Goal: Task Accomplishment & Management: Manage account settings

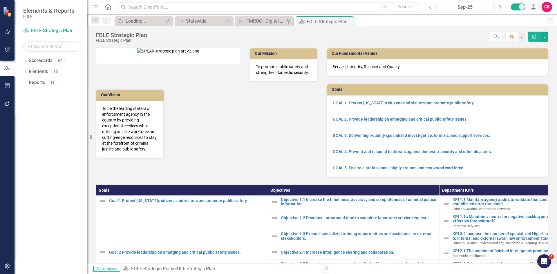
click at [2, 265] on button "button" at bounding box center [7, 267] width 13 height 12
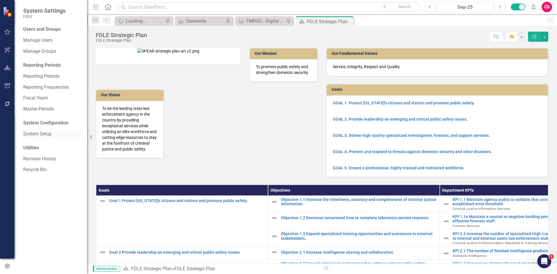
click at [39, 134] on link "System Setup" at bounding box center [52, 134] width 58 height 7
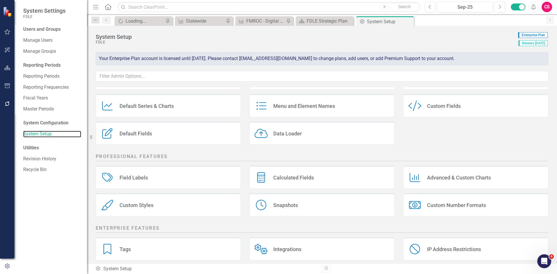
scroll to position [69, 0]
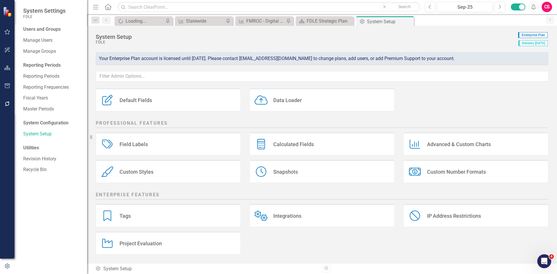
click at [144, 241] on div "Project Evaluation" at bounding box center [141, 243] width 42 height 7
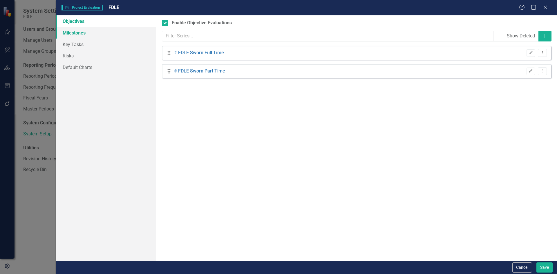
click at [97, 33] on link "Milestones" at bounding box center [106, 33] width 100 height 12
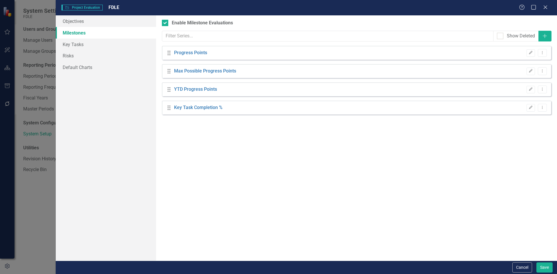
click at [97, 27] on link "Milestones" at bounding box center [106, 33] width 100 height 12
click at [96, 23] on link "Objectives" at bounding box center [106, 21] width 100 height 12
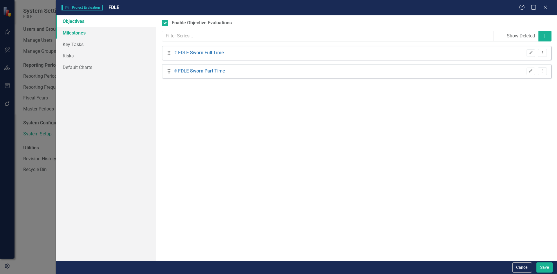
click at [95, 32] on link "Milestones" at bounding box center [106, 33] width 100 height 12
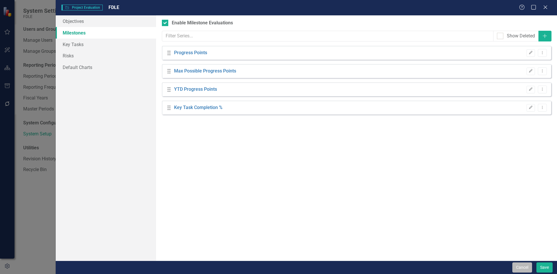
click at [523, 270] on button "Cancel" at bounding box center [522, 268] width 20 height 10
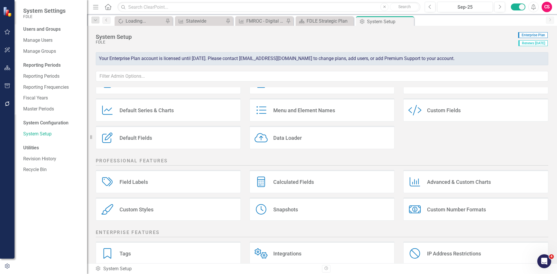
scroll to position [0, 0]
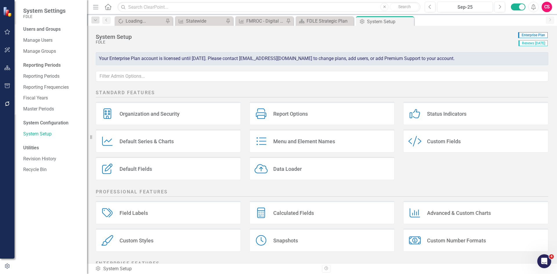
click at [283, 138] on div "Menu and Element Names Menu and Element Names" at bounding box center [322, 140] width 145 height 23
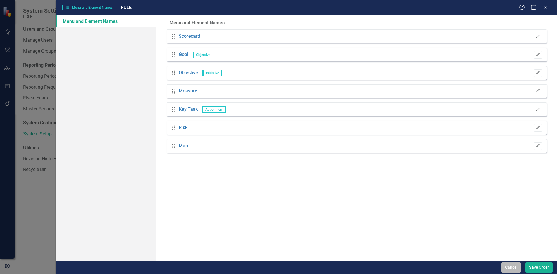
click at [510, 268] on button "Cancel" at bounding box center [511, 268] width 20 height 10
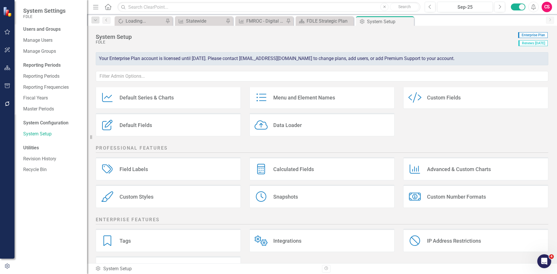
scroll to position [69, 0]
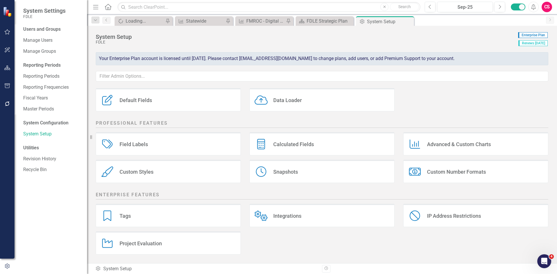
click at [149, 259] on div "Standard Features Organization and Security Organization and Security Report Op…" at bounding box center [322, 175] width 470 height 176
click at [154, 242] on div "Project Evaluation" at bounding box center [141, 243] width 42 height 7
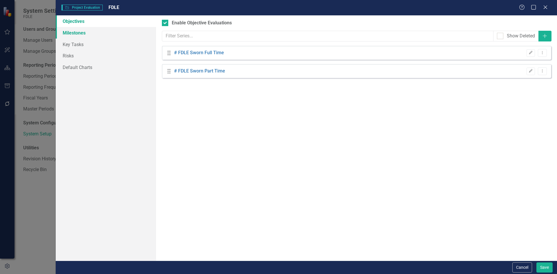
click at [106, 29] on link "Milestones" at bounding box center [106, 33] width 100 height 12
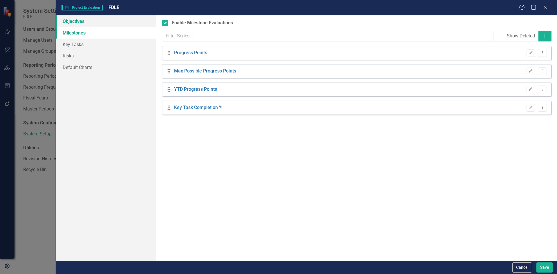
click at [104, 25] on link "Objectives" at bounding box center [106, 21] width 100 height 12
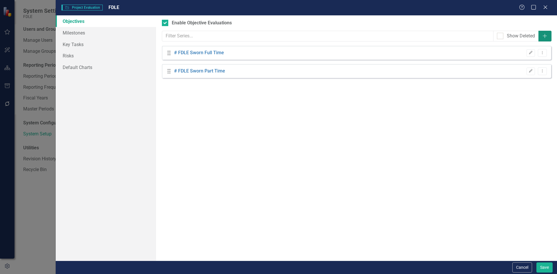
click at [540, 37] on button "Add" at bounding box center [545, 36] width 13 height 11
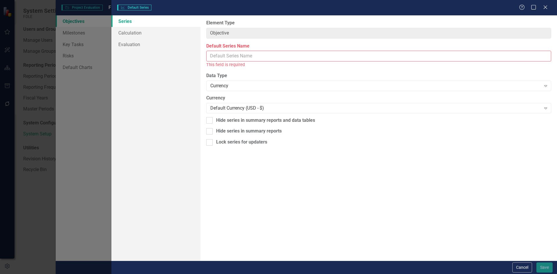
click at [233, 56] on input "Default Series Name" at bounding box center [378, 56] width 345 height 11
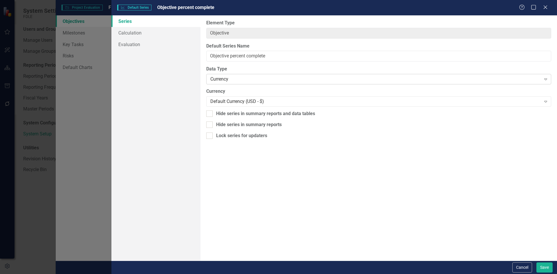
click at [219, 79] on div "Currency" at bounding box center [375, 79] width 330 height 7
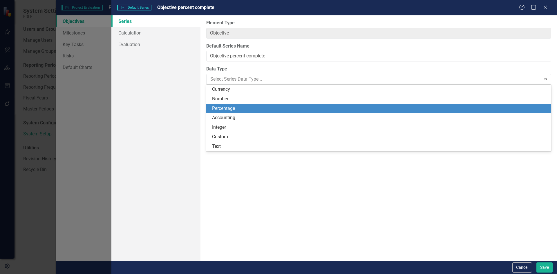
click at [228, 107] on div "Percentage" at bounding box center [380, 108] width 336 height 7
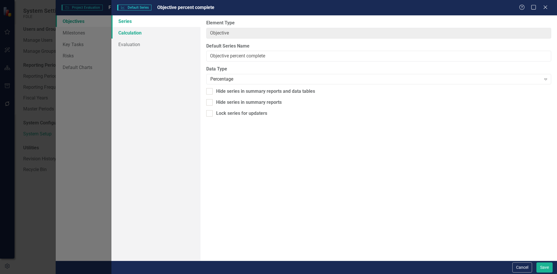
click at [168, 33] on link "Calculation" at bounding box center [155, 33] width 89 height 12
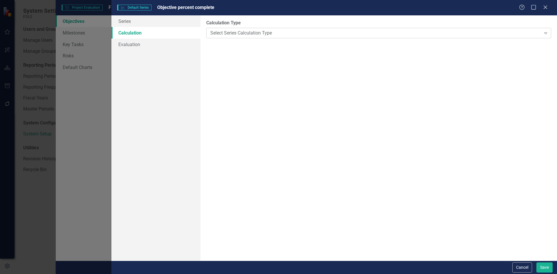
click at [216, 33] on div "Select Series Calculation Type" at bounding box center [375, 33] width 330 height 7
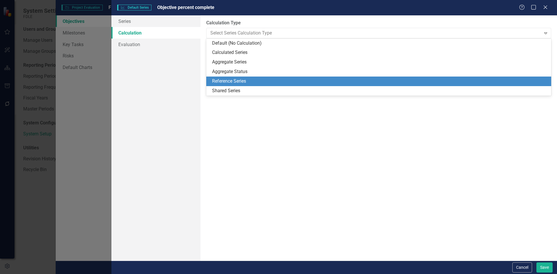
click at [223, 82] on div "Reference Series" at bounding box center [380, 81] width 336 height 7
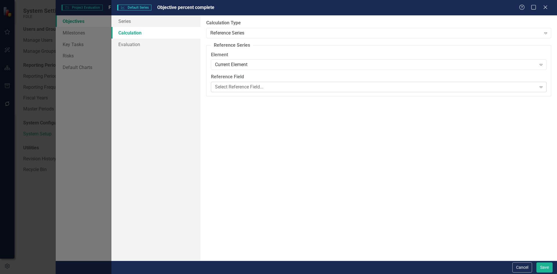
click at [238, 88] on div "Select Reference Field..." at bounding box center [375, 87] width 321 height 7
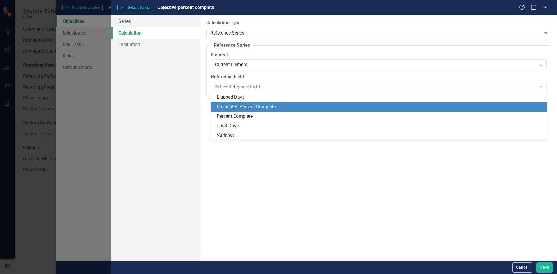
click at [244, 104] on div "Calculated Percent Complete" at bounding box center [380, 107] width 326 height 7
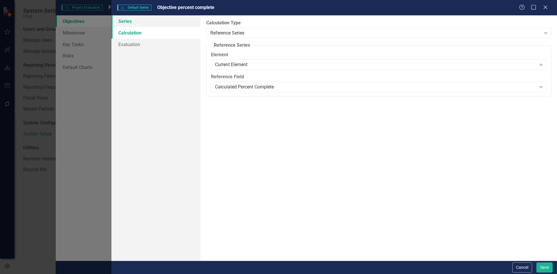
click at [136, 23] on link "Series" at bounding box center [155, 21] width 89 height 12
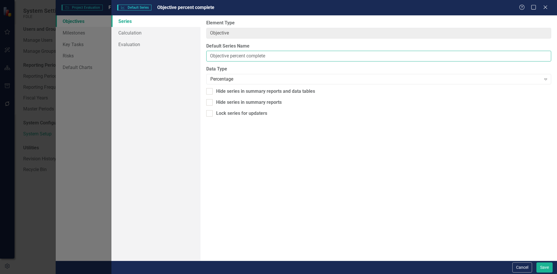
click at [230, 57] on input "Objective percent complete" at bounding box center [378, 56] width 345 height 11
type input "Objective calculated percent complete"
click at [540, 265] on button "Save" at bounding box center [544, 268] width 16 height 10
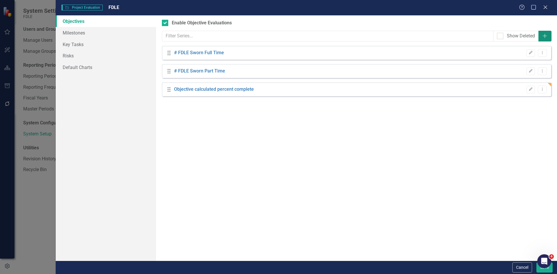
click at [543, 37] on icon "Add" at bounding box center [545, 36] width 6 height 5
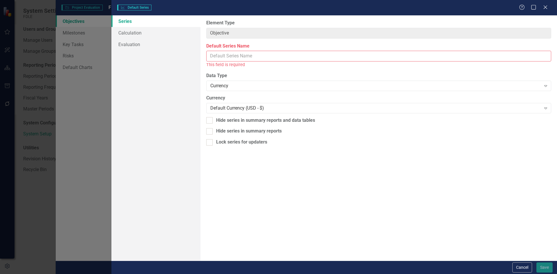
click at [247, 59] on input "Default Series Name" at bounding box center [378, 56] width 345 height 11
click at [240, 82] on div "Currency Expand" at bounding box center [378, 86] width 345 height 10
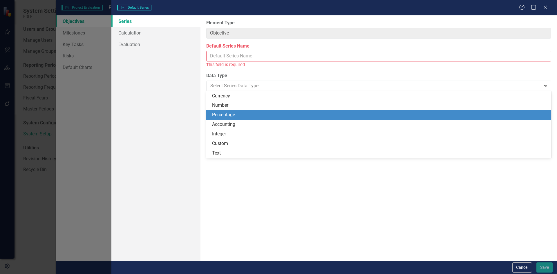
click at [241, 115] on div "Percentage" at bounding box center [380, 115] width 336 height 7
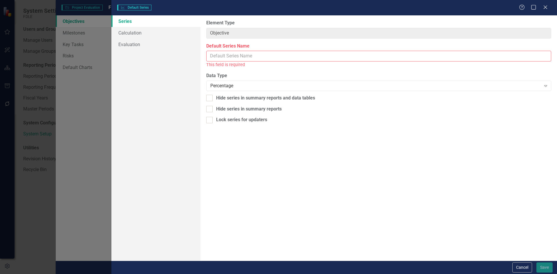
click at [238, 58] on input "Default Series Name" at bounding box center [378, 56] width 345 height 11
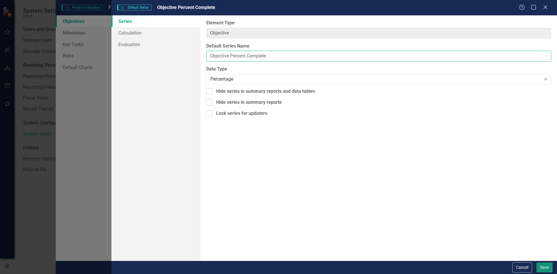
type input "Objective Percent Complete"
click at [548, 267] on button "Save" at bounding box center [544, 268] width 16 height 10
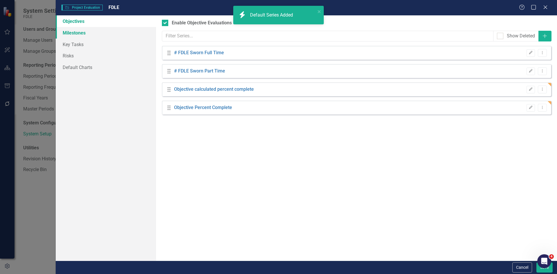
click at [95, 31] on link "Milestones" at bounding box center [106, 33] width 100 height 12
click at [95, 28] on link "Milestones" at bounding box center [106, 33] width 100 height 12
click at [101, 21] on link "Objectives" at bounding box center [106, 21] width 100 height 12
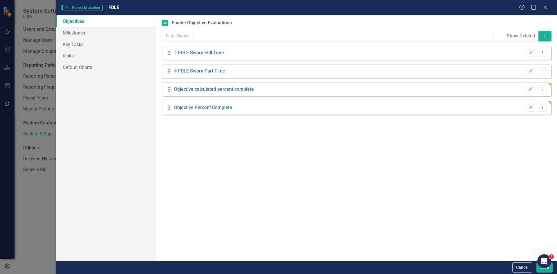
click at [528, 107] on button "Edit" at bounding box center [531, 108] width 8 height 8
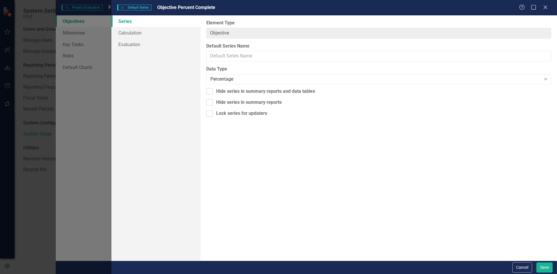
type input "Objective Percent Complete"
click at [148, 36] on link "Calculation" at bounding box center [155, 33] width 89 height 12
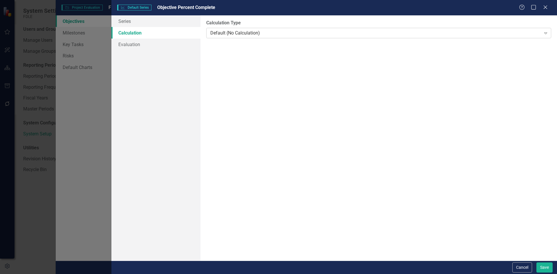
click at [312, 32] on div "Default (No Calculation)" at bounding box center [375, 33] width 330 height 7
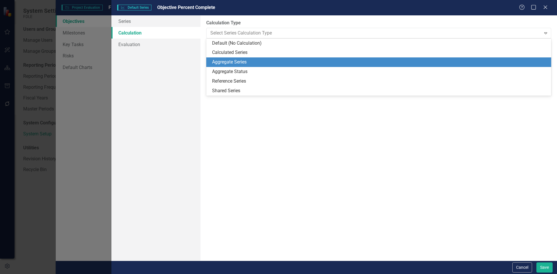
click at [266, 59] on div "Aggregate Series" at bounding box center [380, 62] width 336 height 7
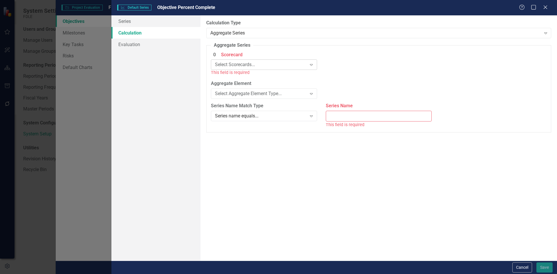
click at [257, 65] on div "Select Scorecards..." at bounding box center [261, 65] width 92 height 7
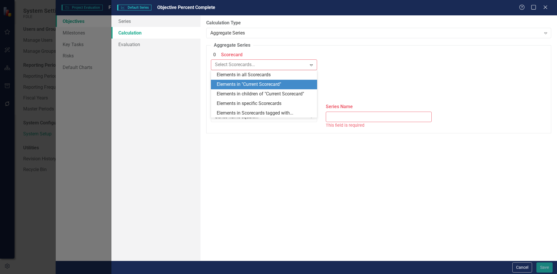
click at [259, 84] on div "Elements in "Current Scorecard"" at bounding box center [265, 84] width 97 height 7
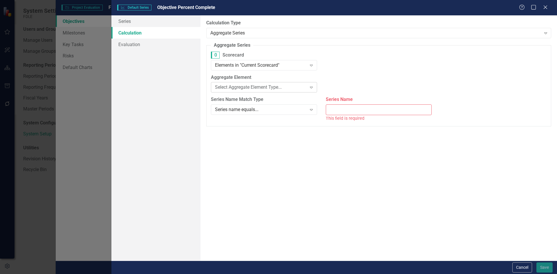
click at [254, 87] on div "Select Aggregate Element Type..." at bounding box center [261, 87] width 92 height 7
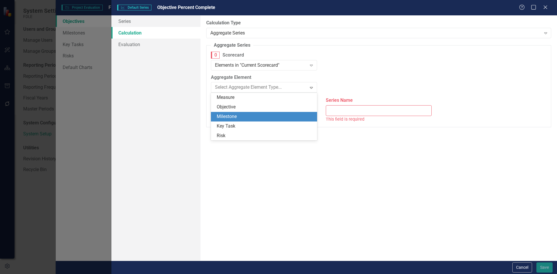
click at [243, 117] on div "Milestone" at bounding box center [265, 116] width 97 height 7
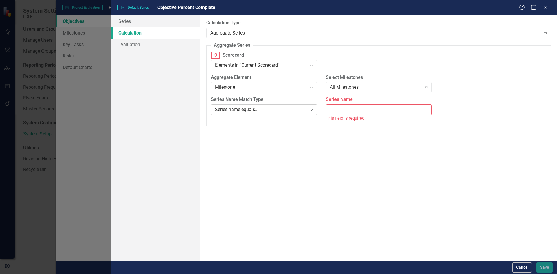
click at [237, 105] on div "Series name equals... Expand" at bounding box center [264, 109] width 106 height 10
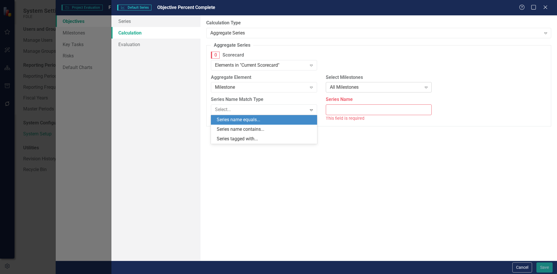
click at [409, 86] on div "All Milestones" at bounding box center [376, 87] width 92 height 7
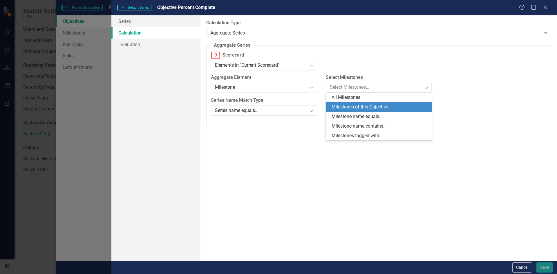
click at [385, 107] on div "Milestones of this Objective" at bounding box center [380, 107] width 97 height 7
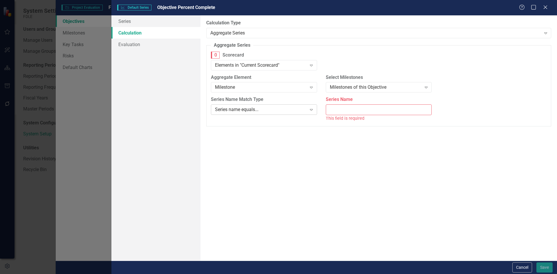
click at [297, 107] on div "Series name equals..." at bounding box center [261, 109] width 92 height 7
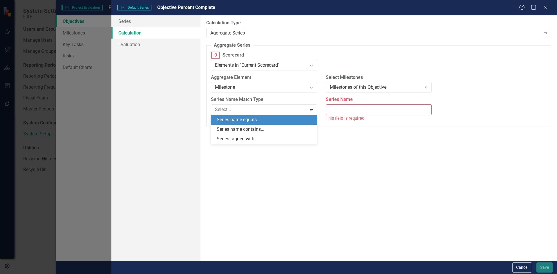
click at [285, 122] on div "Series name equals..." at bounding box center [265, 120] width 97 height 7
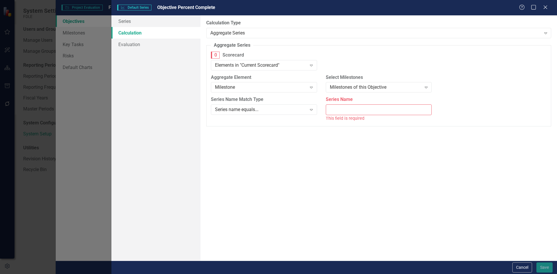
click at [347, 110] on input "Series Name" at bounding box center [379, 109] width 106 height 11
type input "M"
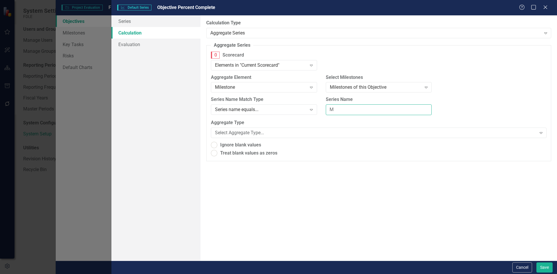
radio input "true"
type input "Milestone Percent Complete"
click at [297, 129] on div "Aggregate Type Sum Expand" at bounding box center [379, 129] width 336 height 18
click at [294, 133] on div "Sum" at bounding box center [375, 133] width 321 height 7
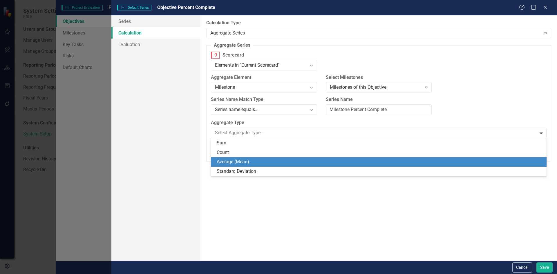
click at [270, 159] on div "Average (Mean)" at bounding box center [380, 162] width 326 height 7
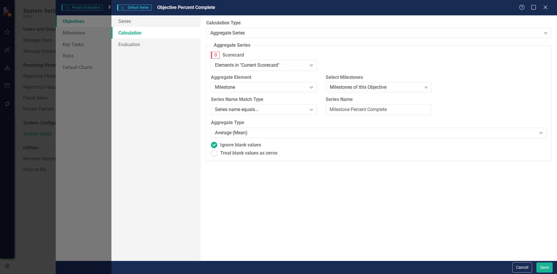
click at [540, 262] on div "Cancel Save" at bounding box center [334, 267] width 446 height 13
click at [540, 266] on button "Save" at bounding box center [544, 268] width 16 height 10
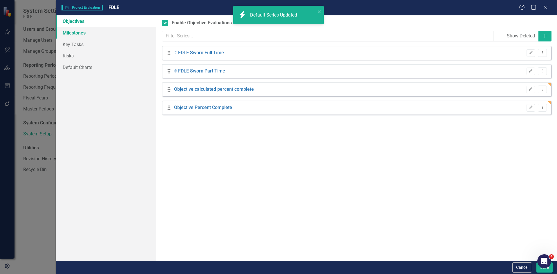
click at [100, 32] on link "Milestones" at bounding box center [106, 33] width 100 height 12
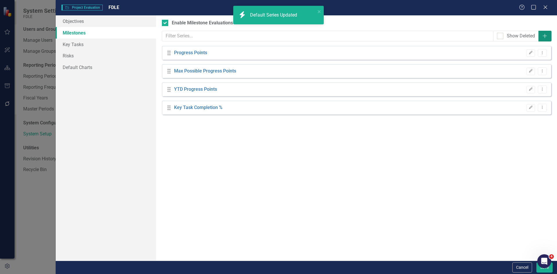
click at [546, 35] on icon "Add" at bounding box center [545, 36] width 6 height 5
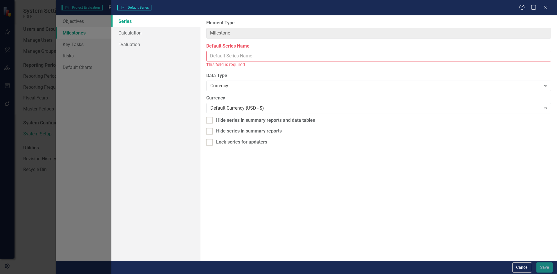
click at [236, 58] on input "Default Series Name" at bounding box center [378, 56] width 345 height 11
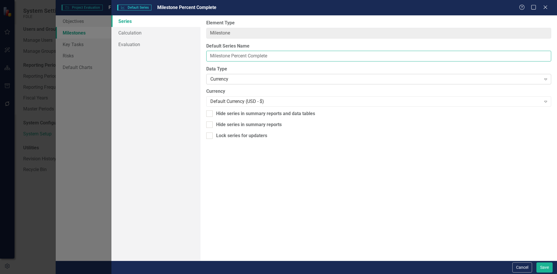
type input "Milestone Percent Complete"
click at [253, 74] on div "Currency Expand" at bounding box center [378, 79] width 345 height 10
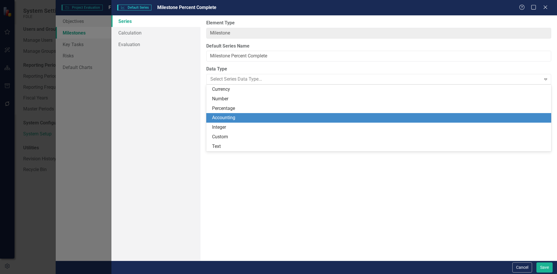
click at [230, 108] on div "Percentage" at bounding box center [380, 108] width 336 height 7
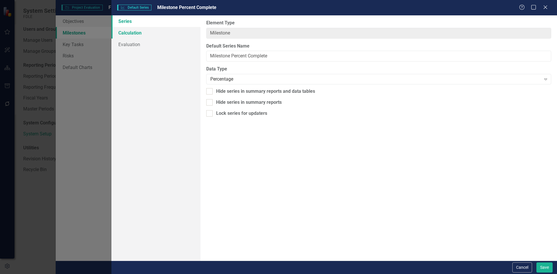
click at [141, 32] on link "Calculation" at bounding box center [155, 33] width 89 height 12
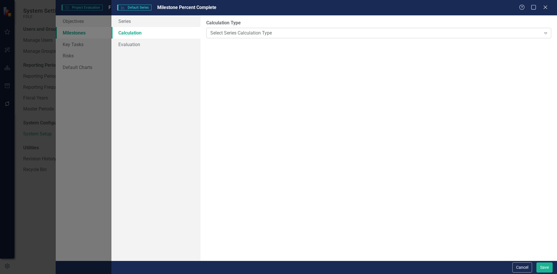
click at [289, 30] on div "Select Series Calculation Type" at bounding box center [375, 33] width 330 height 7
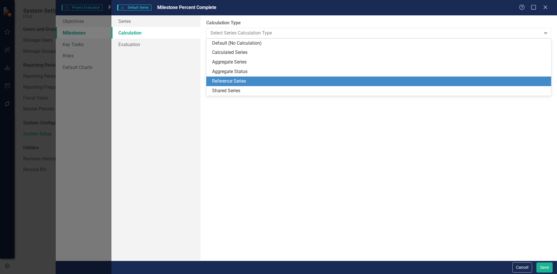
click at [240, 80] on div "Reference Series" at bounding box center [380, 81] width 336 height 7
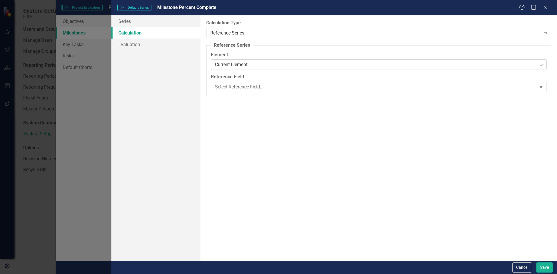
click at [235, 66] on div "Current Element" at bounding box center [375, 65] width 321 height 7
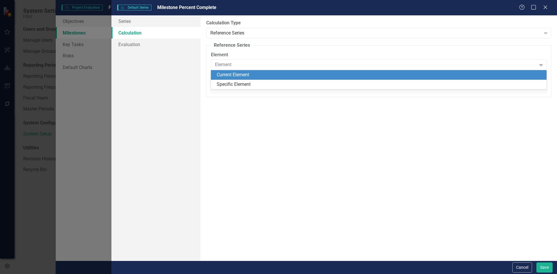
click at [243, 53] on label "Element" at bounding box center [379, 55] width 336 height 7
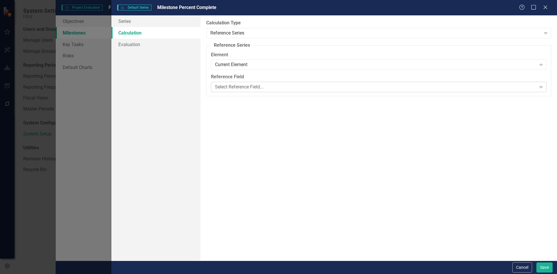
click at [240, 88] on div "Select Reference Field..." at bounding box center [375, 87] width 321 height 7
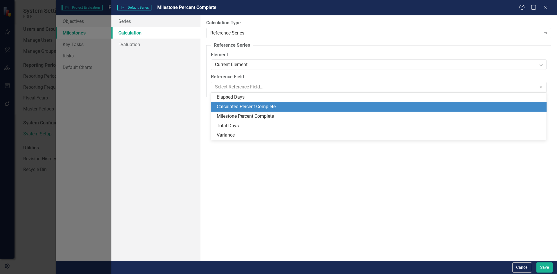
click at [236, 105] on div "Calculated Percent Complete" at bounding box center [380, 107] width 326 height 7
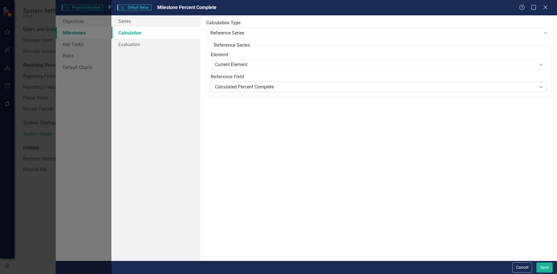
click at [230, 88] on div "Calculated Percent Complete" at bounding box center [375, 87] width 321 height 7
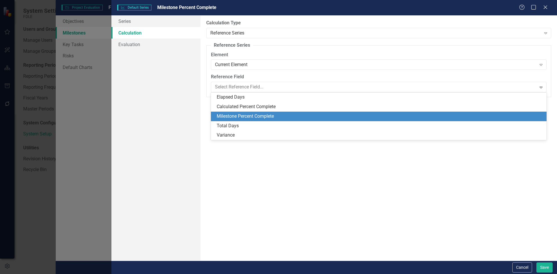
click at [245, 115] on div "Milestone Percent Complete" at bounding box center [380, 116] width 326 height 7
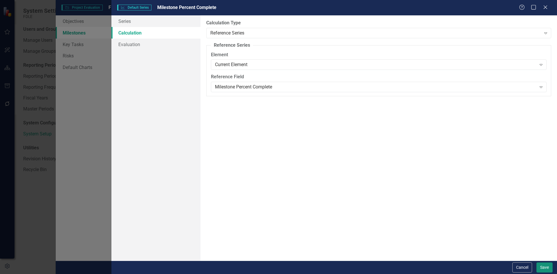
click at [541, 269] on button "Save" at bounding box center [544, 268] width 16 height 10
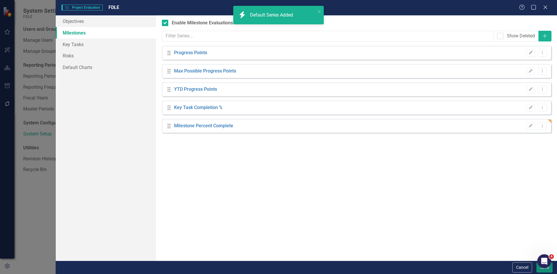
click at [541, 269] on button "Save" at bounding box center [544, 268] width 16 height 10
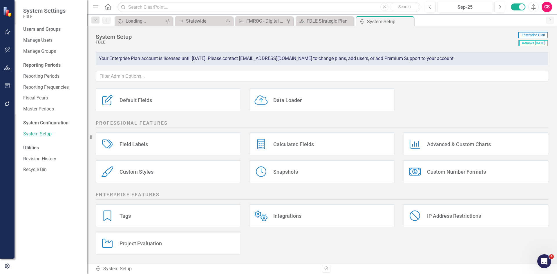
click at [6, 70] on icon "button" at bounding box center [7, 68] width 6 height 5
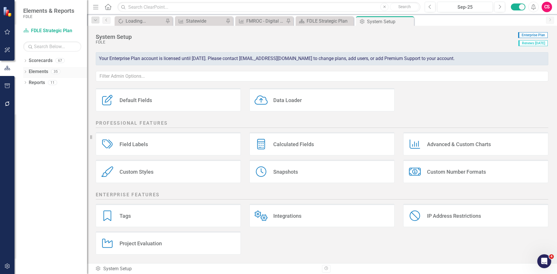
click at [42, 74] on link "Elements" at bounding box center [38, 71] width 19 height 7
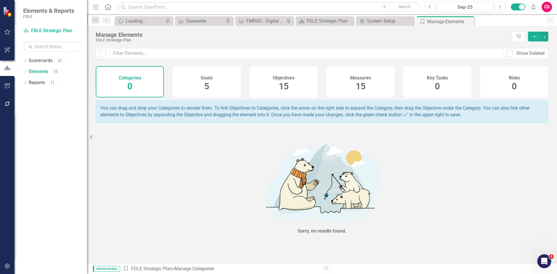
click at [302, 85] on div "Objectives 15" at bounding box center [284, 81] width 68 height 31
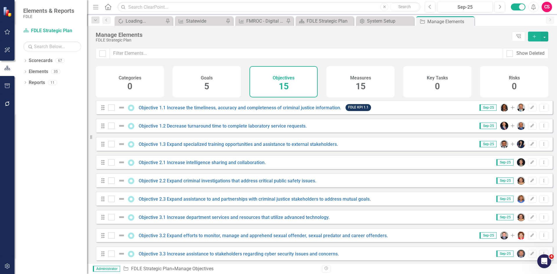
click at [531, 39] on button "Add" at bounding box center [534, 37] width 13 height 10
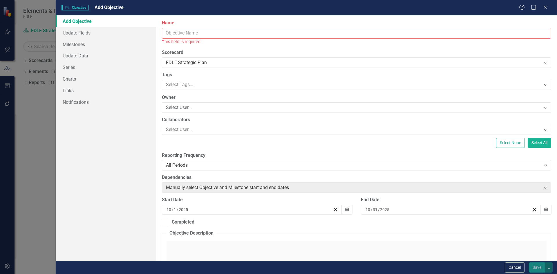
click at [219, 28] on input "Name" at bounding box center [356, 33] width 389 height 11
click at [216, 31] on input "Name" at bounding box center [356, 33] width 389 height 11
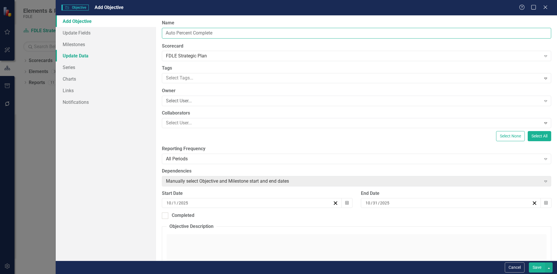
type input "Auto Percent Complete"
click at [105, 53] on link "Update Data" at bounding box center [106, 56] width 100 height 12
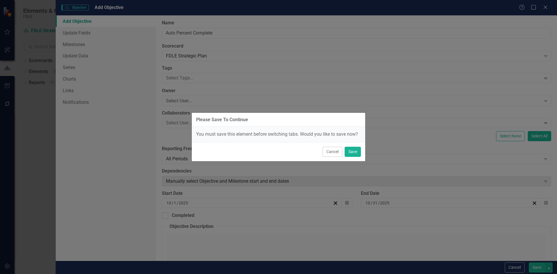
click at [102, 42] on div "Please Save To Continue You must save this element before switching tabs. Would…" at bounding box center [278, 137] width 557 height 274
click at [333, 154] on button "Cancel" at bounding box center [333, 152] width 20 height 10
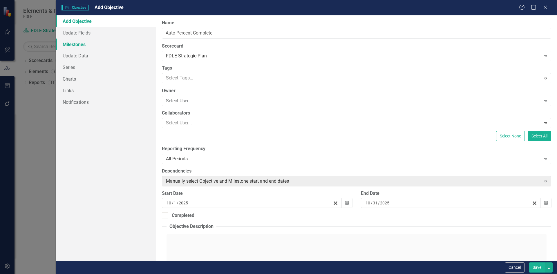
click at [91, 41] on link "Milestones" at bounding box center [106, 45] width 100 height 12
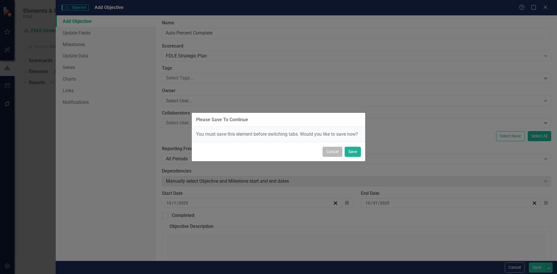
click at [333, 151] on button "Cancel" at bounding box center [333, 152] width 20 height 10
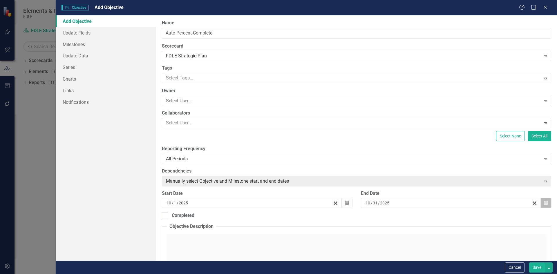
click at [541, 206] on button "Calendar" at bounding box center [546, 203] width 11 height 10
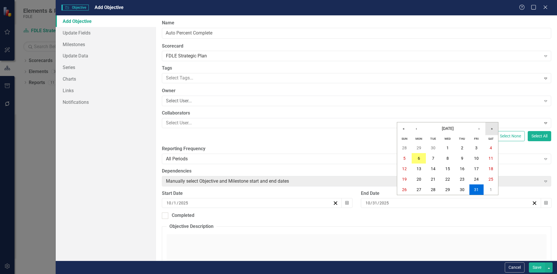
click at [490, 130] on button "»" at bounding box center [491, 128] width 13 height 13
click at [460, 147] on button "1" at bounding box center [462, 148] width 15 height 10
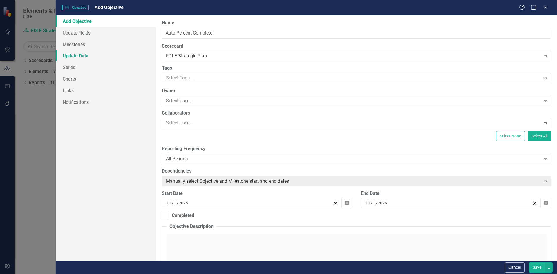
click at [105, 50] on link "Update Data" at bounding box center [106, 56] width 100 height 12
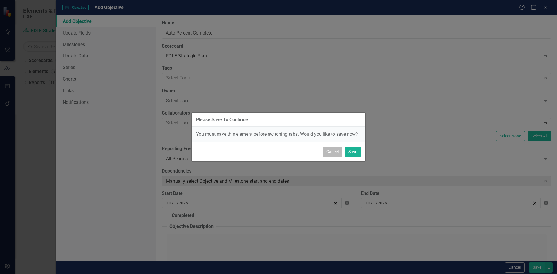
click at [329, 152] on button "Cancel" at bounding box center [333, 152] width 20 height 10
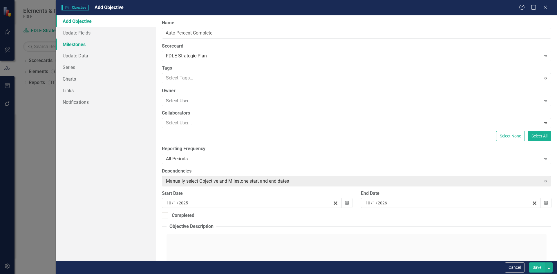
click at [87, 44] on link "Milestones" at bounding box center [106, 45] width 100 height 12
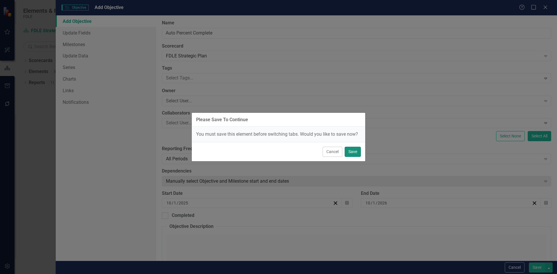
click at [355, 153] on button "Save" at bounding box center [353, 152] width 16 height 10
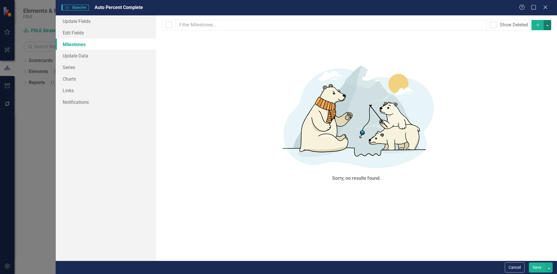
click at [551, 26] on button "button" at bounding box center [548, 25] width 8 height 10
click at [540, 45] on link "Add Multiple Add Multiple" at bounding box center [528, 46] width 46 height 11
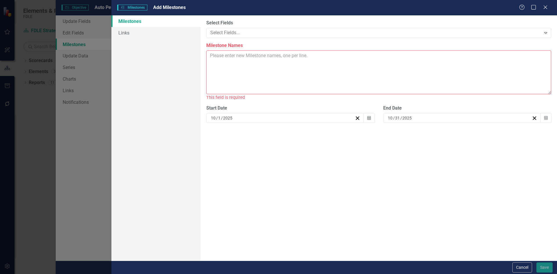
click at [275, 68] on textarea "Milestone Names" at bounding box center [378, 72] width 345 height 44
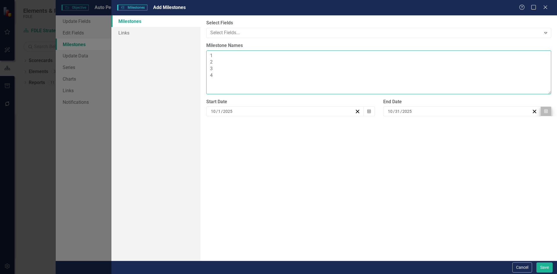
type textarea "1 2 3 4"
click at [544, 113] on icon "Calendar" at bounding box center [545, 111] width 3 height 4
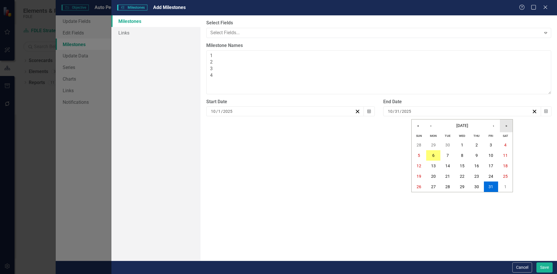
click at [504, 127] on button "»" at bounding box center [506, 126] width 13 height 13
click at [477, 143] on abbr "1" at bounding box center [477, 145] width 2 height 5
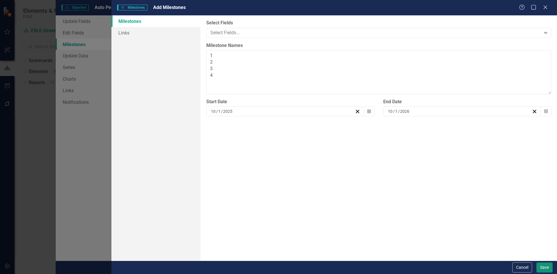
click at [542, 268] on button "Save" at bounding box center [544, 268] width 16 height 10
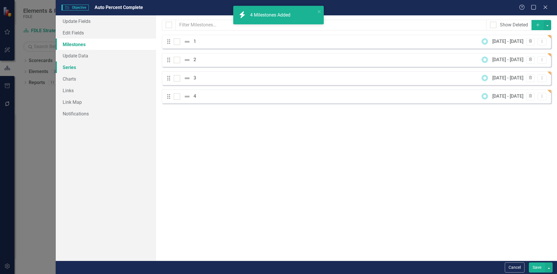
click at [97, 69] on link "Series" at bounding box center [106, 68] width 100 height 12
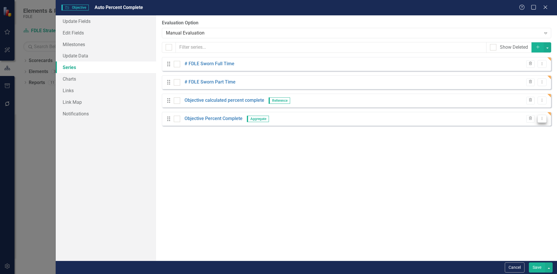
click at [541, 120] on icon "Dropdown Menu" at bounding box center [542, 119] width 5 height 4
click at [521, 127] on link "Edit Edit Measure Series" at bounding box center [513, 128] width 66 height 11
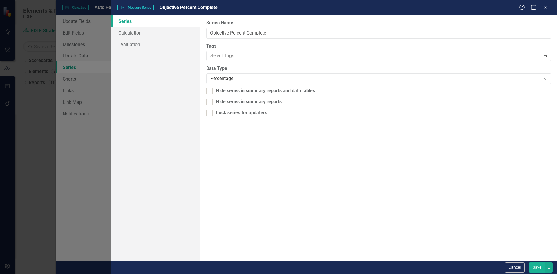
click at [125, 50] on div "Series Calculation Evaluation" at bounding box center [155, 137] width 89 height 245
click at [134, 46] on link "Evaluation" at bounding box center [155, 45] width 89 height 12
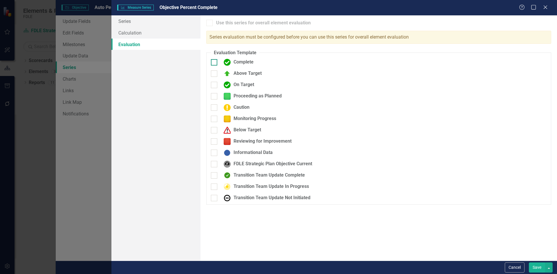
click at [236, 63] on div "Complete" at bounding box center [237, 62] width 33 height 7
click at [215, 63] on input "Complete" at bounding box center [213, 61] width 4 height 4
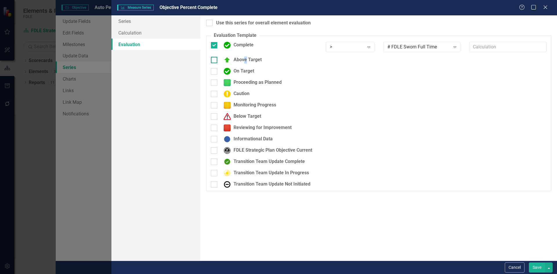
click at [246, 61] on div "Above Target" at bounding box center [241, 60] width 41 height 7
click at [241, 45] on div "Complete" at bounding box center [237, 45] width 33 height 7
click at [215, 45] on input "Complete" at bounding box center [213, 44] width 4 height 4
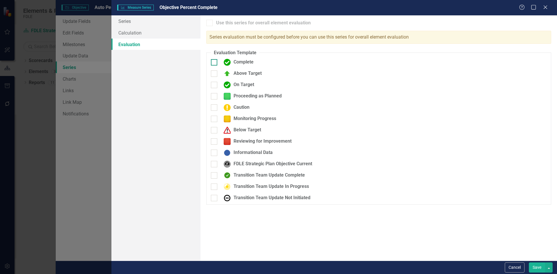
click at [240, 64] on div "Complete" at bounding box center [237, 62] width 33 height 7
click at [215, 63] on input "Complete" at bounding box center [213, 61] width 4 height 4
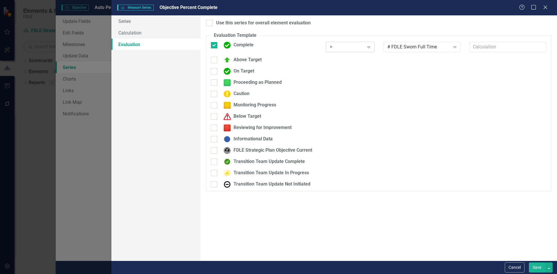
click at [344, 43] on div "> Expand" at bounding box center [350, 47] width 49 height 10
drag, startPoint x: 349, startPoint y: 94, endPoint x: 379, endPoint y: 85, distance: 30.8
click at [349, 94] on div "=" at bounding box center [351, 95] width 39 height 7
click at [444, 49] on div "# FDLE Sworn Full Time Expand" at bounding box center [421, 47] width 77 height 10
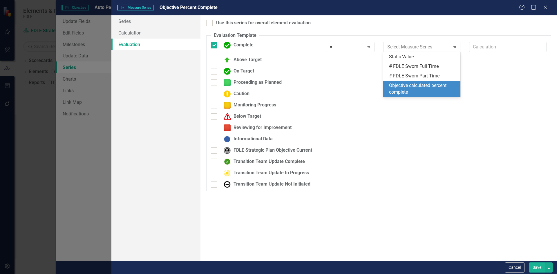
click at [426, 84] on div "Objective calculated percent complete" at bounding box center [423, 88] width 68 height 13
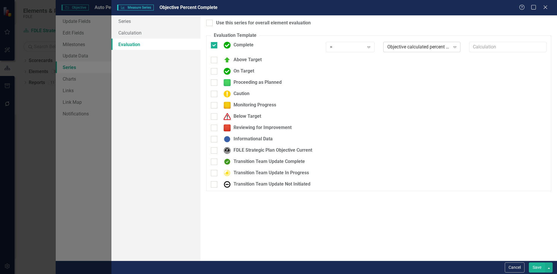
click at [423, 50] on div "Objective calculated percent complete" at bounding box center [418, 47] width 63 height 7
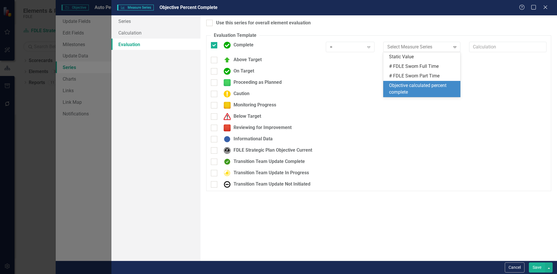
click at [403, 34] on fieldset "Evaluation Template You can define a default evaluation for this series by sele…" at bounding box center [378, 111] width 345 height 159
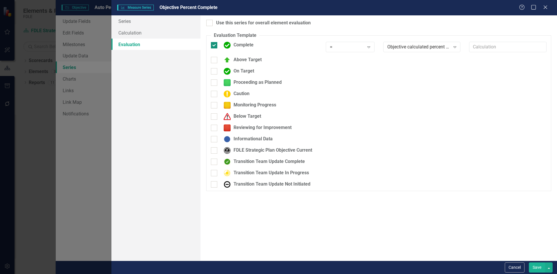
click at [223, 47] on div "Complete" at bounding box center [237, 45] width 33 height 7
click at [215, 46] on input "Complete" at bounding box center [213, 44] width 4 height 4
checkbox input "false"
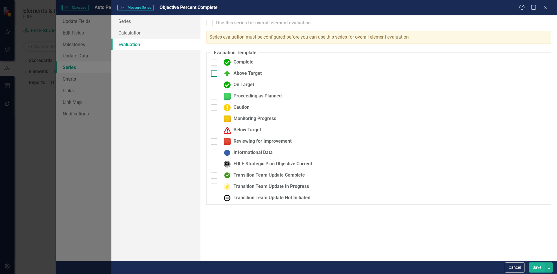
click at [230, 76] on img at bounding box center [227, 73] width 7 height 7
click at [215, 74] on input "Above Target" at bounding box center [213, 73] width 4 height 4
checkbox input "true"
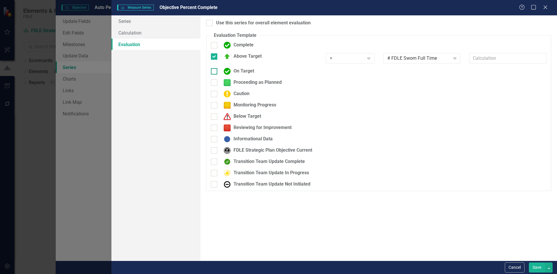
click at [231, 72] on div "On Target" at bounding box center [237, 71] width 33 height 7
click at [215, 72] on input "On Target" at bounding box center [213, 70] width 4 height 4
checkbox input "true"
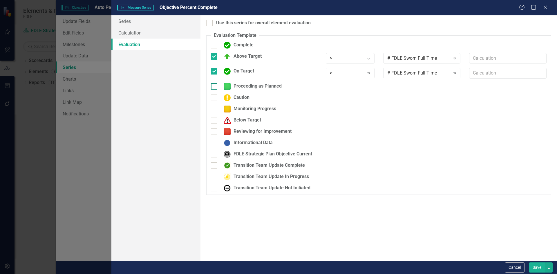
click at [236, 85] on div "Proceeding as Planned" at bounding box center [251, 86] width 61 height 7
click at [215, 85] on input "Proceeding as Planned" at bounding box center [213, 85] width 4 height 4
checkbox input "true"
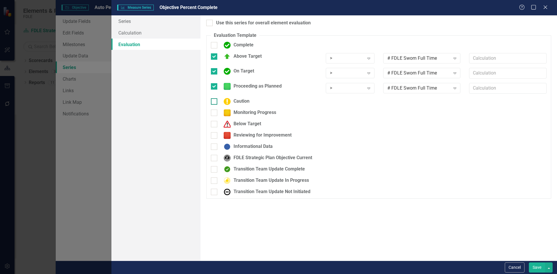
click at [236, 100] on div "Caution" at bounding box center [235, 101] width 29 height 7
click at [215, 100] on input "Caution" at bounding box center [213, 100] width 4 height 4
checkbox input "true"
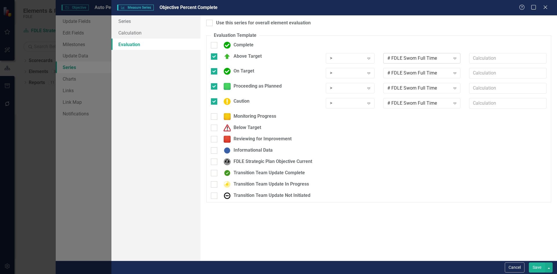
click at [421, 60] on div "# FDLE Sworn Full Time" at bounding box center [418, 58] width 63 height 7
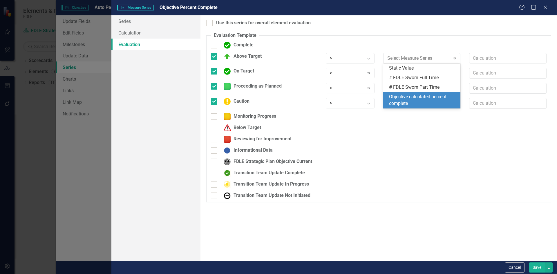
drag, startPoint x: 420, startPoint y: 95, endPoint x: 418, endPoint y: 79, distance: 16.3
click at [421, 91] on div "Static Value # FDLE Sworn Full Time # FDLE Sworn Part Time Objective calculated…" at bounding box center [421, 86] width 77 height 45
click at [406, 98] on div "Objective calculated percent complete" at bounding box center [423, 100] width 68 height 13
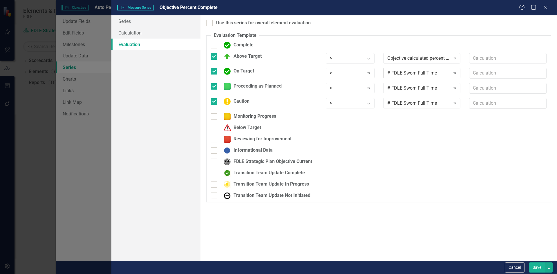
click at [404, 74] on div "# FDLE Sworn Full Time" at bounding box center [418, 73] width 63 height 7
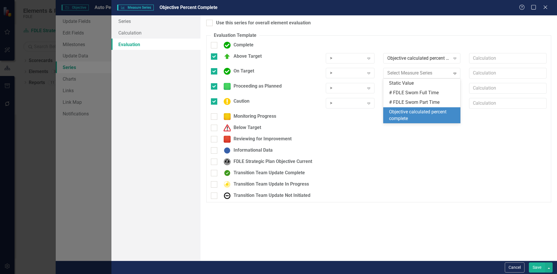
click at [405, 114] on div "Objective calculated percent complete" at bounding box center [423, 115] width 68 height 13
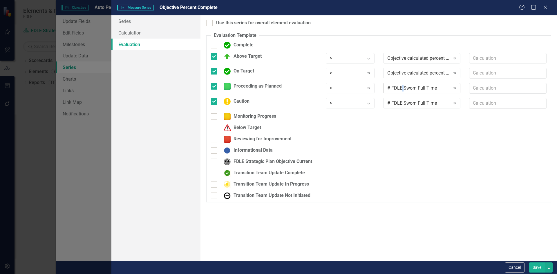
click at [402, 90] on div "# FDLE Sworn Full Time" at bounding box center [418, 88] width 63 height 7
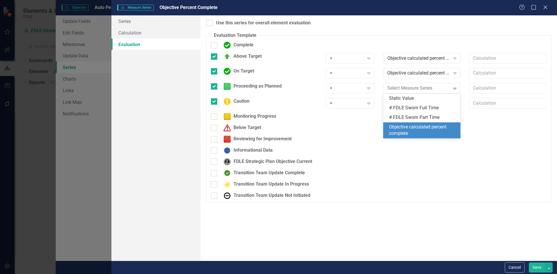
click at [398, 134] on div "Objective calculated percent complete" at bounding box center [423, 130] width 68 height 13
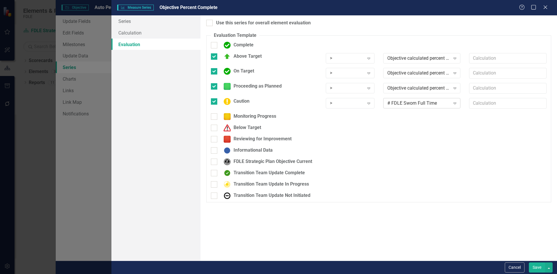
click at [398, 103] on div "# FDLE Sworn Full Time" at bounding box center [418, 103] width 63 height 7
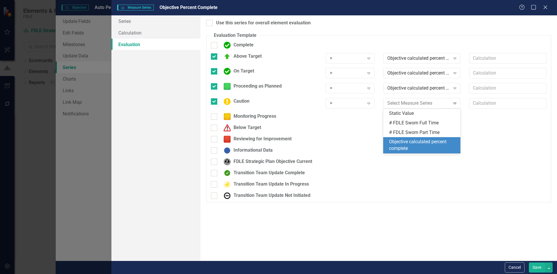
click at [396, 149] on div "Objective calculated percent complete" at bounding box center [423, 145] width 68 height 13
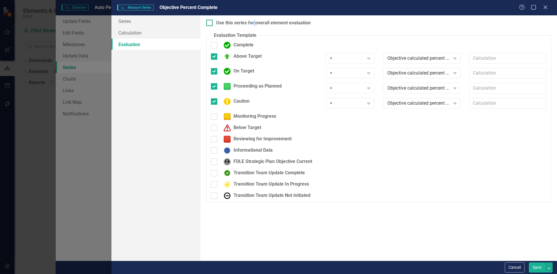
click at [254, 24] on div "Use this series for overall element evaluation" at bounding box center [263, 23] width 95 height 7
click at [512, 266] on button "Cancel" at bounding box center [515, 268] width 20 height 10
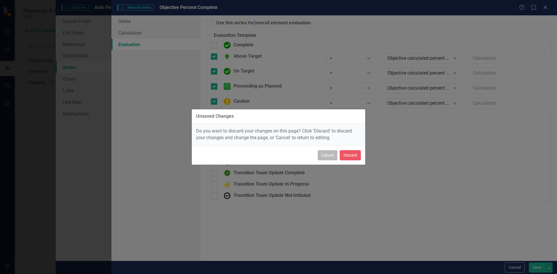
click at [331, 157] on button "Cancel" at bounding box center [328, 155] width 20 height 10
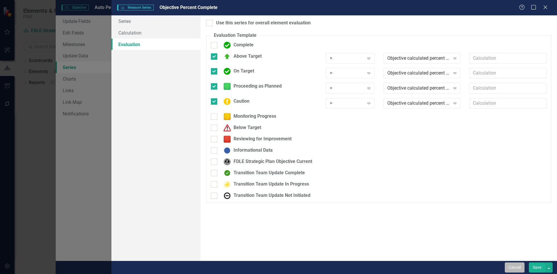
click at [511, 268] on button "Cancel" at bounding box center [515, 268] width 20 height 10
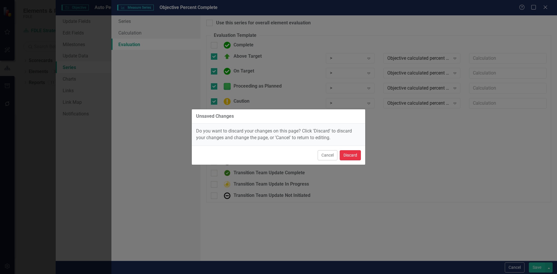
click at [346, 155] on button "Discard" at bounding box center [350, 155] width 21 height 10
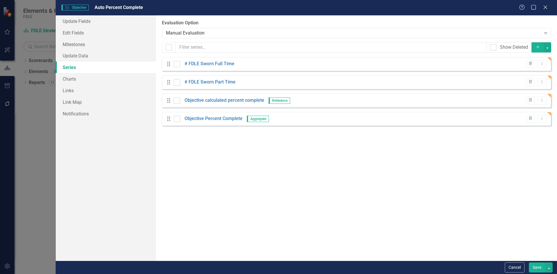
click at [535, 270] on button "Save" at bounding box center [537, 268] width 16 height 10
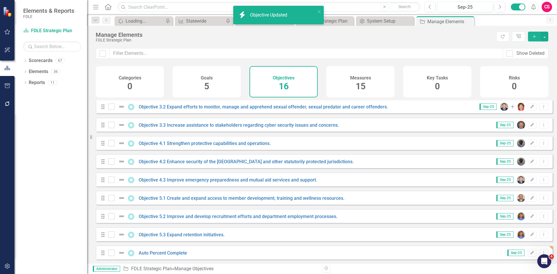
scroll to position [134, 0]
click at [165, 250] on link "Auto Percent Complete" at bounding box center [163, 253] width 48 height 6
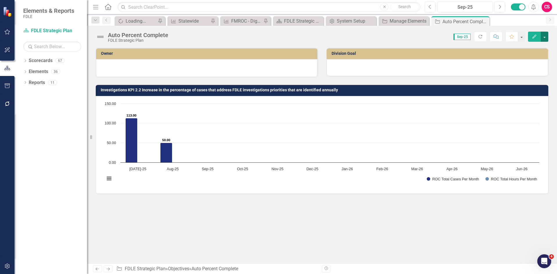
click at [546, 38] on button "button" at bounding box center [545, 37] width 8 height 10
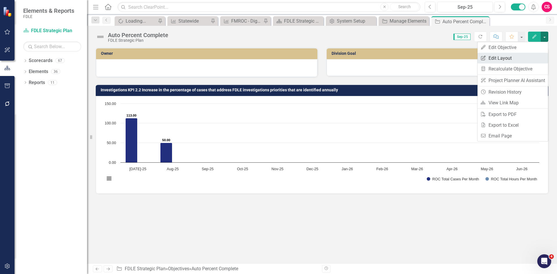
click at [521, 57] on link "Edit Report Edit Layout" at bounding box center [513, 58] width 71 height 11
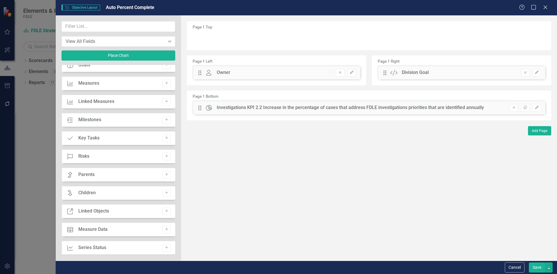
scroll to position [348, 0]
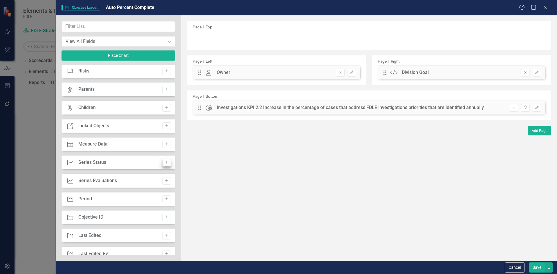
click at [167, 145] on button "Add" at bounding box center [166, 145] width 8 height 8
click at [535, 268] on button "Save" at bounding box center [537, 268] width 16 height 10
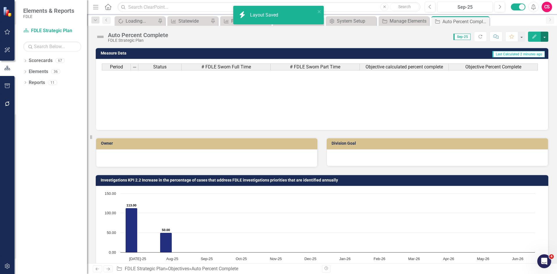
click at [545, 36] on button "button" at bounding box center [545, 37] width 8 height 10
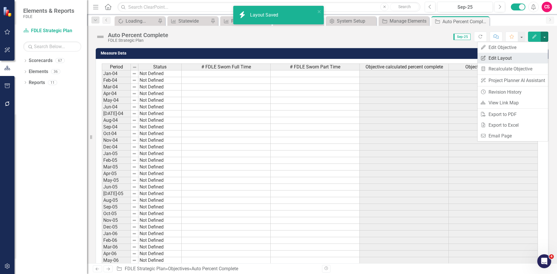
click at [510, 59] on link "Edit Report Edit Layout" at bounding box center [513, 58] width 71 height 11
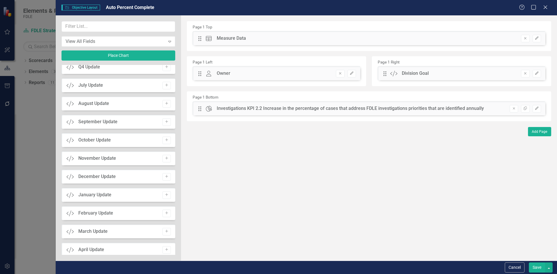
scroll to position [755, 0]
click at [90, 29] on input "text" at bounding box center [119, 26] width 114 height 11
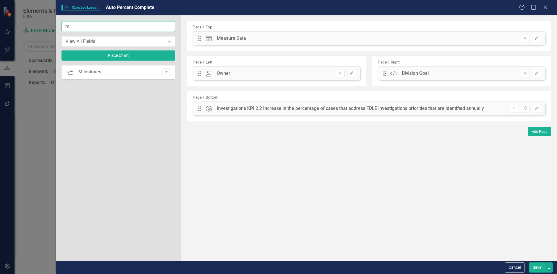
scroll to position [0, 0]
type input "mil"
click at [165, 69] on button "Add" at bounding box center [166, 72] width 8 height 8
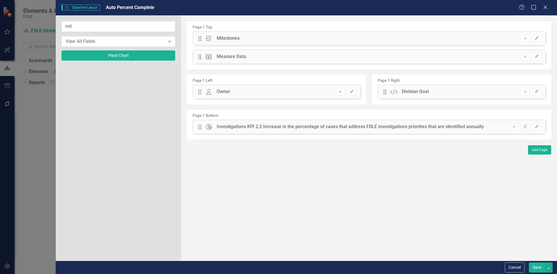
click at [532, 266] on button "Save" at bounding box center [537, 268] width 16 height 10
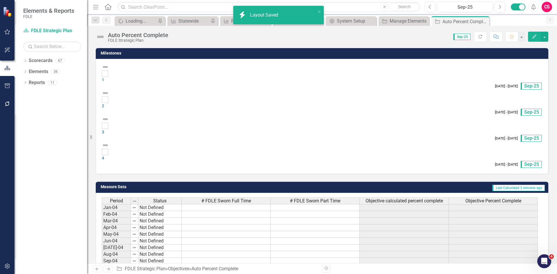
click at [321, 12] on Saved "icon.bolt Layout Saved" at bounding box center [278, 15] width 91 height 19
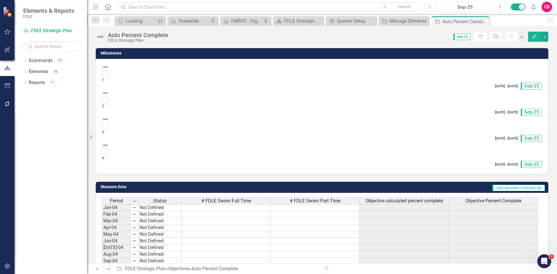
click at [158, 20] on icon "Pin" at bounding box center [160, 22] width 5 height 6
click at [532, 35] on button "Edit" at bounding box center [534, 37] width 13 height 10
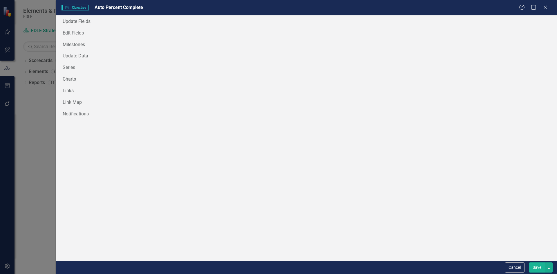
click at [96, 33] on div "Objective Objective Auto Percent Complete Help Maximize Close Update Fields Edi…" at bounding box center [278, 137] width 557 height 274
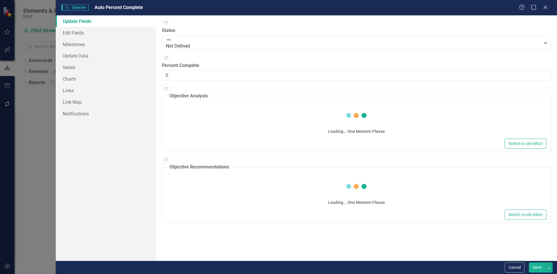
click at [77, 35] on div "Objective Objective Auto Percent Complete Help Maximize Close Update Fields Edi…" at bounding box center [278, 137] width 557 height 274
click at [70, 32] on link "Edit Fields" at bounding box center [106, 33] width 100 height 12
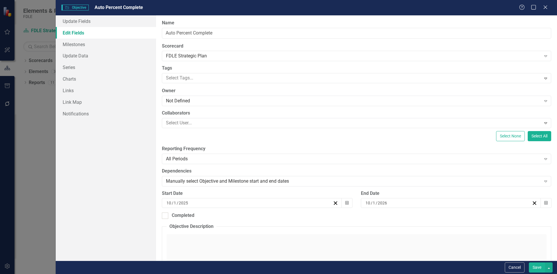
click at [85, 33] on link "Edit Fields" at bounding box center [106, 33] width 100 height 12
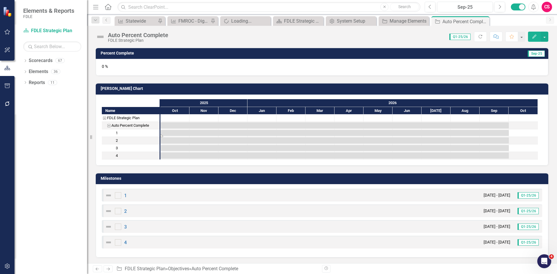
click at [176, 135] on div "Task: Start date: 2025-10-01 End date: 2026-10-01" at bounding box center [335, 133] width 348 height 6
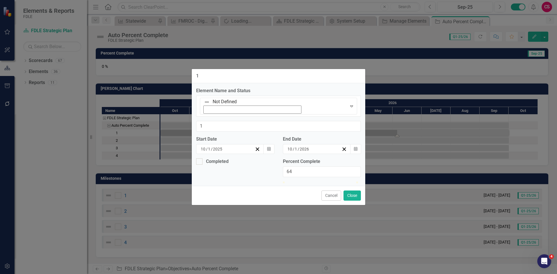
type input "63"
drag, startPoint x: 286, startPoint y: 165, endPoint x: 332, endPoint y: 164, distance: 45.6
click at [332, 182] on div at bounding box center [322, 182] width 78 height 0
click at [333, 191] on button "Cancel" at bounding box center [331, 196] width 20 height 10
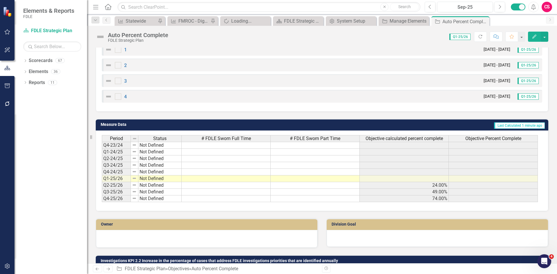
scroll to position [203, 0]
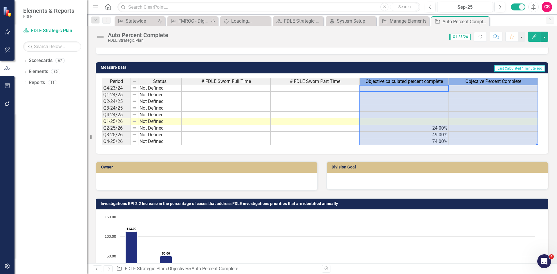
drag, startPoint x: 403, startPoint y: 80, endPoint x: 479, endPoint y: 124, distance: 88.2
click at [479, 124] on div "Period Status # FDLE Sworn Full Time # FDLE Sworn Part Time Objective calculate…" at bounding box center [320, 111] width 436 height 67
click at [26, 72] on icon at bounding box center [25, 72] width 1 height 3
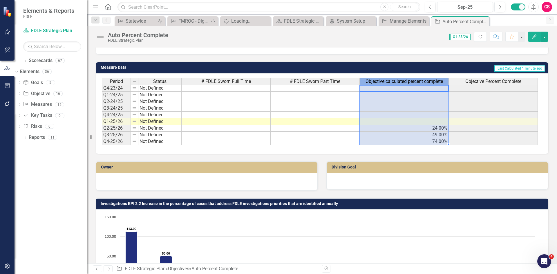
drag, startPoint x: 418, startPoint y: 81, endPoint x: 420, endPoint y: 132, distance: 51.1
click at [420, 132] on div "Period Status # FDLE Sworn Full Time # FDLE Sworn Part Time Objective calculate…" at bounding box center [320, 111] width 436 height 67
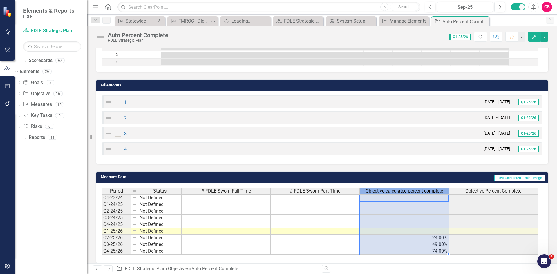
scroll to position [58, 0]
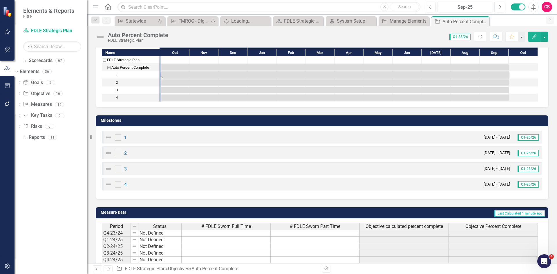
click at [535, 40] on button "Edit" at bounding box center [534, 37] width 13 height 10
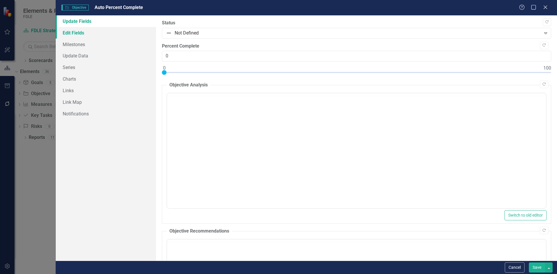
click at [97, 31] on link "Edit Fields" at bounding box center [106, 33] width 100 height 12
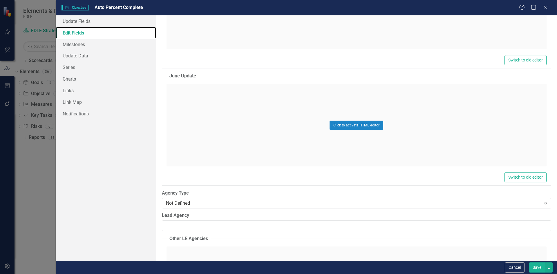
scroll to position [2524, 0]
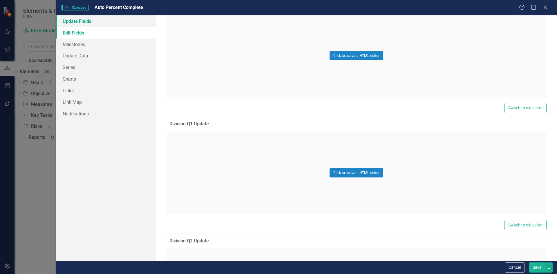
click at [95, 23] on link "Update Fields" at bounding box center [106, 21] width 100 height 12
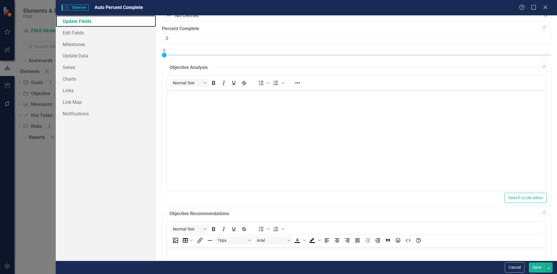
scroll to position [0, 0]
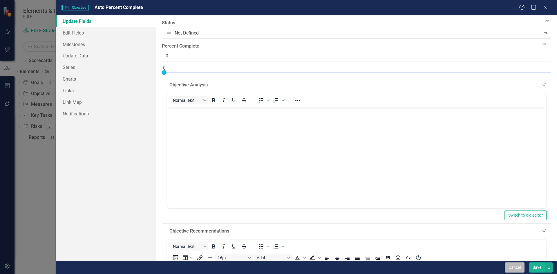
click at [508, 264] on button "Cancel" at bounding box center [515, 268] width 20 height 10
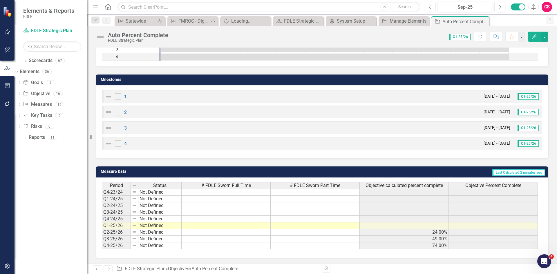
scroll to position [116, 0]
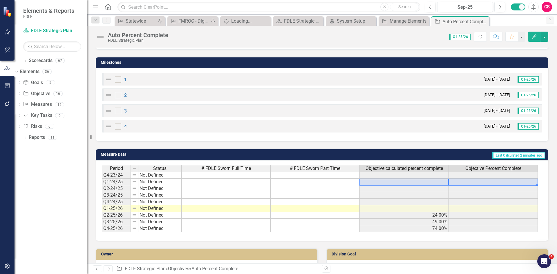
drag, startPoint x: 427, startPoint y: 181, endPoint x: 433, endPoint y: 187, distance: 8.8
click at [476, 180] on tr "Q1-24/25 Not Defined" at bounding box center [320, 182] width 436 height 7
click at [413, 172] on div "Period Status # FDLE Sworn Full Time # FDLE Sworn Part Time Objective calculate…" at bounding box center [320, 169] width 436 height 8
click at [415, 189] on td at bounding box center [404, 188] width 89 height 7
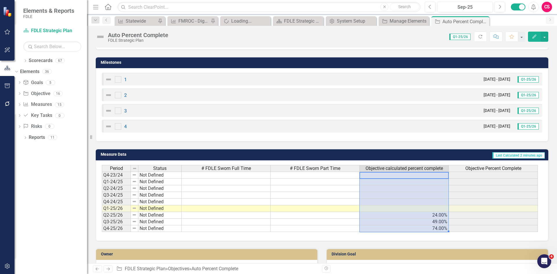
drag, startPoint x: 412, startPoint y: 173, endPoint x: 423, endPoint y: 228, distance: 55.9
click at [423, 228] on tbody "Q4-23/24 Not Defined Q1-24/25 Not Defined Q2-24/25 Not Defined Q3-24/25 Not Def…" at bounding box center [320, 202] width 436 height 60
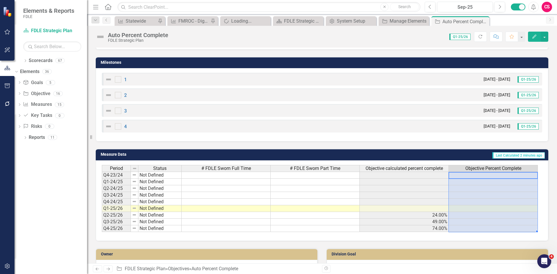
drag, startPoint x: 486, startPoint y: 174, endPoint x: 489, endPoint y: 228, distance: 53.7
click at [489, 228] on tbody "Q4-23/24 Not Defined Q1-24/25 Not Defined Q2-24/25 Not Defined Q3-24/25 Not Def…" at bounding box center [320, 202] width 436 height 60
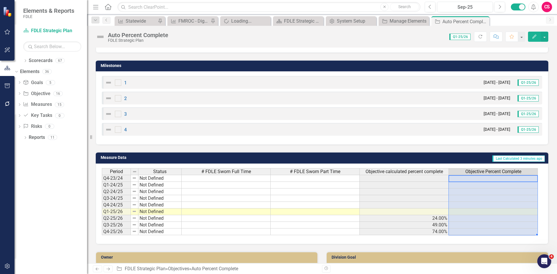
scroll to position [21, 0]
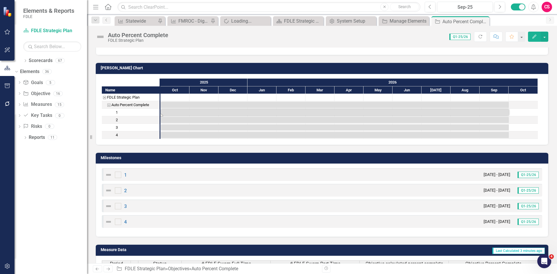
click at [187, 113] on div "Task: Start date: 2025-10-01 End date: 2026-10-01" at bounding box center [335, 112] width 348 height 6
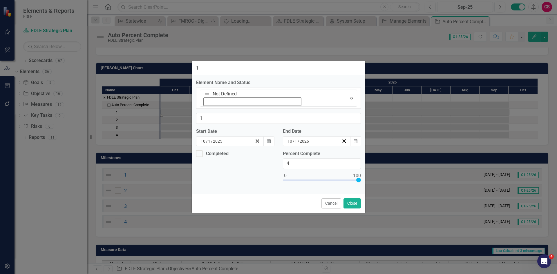
type input "100"
drag, startPoint x: 286, startPoint y: 167, endPoint x: 413, endPoint y: 166, distance: 126.8
click at [414, 166] on div "1 Element Name and Status Not Defined Expand 1 Start Date 10 / 1 / 2025 Calenda…" at bounding box center [278, 137] width 557 height 274
click at [355, 198] on button "Close" at bounding box center [352, 203] width 17 height 10
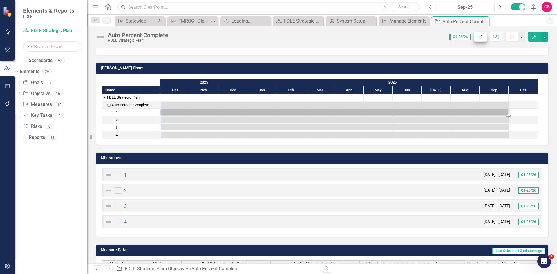
scroll to position [0, 0]
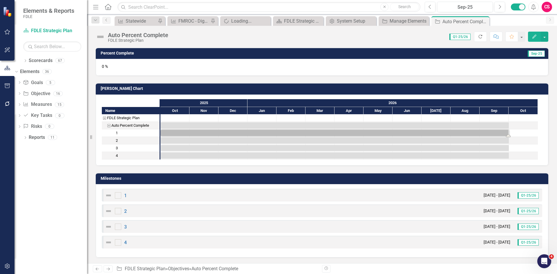
click at [480, 38] on icon "button" at bounding box center [480, 36] width 3 height 3
click at [210, 134] on div "Task: Start date: 2025-10-01 End date: 2026-10-01" at bounding box center [335, 133] width 348 height 6
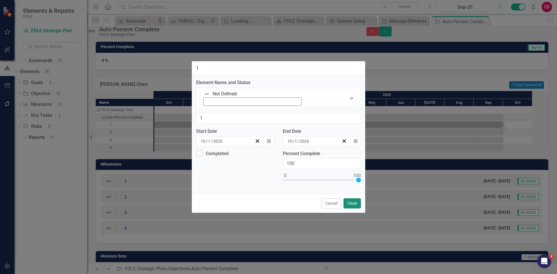
click at [353, 198] on button "Close" at bounding box center [352, 203] width 17 height 10
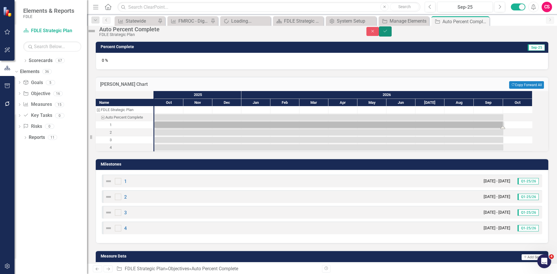
click at [392, 37] on button "Save" at bounding box center [385, 31] width 13 height 10
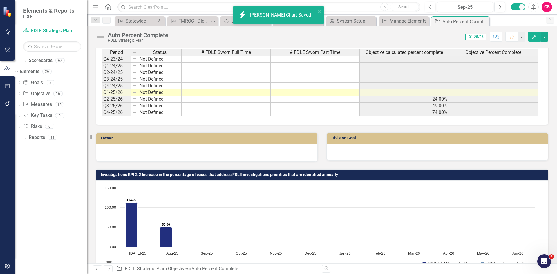
scroll to position [203, 0]
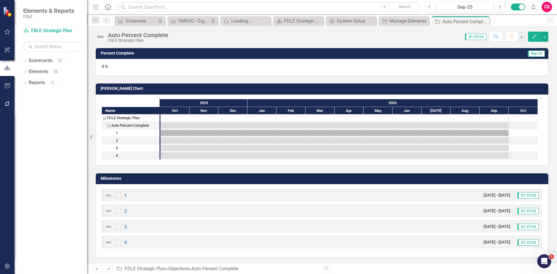
scroll to position [87, 0]
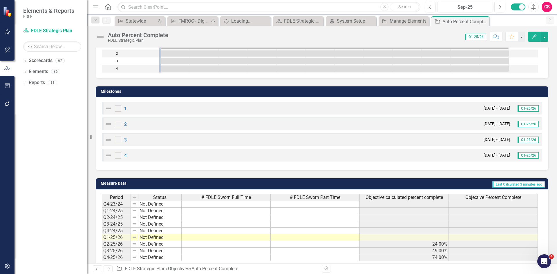
click at [532, 41] on button "Edit" at bounding box center [534, 37] width 13 height 10
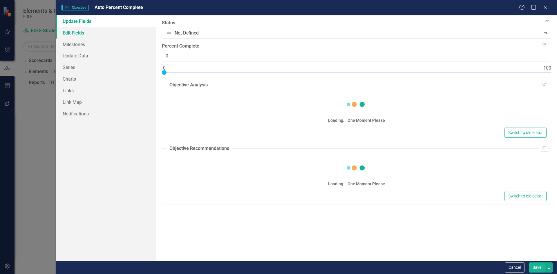
click at [93, 33] on link "Edit Fields" at bounding box center [106, 33] width 100 height 12
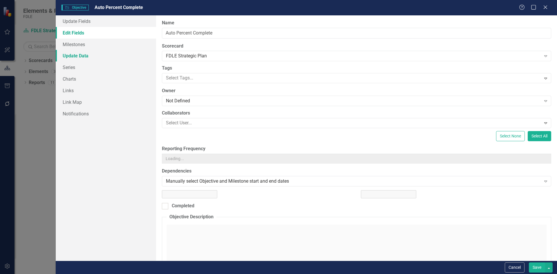
click at [83, 57] on link "Update Data" at bounding box center [106, 56] width 100 height 12
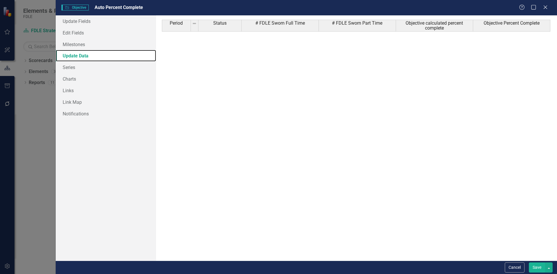
scroll to position [0, 0]
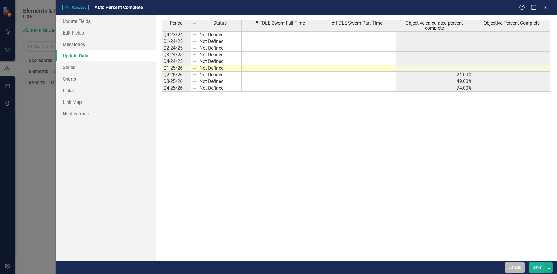
click at [514, 264] on button "Cancel" at bounding box center [515, 268] width 20 height 10
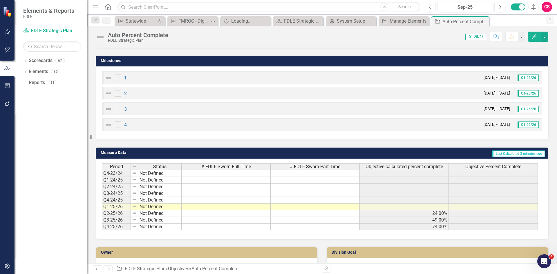
scroll to position [145, 0]
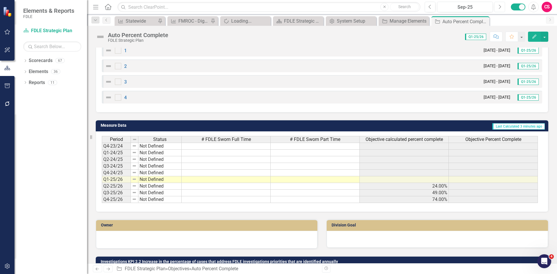
click at [498, 8] on button "Next" at bounding box center [499, 7] width 11 height 10
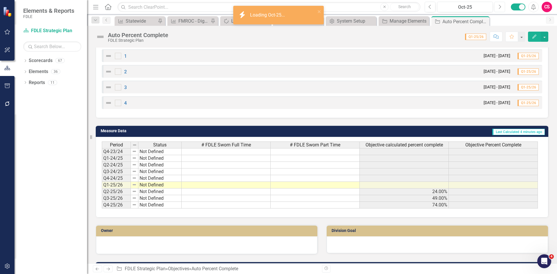
scroll to position [243, 0]
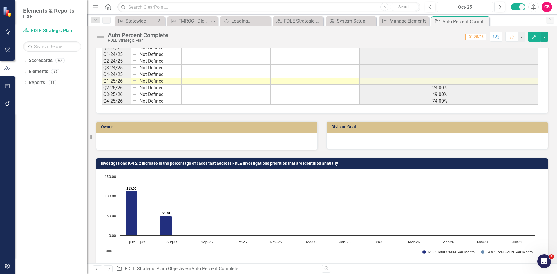
click at [467, 8] on div "Oct-25" at bounding box center [465, 7] width 52 height 7
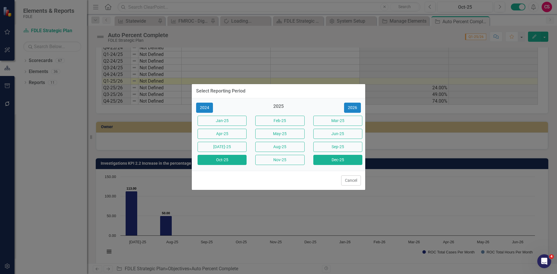
click at [324, 160] on button "Dec-25" at bounding box center [337, 160] width 49 height 10
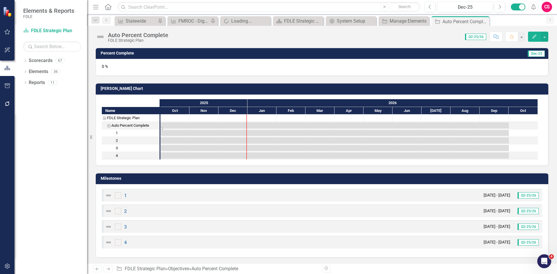
click at [264, 124] on div "Task: Start date: 2025-10-01 End date: 2026-10-01" at bounding box center [335, 125] width 348 height 6
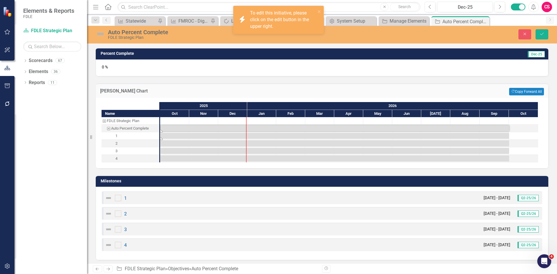
click at [231, 135] on div "Task: Start date: 2025-10-01 End date: 2026-10-01" at bounding box center [334, 136] width 349 height 6
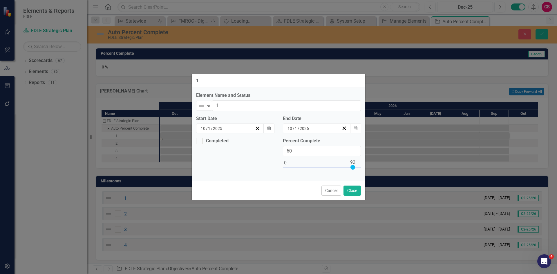
type input "100"
drag, startPoint x: 286, startPoint y: 167, endPoint x: 363, endPoint y: 168, distance: 76.9
click at [364, 169] on div "Percent Complete 100" at bounding box center [322, 157] width 87 height 39
click at [353, 191] on button "Close" at bounding box center [352, 191] width 17 height 10
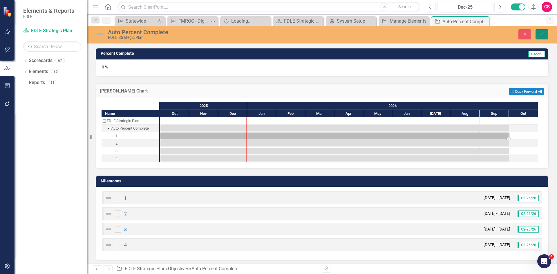
click at [546, 34] on button "Save" at bounding box center [542, 34] width 13 height 10
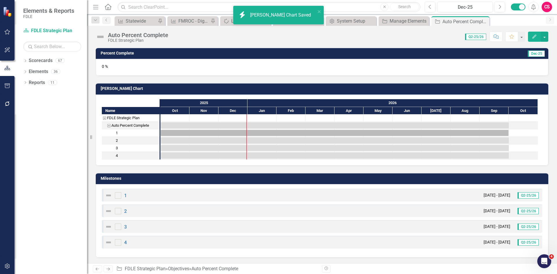
scroll to position [145, 0]
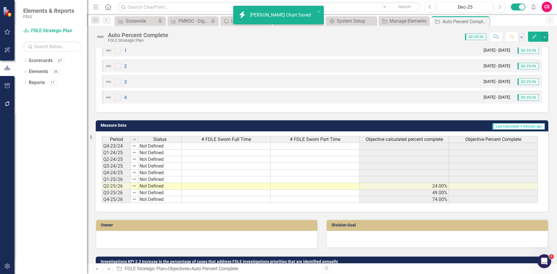
click at [472, 140] on span "Objective Percent Complete" at bounding box center [493, 139] width 56 height 5
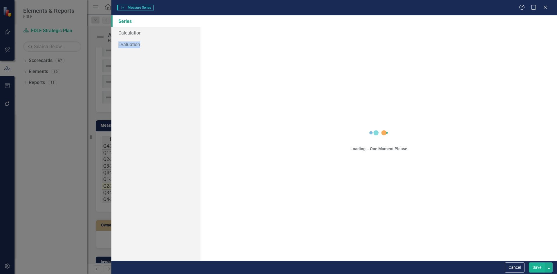
click at [140, 35] on div "Measure Series Measure Series Help Maximize Close Series Calculation Evaluation…" at bounding box center [278, 137] width 557 height 274
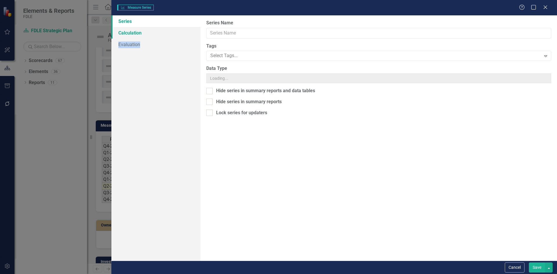
click at [129, 32] on link "Calculation" at bounding box center [155, 33] width 89 height 12
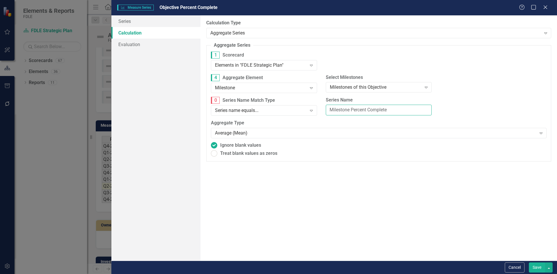
click at [342, 111] on input "Milestone Percent Complete" at bounding box center [379, 110] width 106 height 11
click at [296, 108] on div "Series name equals..." at bounding box center [261, 110] width 92 height 7
click at [330, 109] on input "Percent Complete" at bounding box center [379, 110] width 106 height 11
type input "Milestone Percent Complete"
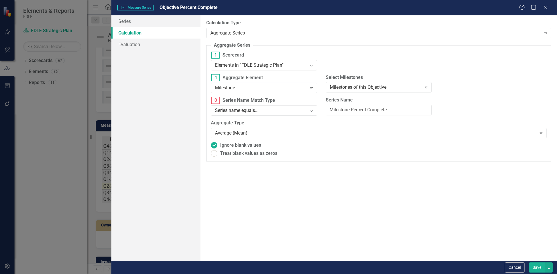
click at [531, 268] on button "Save" at bounding box center [537, 268] width 16 height 10
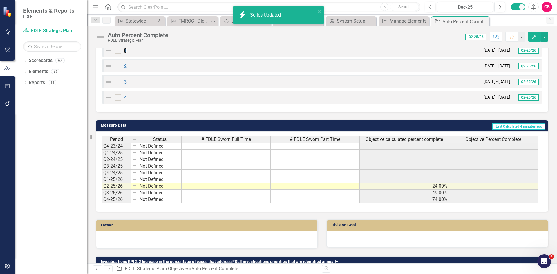
drag, startPoint x: 126, startPoint y: 167, endPoint x: 129, endPoint y: 160, distance: 8.2
click at [126, 53] on link "1" at bounding box center [125, 51] width 3 height 6
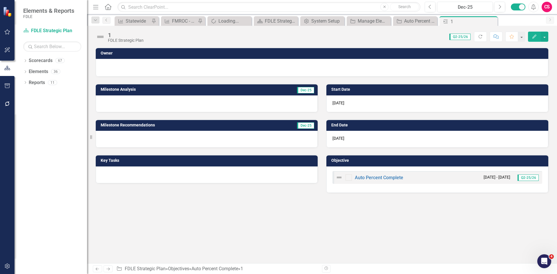
click at [536, 39] on button "Edit" at bounding box center [534, 37] width 13 height 10
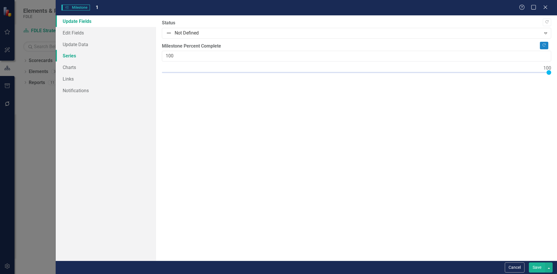
click at [88, 53] on link "Series" at bounding box center [106, 56] width 100 height 12
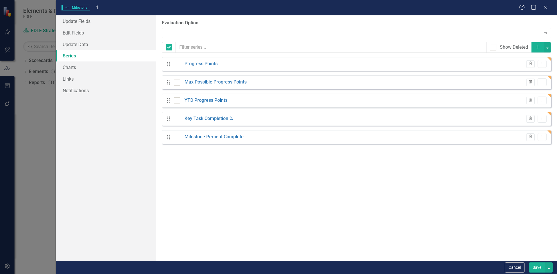
checkbox input "false"
click at [513, 265] on button "Cancel" at bounding box center [515, 268] width 20 height 10
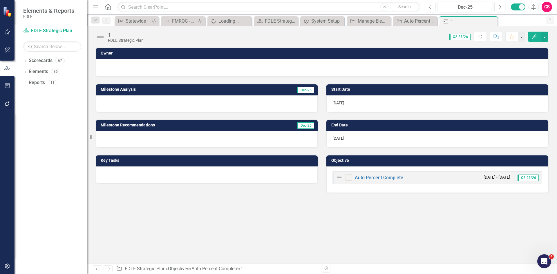
click at [534, 38] on icon "Edit" at bounding box center [534, 37] width 5 height 4
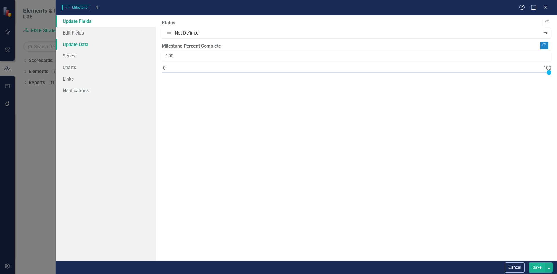
click at [92, 44] on link "Update Data" at bounding box center [106, 45] width 100 height 12
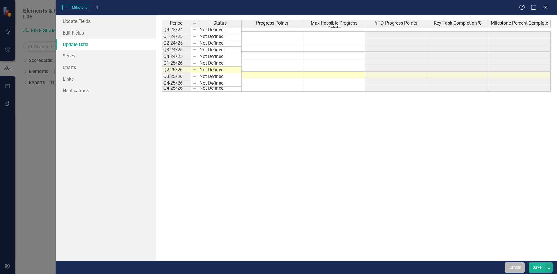
click at [517, 267] on button "Cancel" at bounding box center [515, 268] width 20 height 10
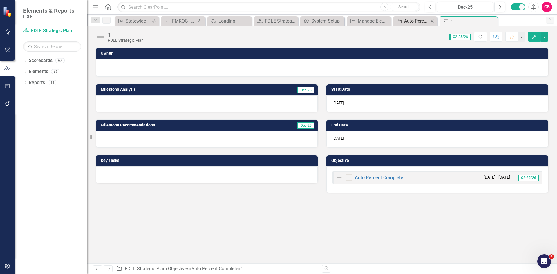
click at [412, 23] on div "Auto Percent Complete" at bounding box center [416, 20] width 24 height 7
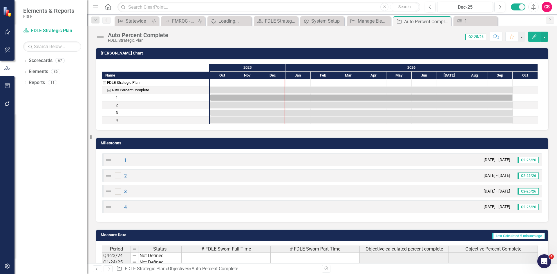
scroll to position [29, 0]
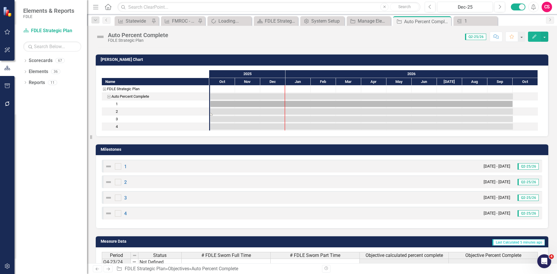
click at [221, 114] on div "Task: Start date: 2025-10-01 End date: 2026-10-01" at bounding box center [361, 112] width 303 height 6
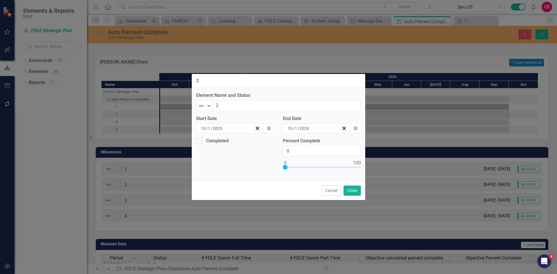
click at [287, 164] on div "Percent Complete 0" at bounding box center [322, 155] width 78 height 35
type input "100"
drag, startPoint x: 304, startPoint y: 167, endPoint x: 369, endPoint y: 183, distance: 66.6
click at [388, 164] on div "2 Element Name and Status Not Defined Expand 2 Start Date 10 / 1 / 2025 Calenda…" at bounding box center [278, 137] width 557 height 274
click at [326, 189] on button "Cancel" at bounding box center [331, 191] width 20 height 10
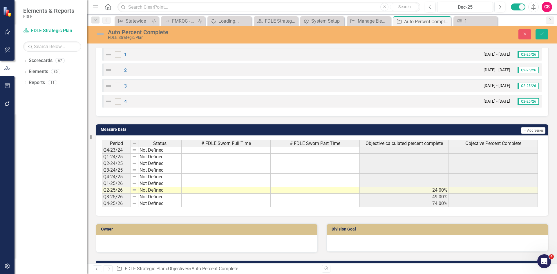
scroll to position [174, 0]
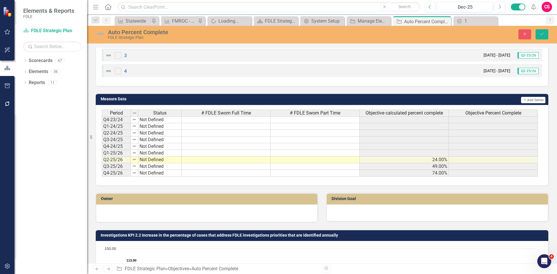
click at [480, 161] on td at bounding box center [493, 160] width 89 height 7
click at [480, 160] on td at bounding box center [493, 160] width 89 height 7
click at [478, 158] on td at bounding box center [493, 160] width 89 height 7
click at [478, 160] on td at bounding box center [493, 160] width 89 height 7
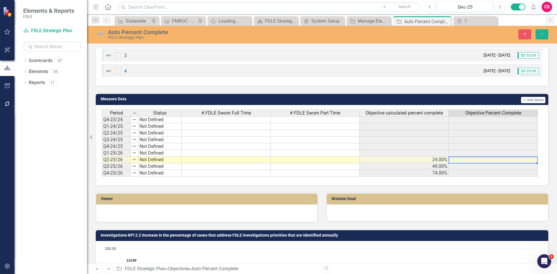
click at [478, 160] on td at bounding box center [493, 160] width 89 height 7
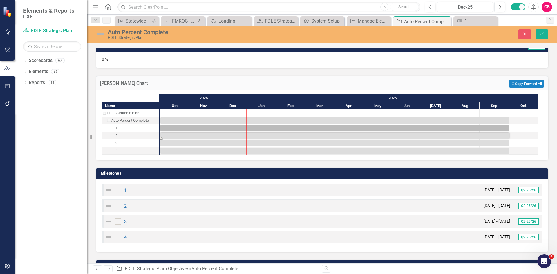
scroll to position [0, 0]
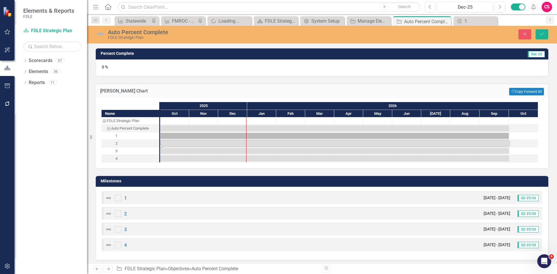
drag, startPoint x: 112, startPoint y: 70, endPoint x: 206, endPoint y: 68, distance: 93.7
click at [206, 68] on div "0 %" at bounding box center [322, 67] width 453 height 17
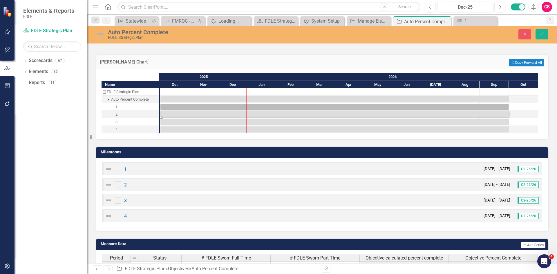
scroll to position [145, 0]
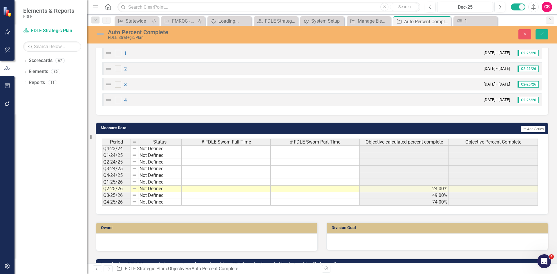
click at [99, 32] on img at bounding box center [100, 33] width 9 height 9
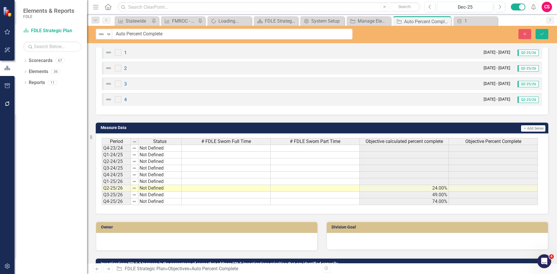
click at [100, 35] on img at bounding box center [101, 34] width 7 height 7
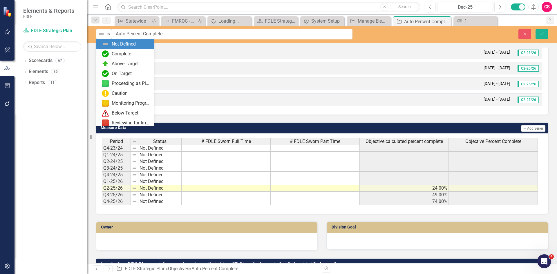
click at [103, 36] on img at bounding box center [101, 34] width 7 height 7
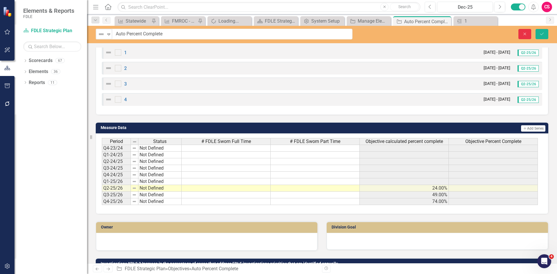
click at [521, 33] on button "Close" at bounding box center [524, 34] width 13 height 10
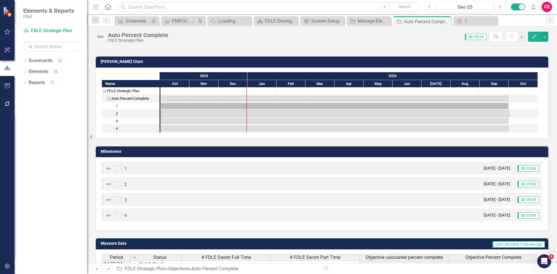
scroll to position [0, 0]
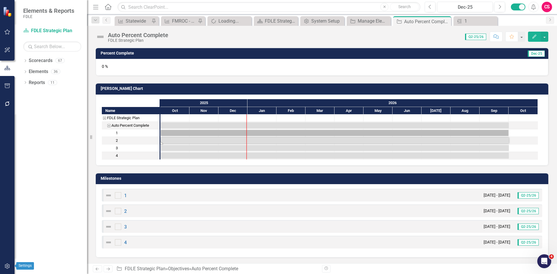
click at [3, 265] on button "button" at bounding box center [7, 267] width 13 height 12
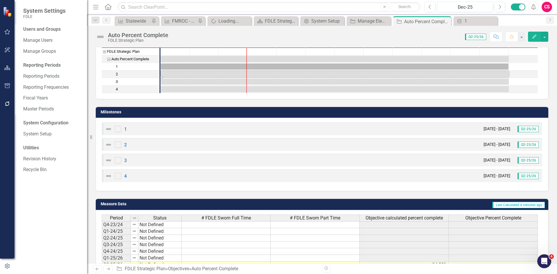
scroll to position [145, 0]
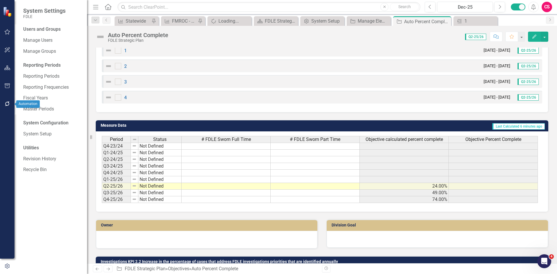
click at [7, 104] on icon "button" at bounding box center [7, 104] width 6 height 5
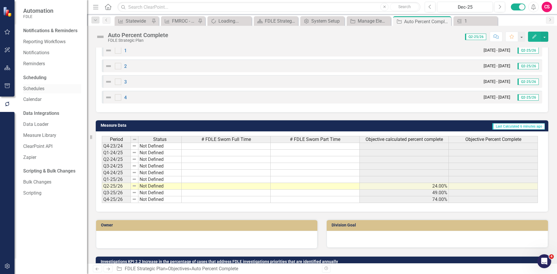
click at [39, 88] on link "Schedules" at bounding box center [52, 89] width 58 height 7
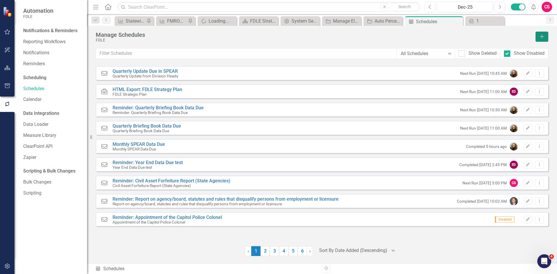
click at [545, 37] on button "Add" at bounding box center [542, 37] width 13 height 10
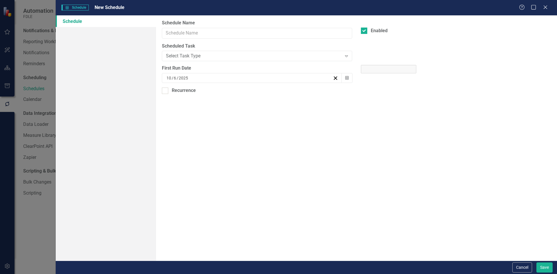
select select "pm"
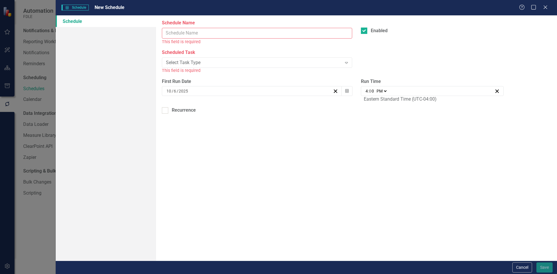
click at [179, 35] on input "Schedule Name" at bounding box center [257, 33] width 190 height 11
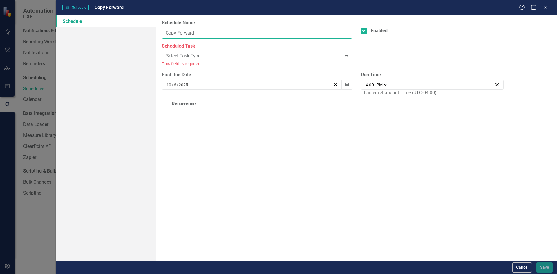
type input "Copy Forward"
click at [210, 54] on div "Select Task Type" at bounding box center [254, 56] width 176 height 7
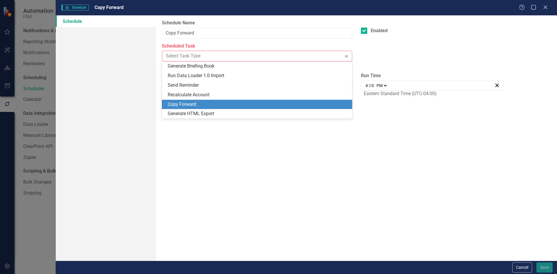
click at [195, 102] on div "Copy Forward" at bounding box center [258, 104] width 181 height 7
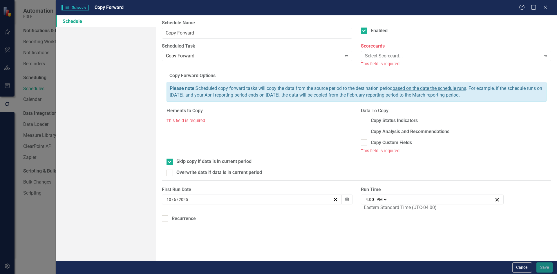
click at [385, 55] on div "Select Scorecard..." at bounding box center [453, 56] width 176 height 7
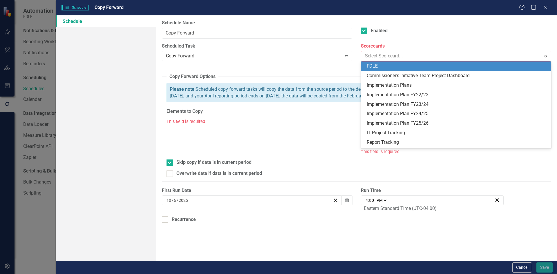
click at [381, 63] on div "FDLE" at bounding box center [457, 66] width 181 height 7
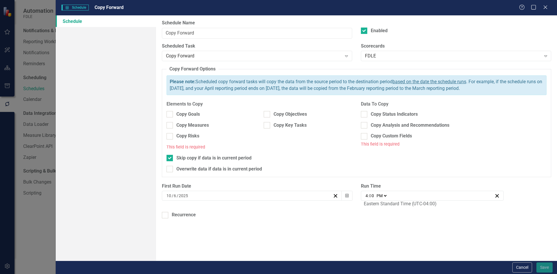
click at [313, 119] on div "Copy Objectives" at bounding box center [307, 116] width 97 height 11
click at [299, 117] on div "Copy Objectives" at bounding box center [290, 114] width 33 height 7
click at [268, 115] on input "Copy Objectives" at bounding box center [266, 113] width 4 height 4
checkbox input "true"
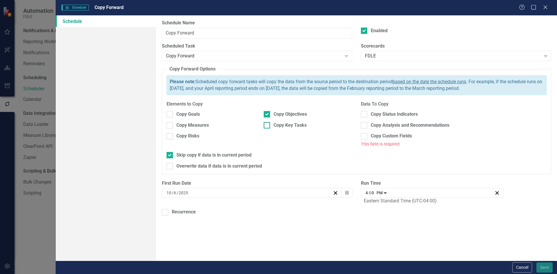
click at [297, 126] on div "Copy Key Tasks" at bounding box center [290, 125] width 33 height 7
click at [268, 126] on input "Copy Key Tasks" at bounding box center [266, 124] width 4 height 4
checkbox input "true"
click at [190, 166] on div "Overwrite data if data is in current period" at bounding box center [219, 166] width 86 height 7
click at [170, 166] on input "Overwrite data if data is in current period" at bounding box center [169, 165] width 4 height 4
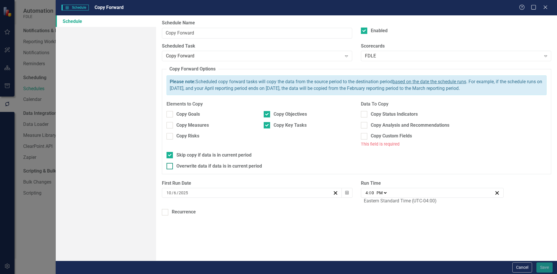
checkbox input "true"
click at [191, 156] on div "Skip copy if data is in current period" at bounding box center [213, 155] width 75 height 7
click at [170, 156] on input "Skip copy if data is in current period" at bounding box center [169, 154] width 4 height 4
checkbox input "true"
checkbox input "false"
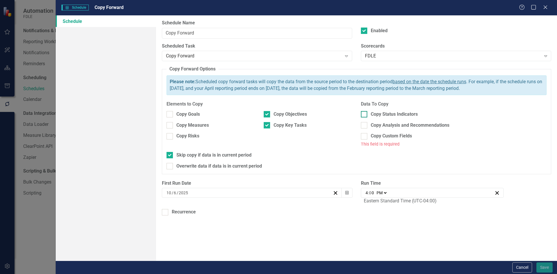
click at [367, 115] on div "Copy Status Indicators" at bounding box center [454, 114] width 186 height 7
click at [365, 115] on input "Copy Status Indicators" at bounding box center [363, 113] width 4 height 4
checkbox input "true"
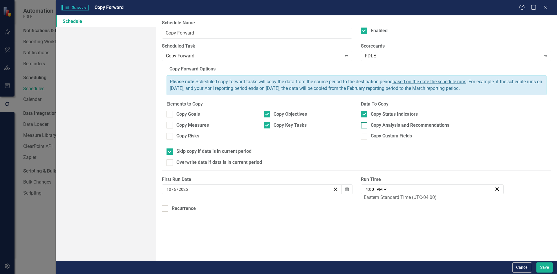
click at [370, 127] on div "Copy Analysis and Recommendations" at bounding box center [454, 125] width 186 height 7
click at [365, 126] on input "Copy Analysis and Recommendations" at bounding box center [363, 124] width 4 height 4
checkbox input "true"
click at [370, 135] on div "Copy Custom Fields" at bounding box center [454, 136] width 186 height 7
click at [365, 135] on input "Copy Custom Fields" at bounding box center [363, 135] width 4 height 4
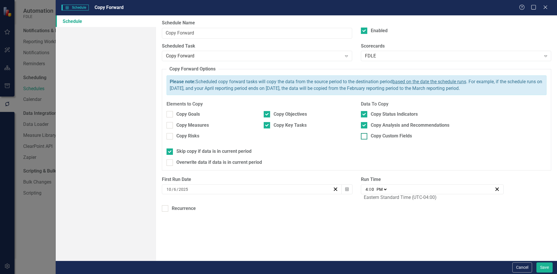
checkbox input "true"
click at [349, 190] on button "Calendar" at bounding box center [347, 190] width 11 height 10
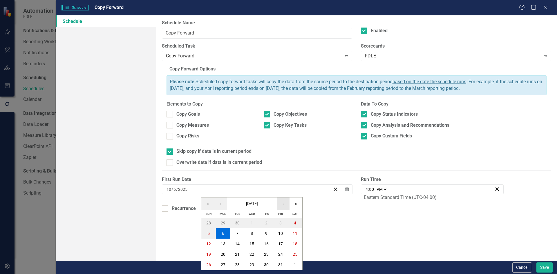
click at [288, 200] on button "›" at bounding box center [283, 204] width 13 height 13
click at [293, 225] on button "1" at bounding box center [295, 223] width 15 height 10
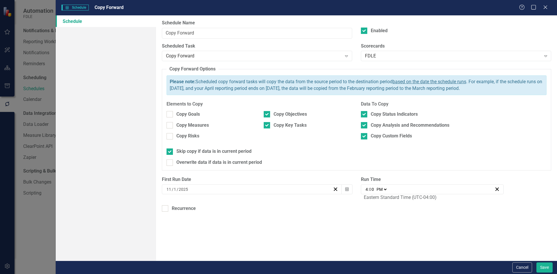
click at [383, 189] on select "AM PM" at bounding box center [381, 190] width 12 height 6
select select "am"
click at [375, 187] on select "AM PM" at bounding box center [381, 190] width 12 height 6
click at [366, 190] on input "4" at bounding box center [366, 190] width 3 height 6
type input "08:00"
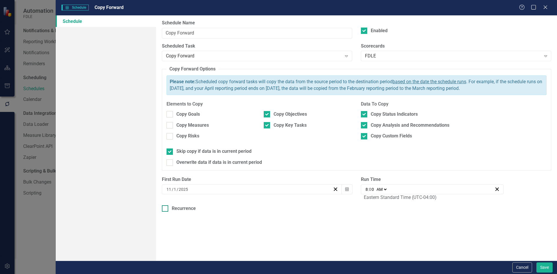
type input "8"
click at [372, 208] on div "Recurrence" at bounding box center [356, 208] width 389 height 7
click at [166, 208] on input "Recurrence" at bounding box center [164, 207] width 4 height 4
drag, startPoint x: 207, startPoint y: 209, endPoint x: 203, endPoint y: 209, distance: 4.7
click at [207, 209] on div "Recurrence" at bounding box center [356, 208] width 389 height 7
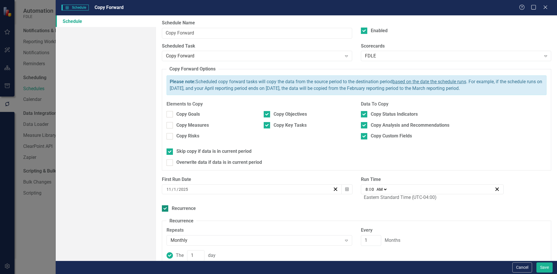
click at [166, 209] on input "Recurrence" at bounding box center [164, 207] width 4 height 4
click at [203, 209] on div "Recurrence" at bounding box center [356, 208] width 389 height 7
click at [166, 209] on input "Recurrence" at bounding box center [164, 207] width 4 height 4
checkbox input "true"
drag, startPoint x: 353, startPoint y: 104, endPoint x: 349, endPoint y: 99, distance: 7.2
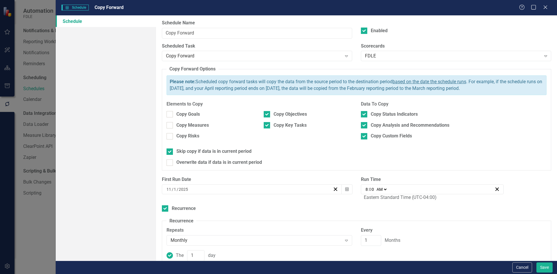
click at [349, 97] on fieldset "Copy Forward Options Please note: Scheduled copy forward tasks will copy the da…" at bounding box center [356, 118] width 389 height 105
drag, startPoint x: 419, startPoint y: 114, endPoint x: 367, endPoint y: 115, distance: 52.5
click at [367, 115] on div "Copy Status Indicators" at bounding box center [454, 114] width 186 height 7
click at [526, 266] on button "Cancel" at bounding box center [522, 268] width 20 height 10
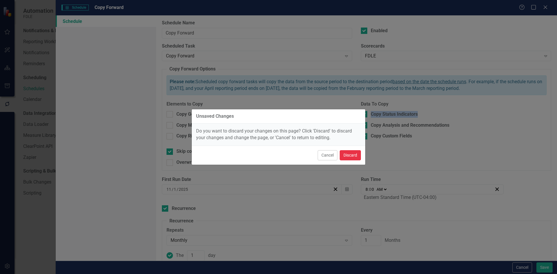
click at [344, 153] on button "Discard" at bounding box center [350, 155] width 21 height 10
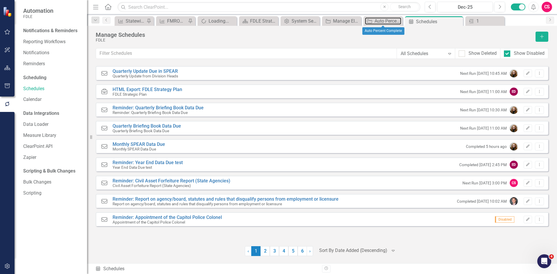
drag, startPoint x: 366, startPoint y: 20, endPoint x: 524, endPoint y: 21, distance: 158.1
click at [366, 20] on div "Objective" at bounding box center [368, 20] width 7 height 7
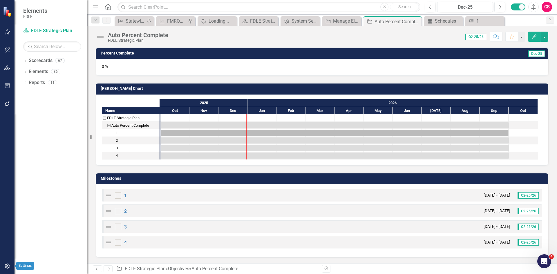
click at [6, 262] on button "button" at bounding box center [7, 267] width 13 height 12
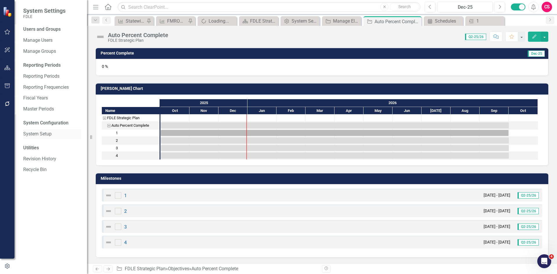
click at [51, 137] on link "System Setup" at bounding box center [52, 134] width 58 height 7
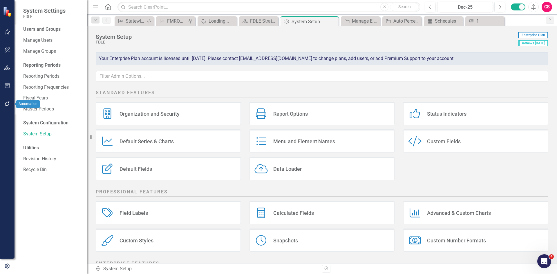
click at [8, 104] on icon "button" at bounding box center [7, 104] width 6 height 5
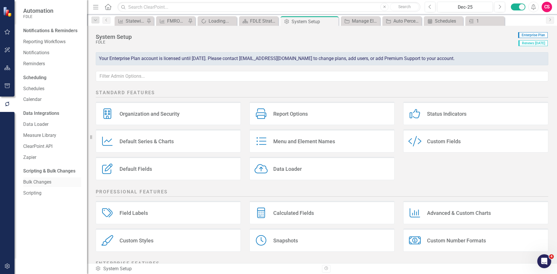
click at [44, 184] on link "Bulk Changes" at bounding box center [52, 182] width 58 height 7
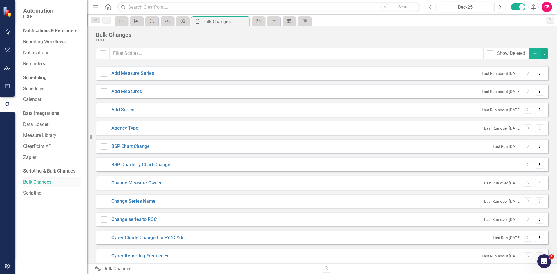
checkbox input "false"
click at [12, 68] on button "button" at bounding box center [7, 68] width 13 height 12
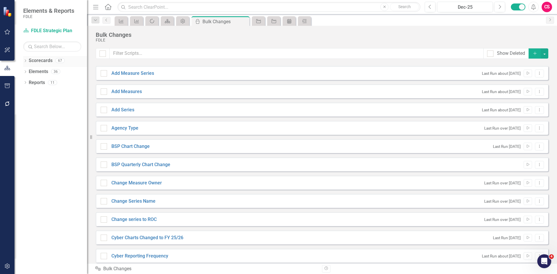
click at [51, 58] on link "Scorecards" at bounding box center [41, 60] width 24 height 7
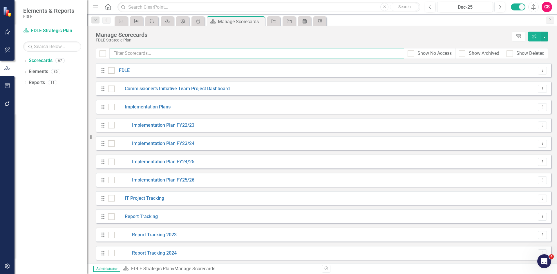
click at [128, 50] on input "text" at bounding box center [257, 53] width 295 height 11
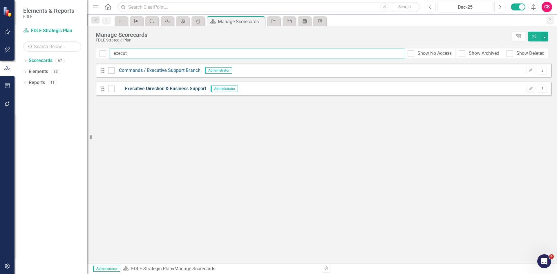
type input "execut"
click at [164, 89] on link "Executive Direction & Business Support" at bounding box center [161, 89] width 92 height 7
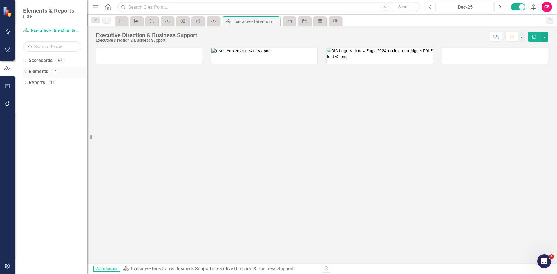
click at [42, 72] on link "Elements" at bounding box center [38, 71] width 19 height 7
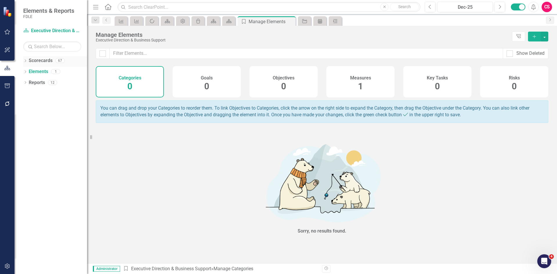
click at [23, 60] on icon "Dropdown" at bounding box center [25, 61] width 4 height 3
drag, startPoint x: 28, startPoint y: 105, endPoint x: 29, endPoint y: 97, distance: 8.4
click at [29, 105] on icon "Dropdown" at bounding box center [28, 104] width 4 height 3
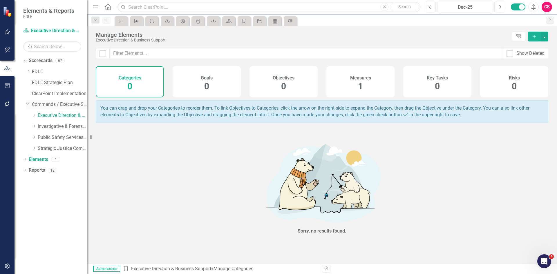
drag, startPoint x: 34, startPoint y: 116, endPoint x: 39, endPoint y: 109, distance: 8.9
click at [34, 115] on icon "Dropdown" at bounding box center [34, 115] width 4 height 3
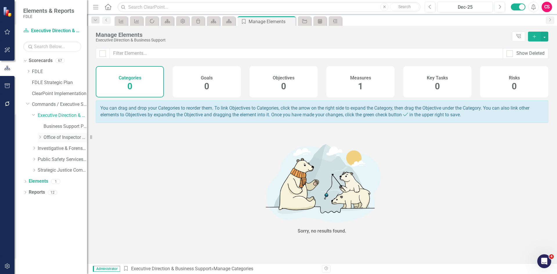
click at [39, 138] on icon "Dropdown" at bounding box center [40, 136] width 4 height 3
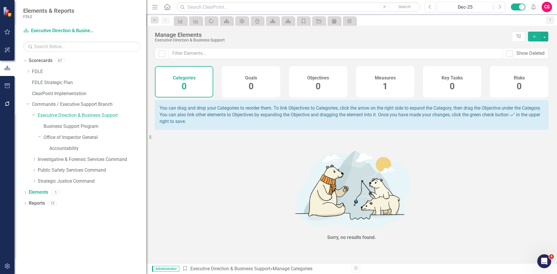
drag, startPoint x: 88, startPoint y: 144, endPoint x: 146, endPoint y: 146, distance: 58.1
click at [146, 146] on div "Resize" at bounding box center [148, 137] width 5 height 274
click at [73, 147] on link "Accountability" at bounding box center [97, 148] width 97 height 7
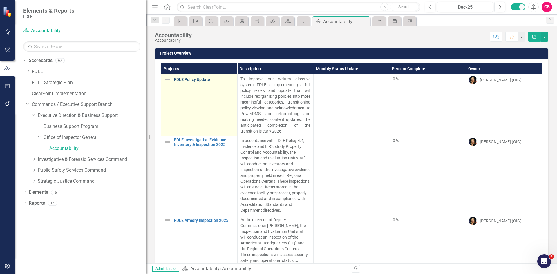
click at [192, 80] on link "FDLE Policy Update" at bounding box center [204, 79] width 60 height 4
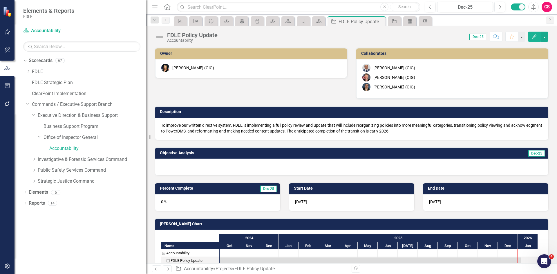
checkbox input "true"
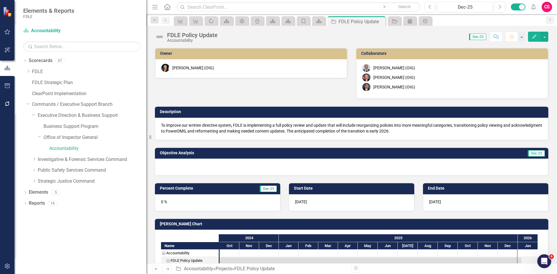
checkbox input "true"
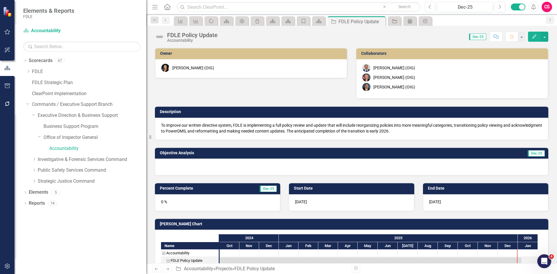
checkbox input "true"
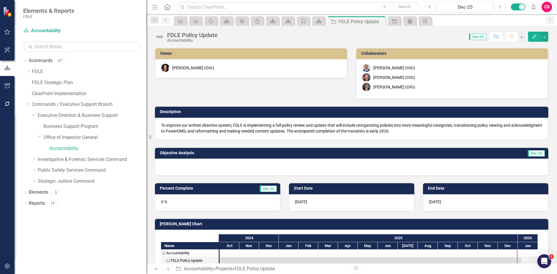
checkbox input "true"
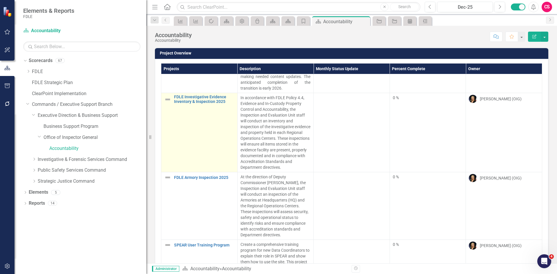
scroll to position [46, 0]
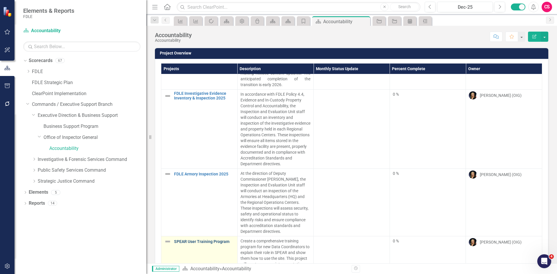
click at [205, 240] on link "SPEAR User Training Program" at bounding box center [204, 242] width 60 height 4
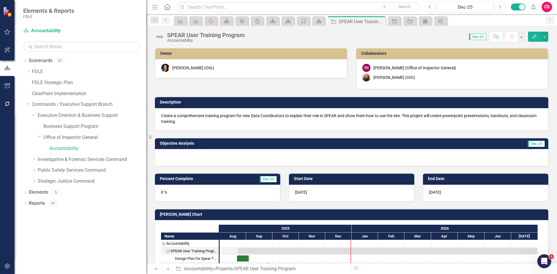
checkbox input "true"
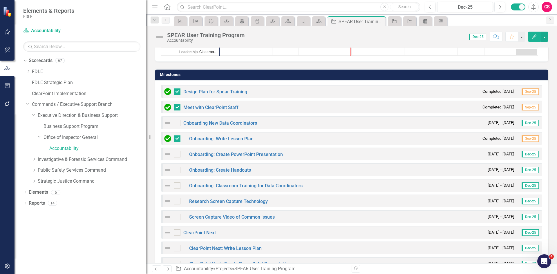
scroll to position [300, 0]
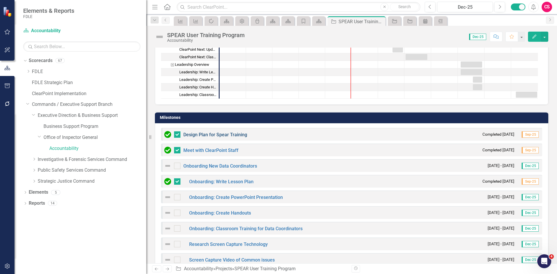
click at [204, 136] on link "Design Plan for Spear Training" at bounding box center [215, 135] width 64 height 6
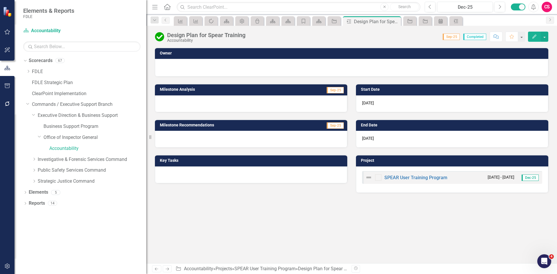
click at [535, 37] on icon "button" at bounding box center [534, 37] width 4 height 4
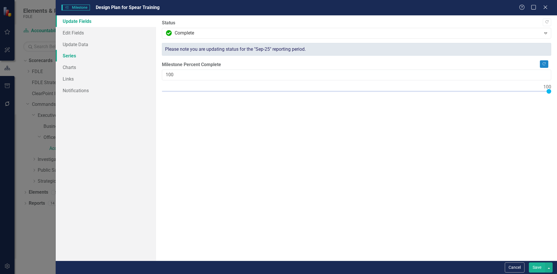
click at [109, 57] on link "Series" at bounding box center [106, 56] width 100 height 12
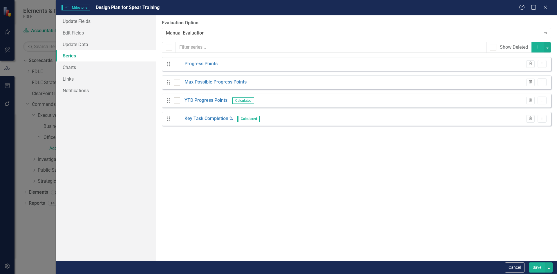
click at [537, 48] on icon "Add" at bounding box center [537, 47] width 5 height 4
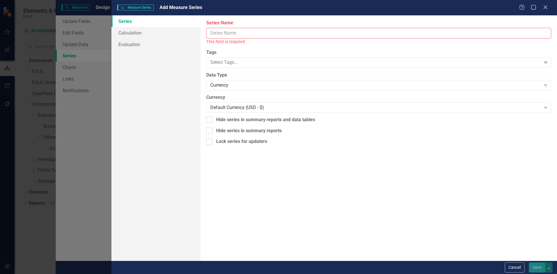
click at [250, 32] on input "Series Name" at bounding box center [378, 33] width 345 height 11
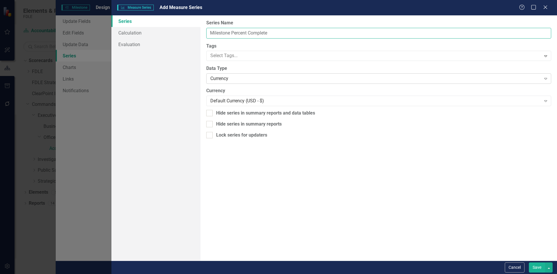
type input "Milestone Percent Complete"
click at [239, 77] on div "Currency" at bounding box center [375, 78] width 330 height 7
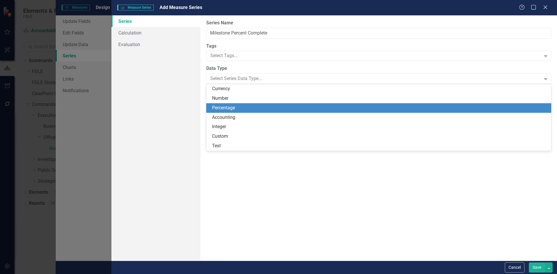
click at [234, 110] on div "Percentage" at bounding box center [380, 108] width 336 height 7
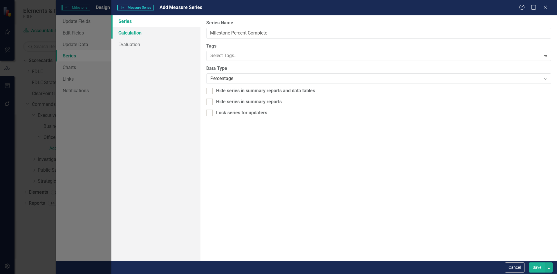
click at [150, 33] on link "Calculation" at bounding box center [155, 33] width 89 height 12
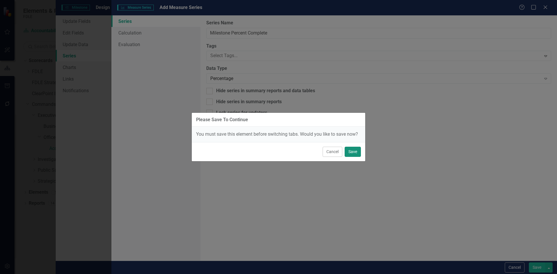
click at [355, 153] on button "Save" at bounding box center [353, 152] width 16 height 10
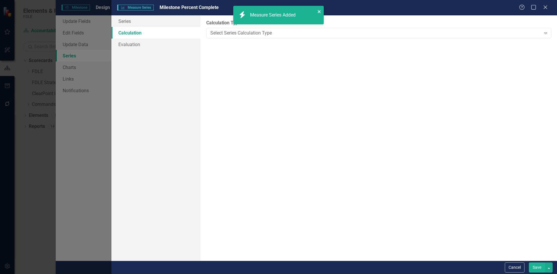
click at [318, 12] on icon "close" at bounding box center [319, 11] width 3 height 3
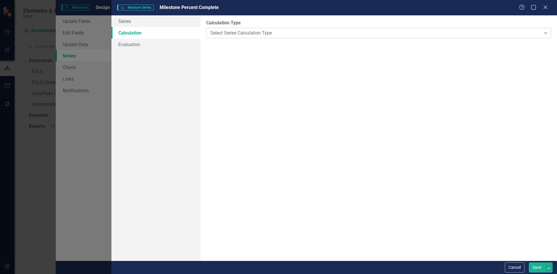
click at [309, 34] on div "Select Series Calculation Type" at bounding box center [375, 33] width 330 height 7
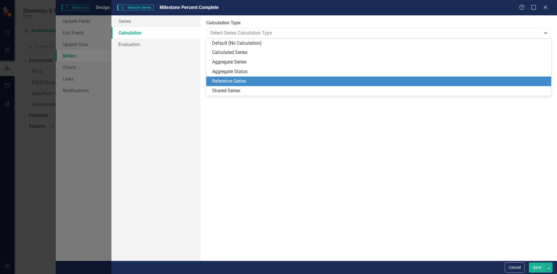
click at [256, 83] on div "Reference Series" at bounding box center [380, 81] width 336 height 7
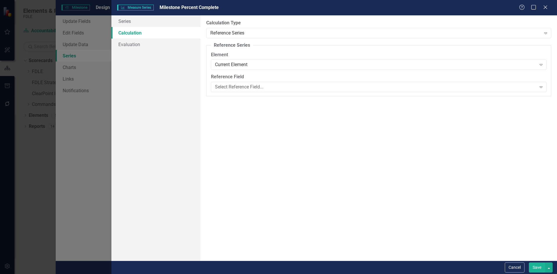
drag, startPoint x: 232, startPoint y: 53, endPoint x: 227, endPoint y: 55, distance: 4.4
click at [227, 55] on label "Element" at bounding box center [379, 55] width 336 height 7
click at [243, 88] on div "Select Reference Field..." at bounding box center [375, 87] width 321 height 7
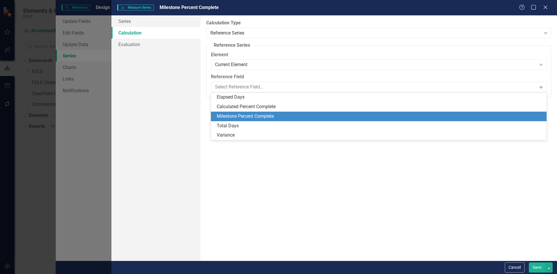
click at [244, 118] on div "Milestone Percent Complete" at bounding box center [380, 116] width 326 height 7
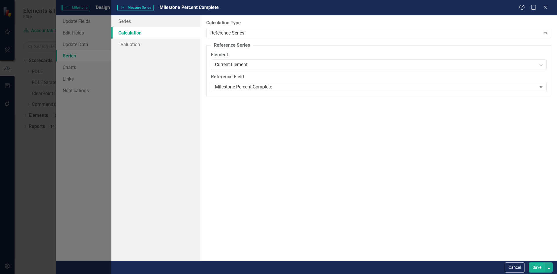
click at [535, 270] on button "Save" at bounding box center [537, 268] width 16 height 10
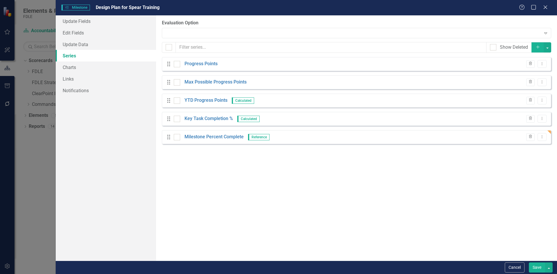
click at [533, 267] on button "Save" at bounding box center [537, 268] width 16 height 10
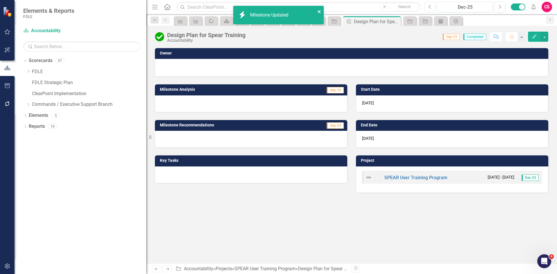
click at [321, 8] on button "close" at bounding box center [319, 11] width 4 height 7
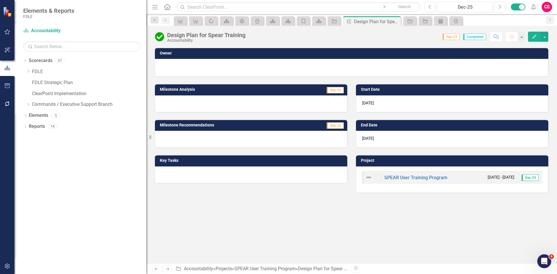
click at [532, 37] on icon "Edit" at bounding box center [534, 37] width 5 height 4
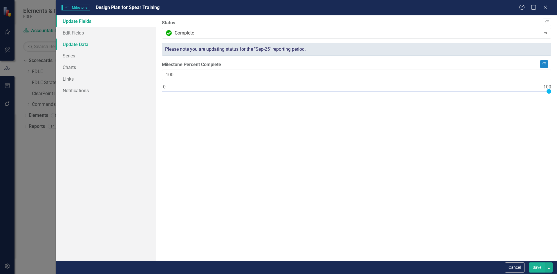
click at [73, 43] on link "Update Data" at bounding box center [106, 45] width 100 height 12
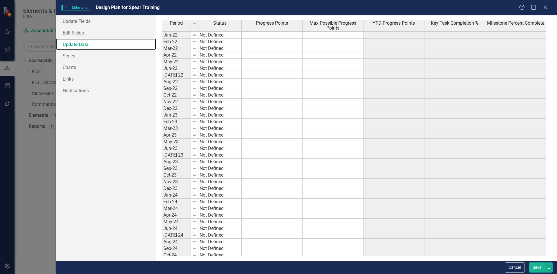
scroll to position [1517, 0]
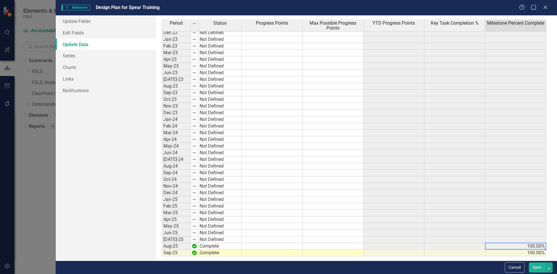
drag, startPoint x: 523, startPoint y: 247, endPoint x: 505, endPoint y: 248, distance: 17.4
click at [507, 253] on td "100.00%" at bounding box center [515, 253] width 61 height 7
click at [89, 24] on link "Update Fields" at bounding box center [106, 21] width 100 height 12
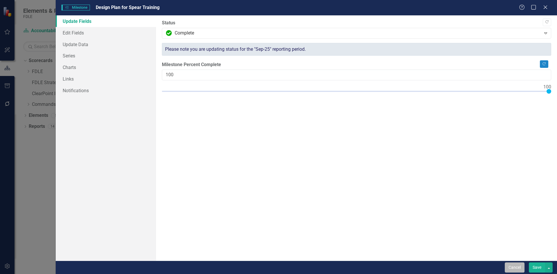
click at [505, 268] on button "Cancel" at bounding box center [515, 268] width 20 height 10
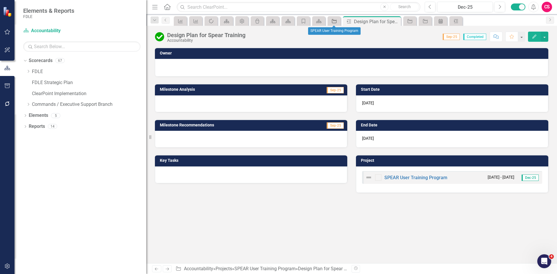
click at [330, 24] on div "Project" at bounding box center [333, 20] width 8 height 7
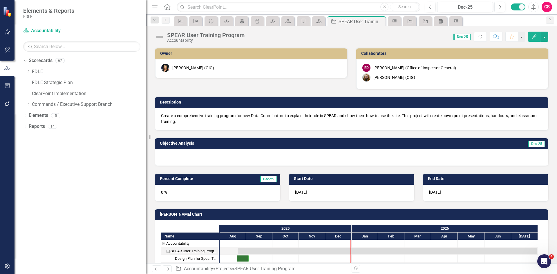
click at [535, 37] on icon "Edit" at bounding box center [534, 37] width 5 height 4
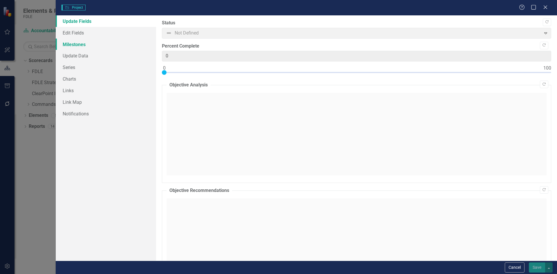
type input "0"
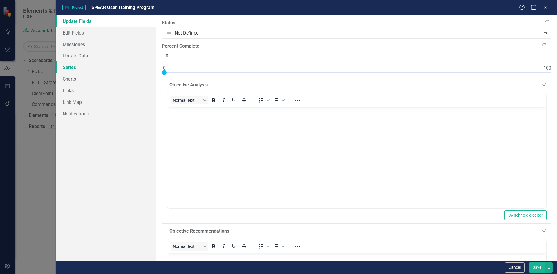
click at [66, 66] on link "Series" at bounding box center [106, 68] width 100 height 12
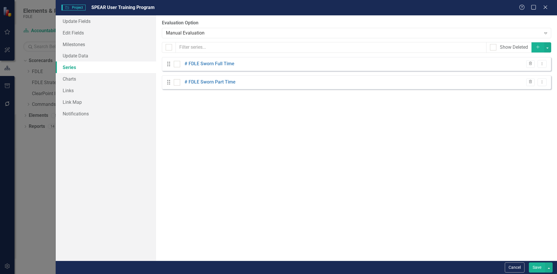
click at [536, 52] on button "Add" at bounding box center [538, 47] width 13 height 10
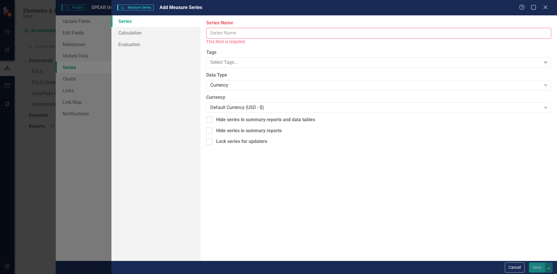
click at [239, 39] on div "This field is required" at bounding box center [378, 42] width 345 height 7
click at [236, 32] on input "Series Name" at bounding box center [378, 33] width 345 height 11
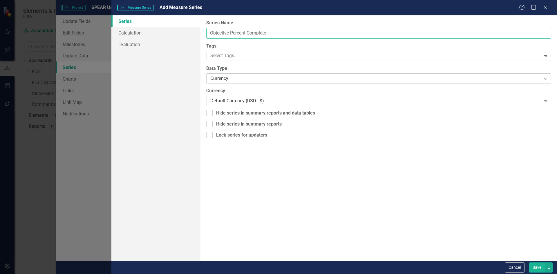
type input "Objective Percent Complete"
click at [233, 80] on div "Currency" at bounding box center [375, 78] width 330 height 7
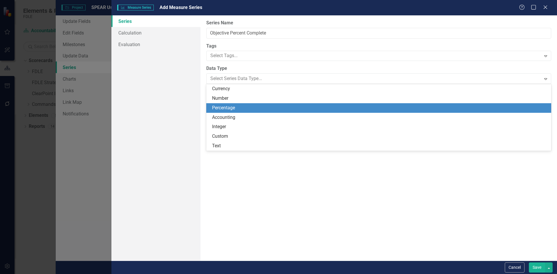
click at [233, 106] on div "Percentage" at bounding box center [380, 108] width 336 height 7
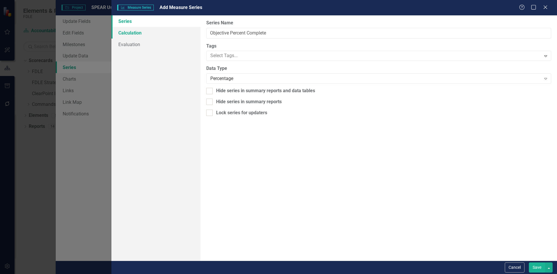
click at [150, 32] on link "Calculation" at bounding box center [155, 33] width 89 height 12
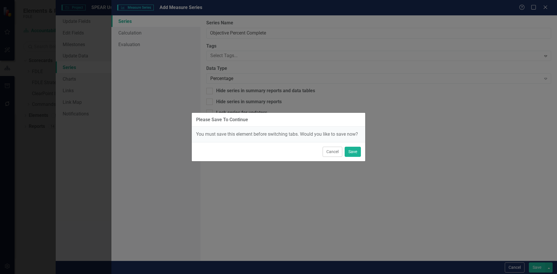
click at [268, 127] on div "Please Save To Continue" at bounding box center [279, 120] width 174 height 14
click at [355, 153] on button "Save" at bounding box center [353, 152] width 16 height 10
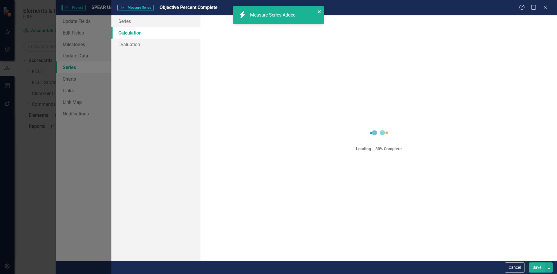
click at [321, 12] on icon "close" at bounding box center [319, 11] width 4 height 5
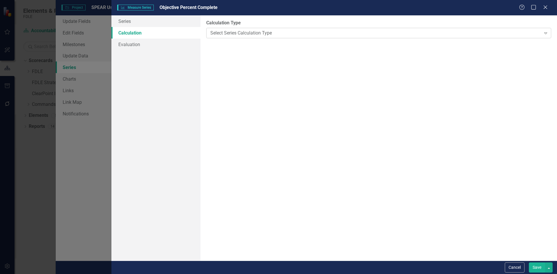
click at [213, 36] on div "Select Series Calculation Type" at bounding box center [375, 33] width 330 height 7
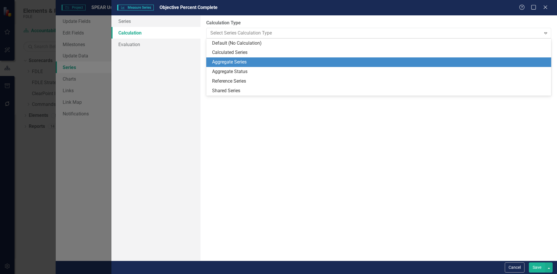
click at [245, 64] on div "Aggregate Series" at bounding box center [380, 62] width 336 height 7
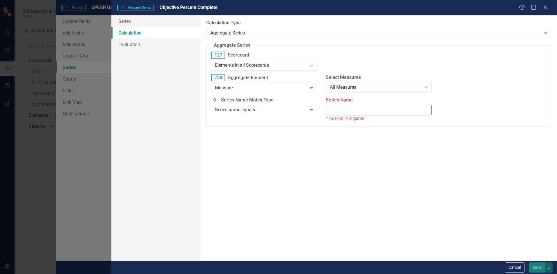
click at [288, 68] on div "Elements in all Scorecards" at bounding box center [261, 65] width 92 height 7
click at [289, 57] on label "127 Scorecard" at bounding box center [264, 55] width 106 height 7
click at [279, 66] on div "Elements in all Scorecards" at bounding box center [261, 65] width 92 height 7
click at [283, 54] on label "127 Scorecard" at bounding box center [264, 55] width 106 height 7
click at [273, 64] on div "Elements in all Scorecards" at bounding box center [261, 65] width 92 height 7
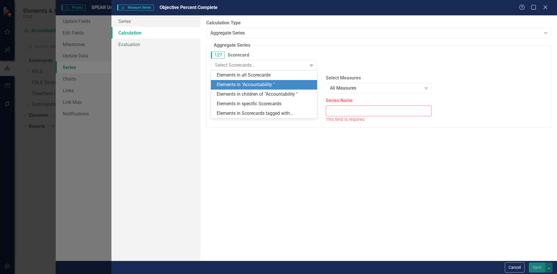
click at [231, 83] on div "Elements in "Accountability "" at bounding box center [265, 85] width 97 height 7
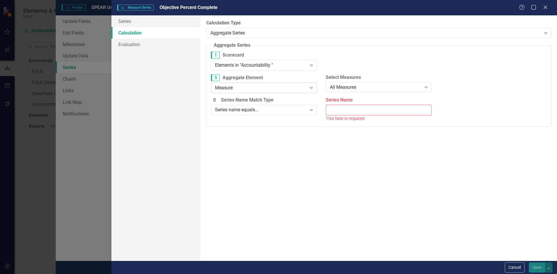
click at [261, 88] on div "Measure" at bounding box center [261, 87] width 92 height 7
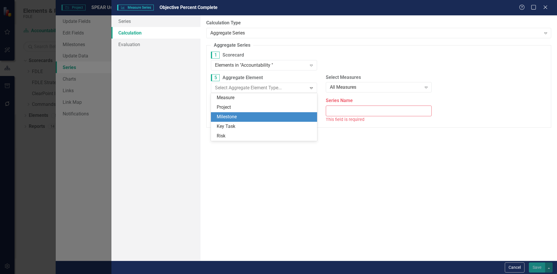
click at [244, 116] on div "Milestone" at bounding box center [265, 117] width 97 height 7
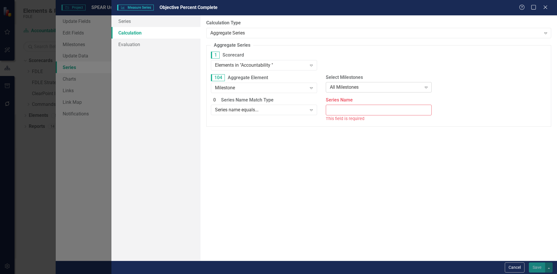
click at [371, 88] on div "All Milestones" at bounding box center [376, 87] width 92 height 7
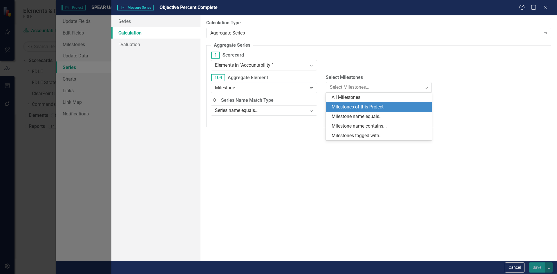
click at [346, 104] on div "Milestones of this Project" at bounding box center [380, 107] width 97 height 7
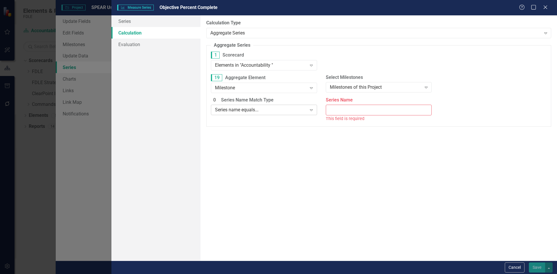
click at [287, 105] on div "Series name equals... Expand" at bounding box center [264, 110] width 106 height 10
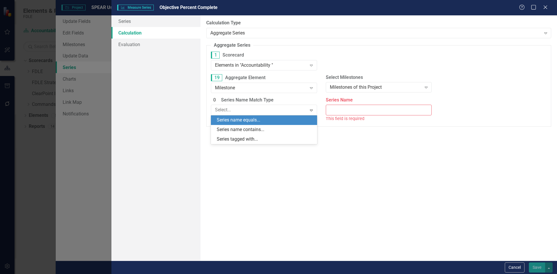
click at [289, 100] on label "0 Series Name Match Type" at bounding box center [264, 100] width 106 height 7
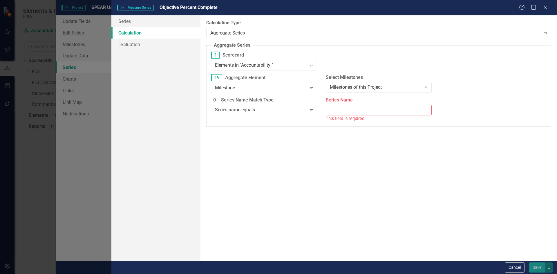
click at [350, 106] on input "Series Name" at bounding box center [379, 110] width 106 height 11
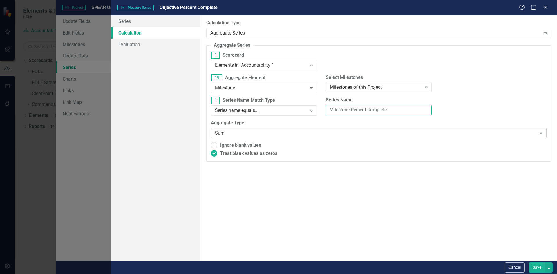
type input "Milestone Percent Complete"
click at [245, 135] on div "Sum" at bounding box center [375, 133] width 321 height 7
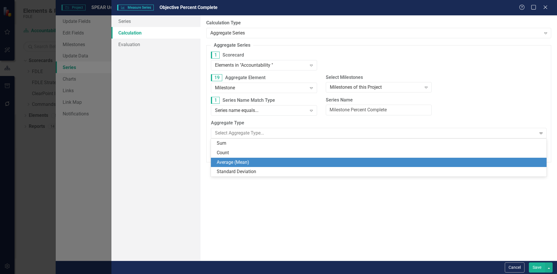
click at [246, 162] on div "Average (Mean)" at bounding box center [380, 162] width 326 height 7
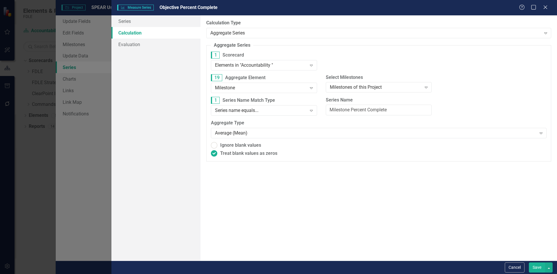
click at [262, 122] on label "Aggregate Type" at bounding box center [379, 123] width 336 height 7
click at [538, 268] on button "Save" at bounding box center [537, 268] width 16 height 10
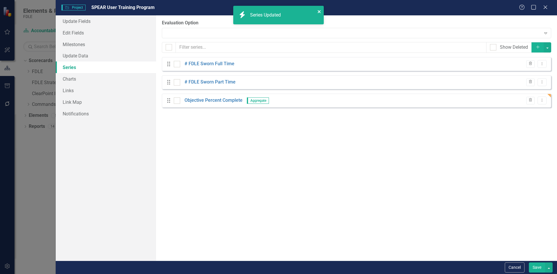
click at [317, 11] on icon "close" at bounding box center [319, 11] width 4 height 5
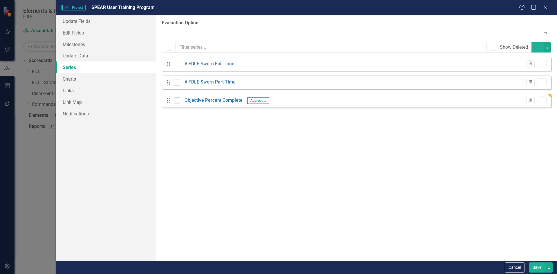
click at [532, 48] on button "Add" at bounding box center [538, 47] width 13 height 10
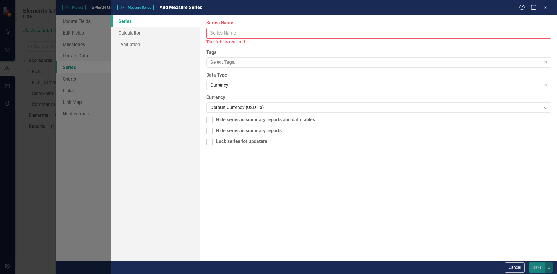
click at [247, 33] on input "Series Name" at bounding box center [378, 33] width 345 height 11
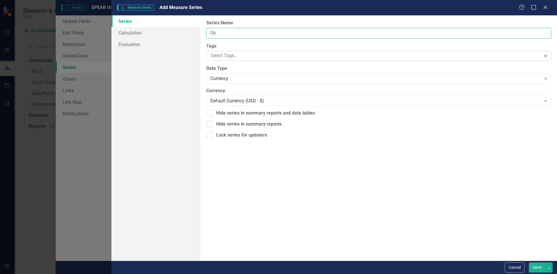
type input "O"
type input "Objective Calculated percent complete"
click at [228, 76] on div "Currency Expand" at bounding box center [378, 78] width 345 height 10
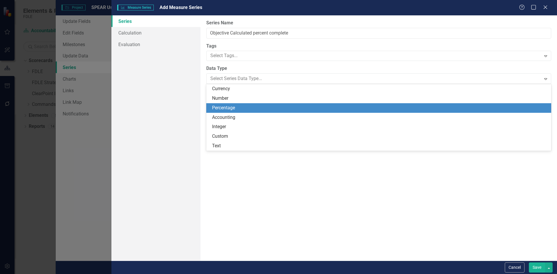
click at [227, 111] on div "Percentage" at bounding box center [380, 108] width 336 height 7
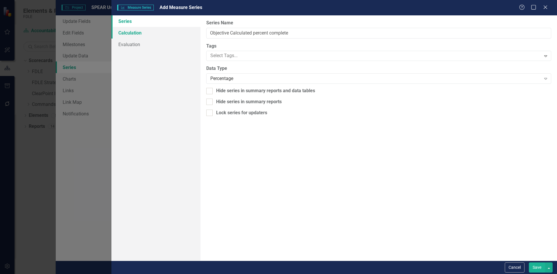
click at [153, 35] on link "Calculation" at bounding box center [155, 33] width 89 height 12
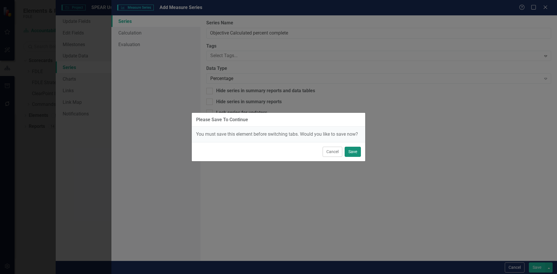
click at [353, 151] on button "Save" at bounding box center [353, 152] width 16 height 10
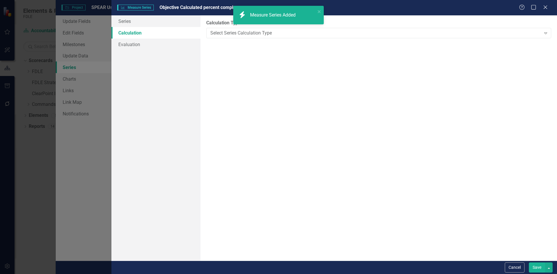
click at [322, 12] on Added "icon.bolt Measure Series Added" at bounding box center [278, 15] width 91 height 19
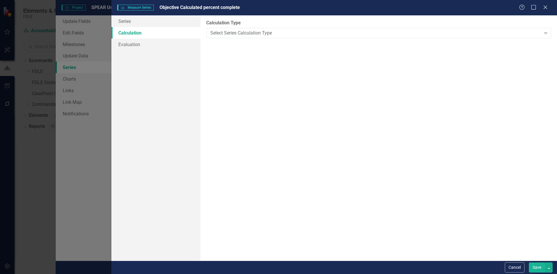
click at [301, 33] on div "Select Series Calculation Type" at bounding box center [375, 33] width 330 height 7
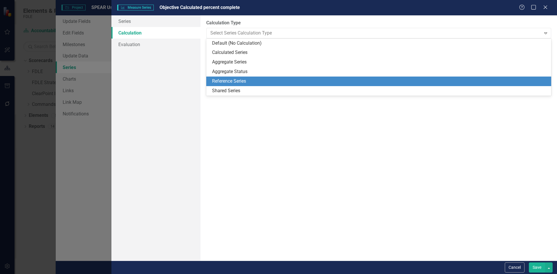
click at [238, 82] on div "Reference Series" at bounding box center [380, 81] width 336 height 7
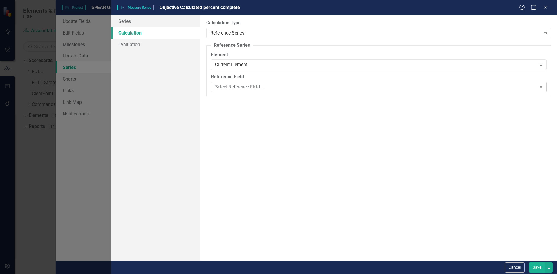
click at [236, 88] on div "Select Reference Field..." at bounding box center [375, 87] width 321 height 7
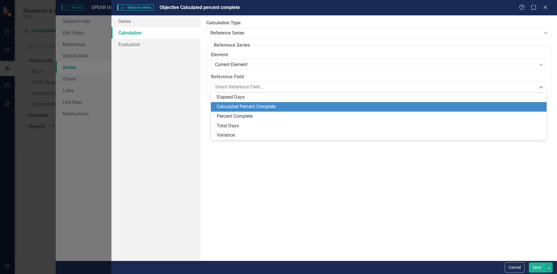
click at [237, 109] on div "Calculated Percent Complete" at bounding box center [380, 107] width 326 height 7
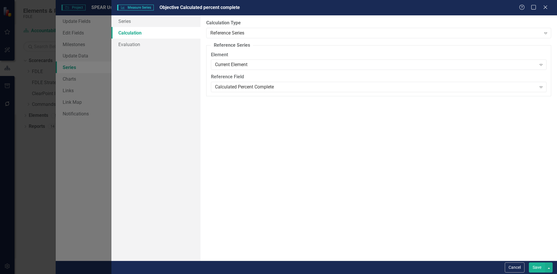
click at [538, 272] on button "Save" at bounding box center [537, 268] width 16 height 10
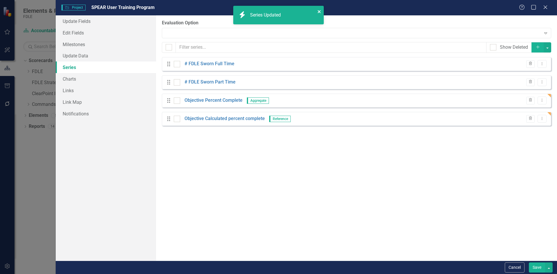
click at [317, 10] on div "icon.bolt Series Updated" at bounding box center [277, 14] width 82 height 13
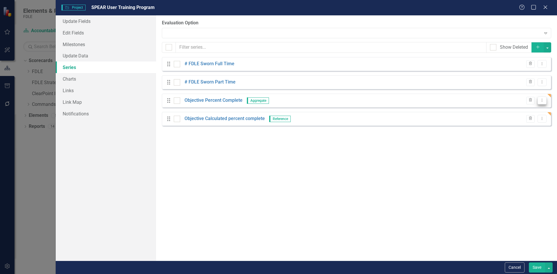
click at [546, 100] on button "Dropdown Menu" at bounding box center [542, 101] width 9 height 8
click at [494, 107] on link "Edit Edit Measure Series" at bounding box center [513, 110] width 66 height 11
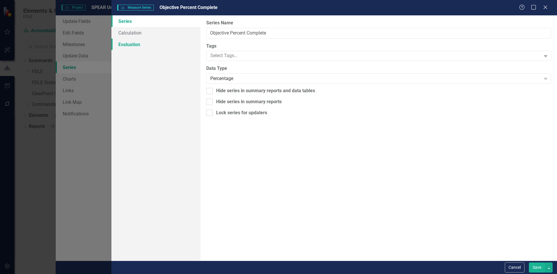
click at [145, 46] on link "Evaluation" at bounding box center [155, 45] width 89 height 12
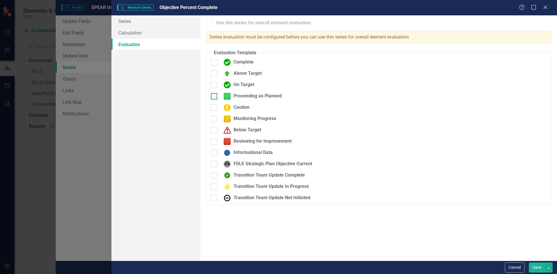
click at [253, 96] on div "Proceeding as Planned" at bounding box center [251, 96] width 61 height 7
click at [215, 96] on input "Proceeding as Planned" at bounding box center [213, 95] width 4 height 4
checkbox input "true"
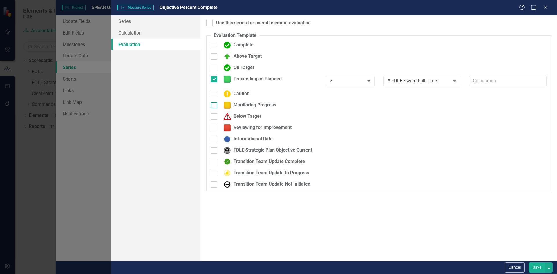
click at [241, 105] on div "Monitoring Progress" at bounding box center [248, 105] width 55 height 7
click at [215, 105] on input "Monitoring Progress" at bounding box center [213, 104] width 4 height 4
checkbox input "true"
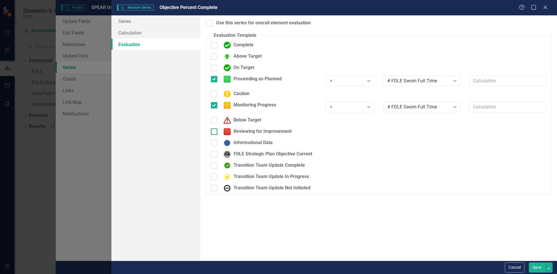
click at [248, 133] on div "Reviewing for Improvement" at bounding box center [256, 131] width 71 height 7
click at [215, 132] on input "Reviewing for Improvement" at bounding box center [213, 131] width 4 height 4
checkbox input "true"
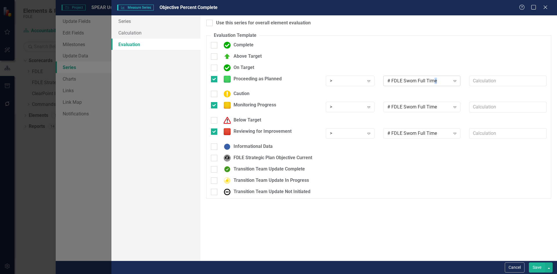
drag, startPoint x: 436, startPoint y: 81, endPoint x: 433, endPoint y: 77, distance: 3.9
click at [433, 77] on div "# FDLE Sworn Full Time" at bounding box center [418, 80] width 63 height 7
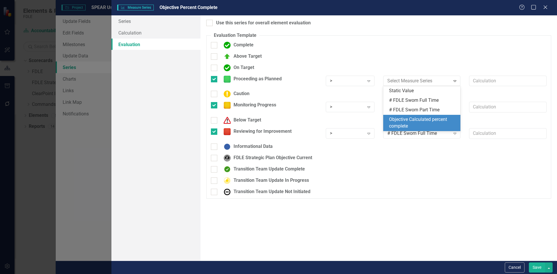
click at [402, 125] on div "Objective Calculated percent complete" at bounding box center [423, 122] width 68 height 13
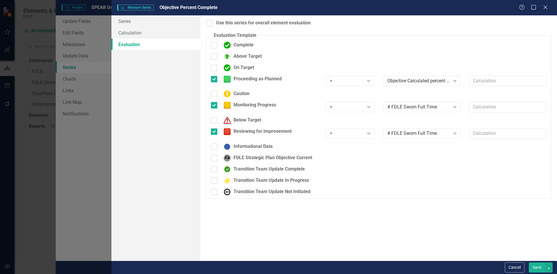
click at [397, 100] on div "Caution" at bounding box center [379, 96] width 344 height 11
click at [399, 106] on div "# FDLE Sworn Full Time" at bounding box center [418, 107] width 63 height 7
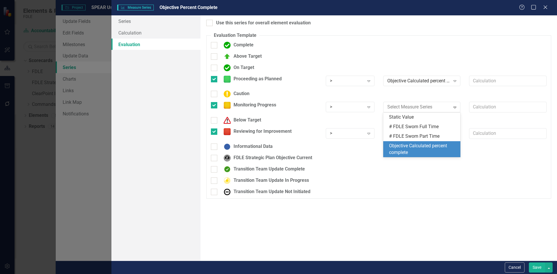
click at [405, 150] on div "Objective Calculated percent complete" at bounding box center [423, 149] width 68 height 13
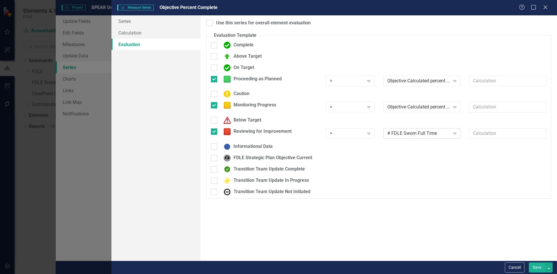
click at [397, 134] on div "# FDLE Sworn Full Time" at bounding box center [418, 133] width 63 height 7
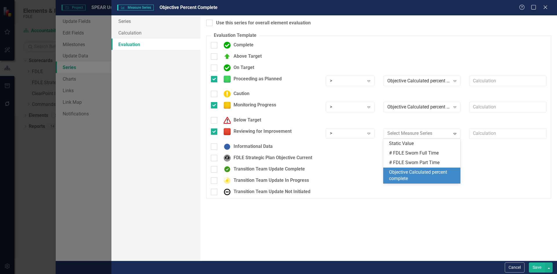
click at [398, 176] on div "Objective Calculated percent complete" at bounding box center [423, 175] width 68 height 13
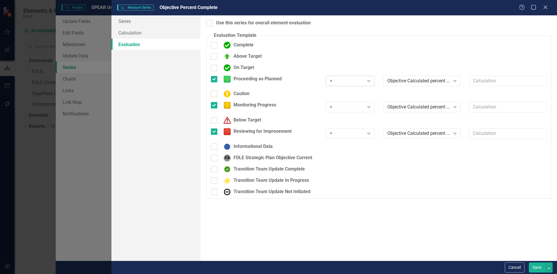
click at [345, 81] on div ">" at bounding box center [347, 80] width 34 height 7
click at [342, 101] on div ">=" at bounding box center [351, 100] width 39 height 7
click at [220, 26] on div "Use this series for overall element evaluation Evaluation Template You can defi…" at bounding box center [378, 137] width 357 height 245
click at [219, 26] on div "Use this series for overall element evaluation" at bounding box center [263, 23] width 95 height 7
click at [210, 24] on input "Use this series for overall element evaluation" at bounding box center [208, 22] width 4 height 4
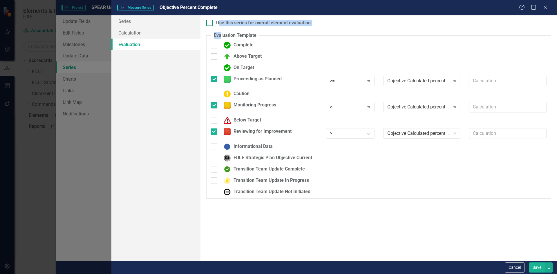
checkbox input "true"
click at [344, 107] on div ">" at bounding box center [347, 107] width 34 height 7
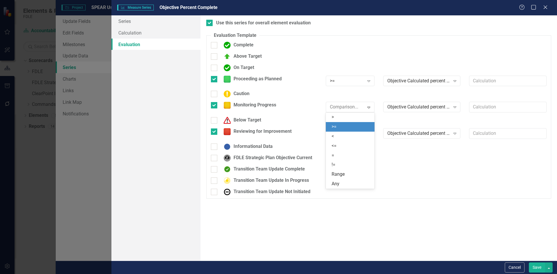
click at [344, 128] on div ">=" at bounding box center [351, 127] width 39 height 7
click at [482, 110] on input "text" at bounding box center [507, 107] width 77 height 11
type input "*.8"
click at [346, 132] on div ">" at bounding box center [347, 133] width 34 height 7
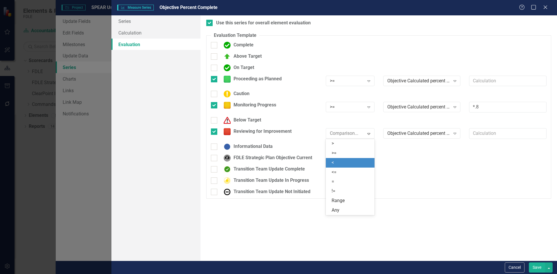
click at [346, 165] on div "<" at bounding box center [351, 163] width 39 height 7
click at [489, 133] on input "text" at bounding box center [507, 133] width 77 height 11
type input "*.8"
click at [535, 266] on button "Save" at bounding box center [537, 268] width 16 height 10
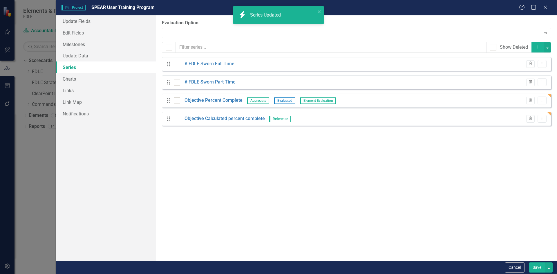
click at [535, 269] on button "Save" at bounding box center [537, 268] width 16 height 10
checkbox input "false"
checkbox input "true"
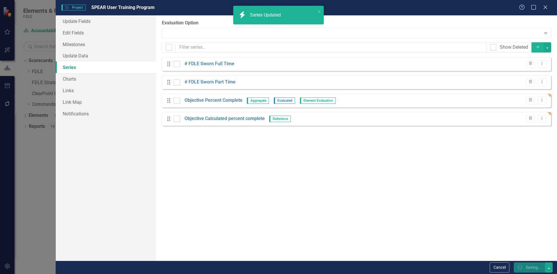
checkbox input "true"
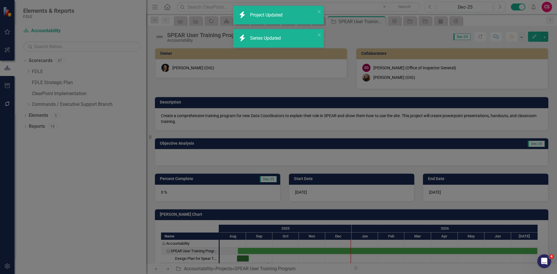
checkbox input "false"
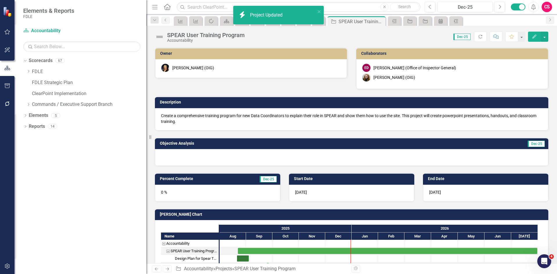
checkbox input "true"
checkbox input "false"
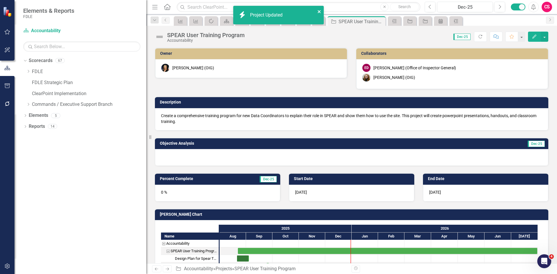
checkbox input "false"
click at [319, 10] on icon "close" at bounding box center [319, 11] width 4 height 5
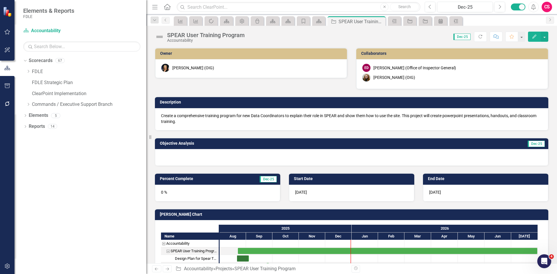
checkbox input "true"
click at [482, 33] on button "Refresh" at bounding box center [480, 37] width 13 height 10
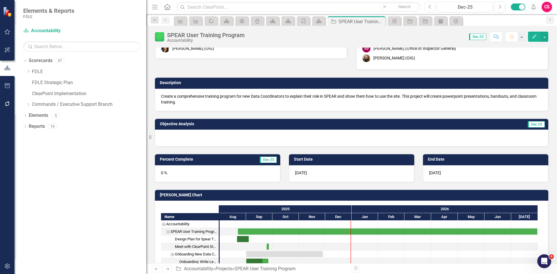
scroll to position [29, 0]
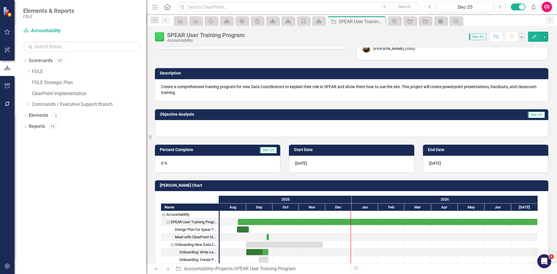
click at [532, 34] on button "Edit" at bounding box center [534, 37] width 13 height 10
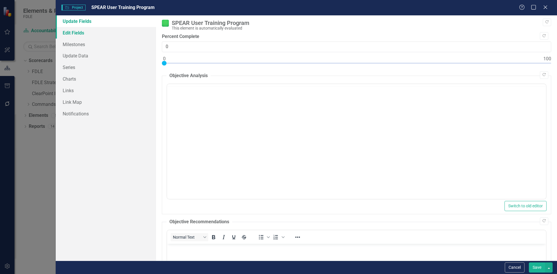
scroll to position [0, 0]
click at [92, 55] on link "Update Data" at bounding box center [106, 56] width 100 height 12
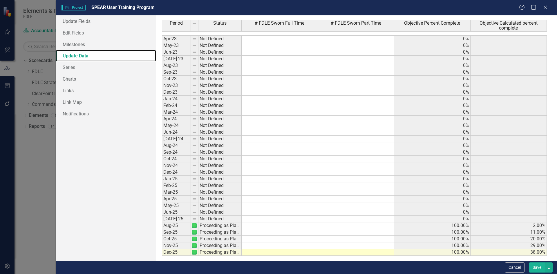
scroll to position [1697, 0]
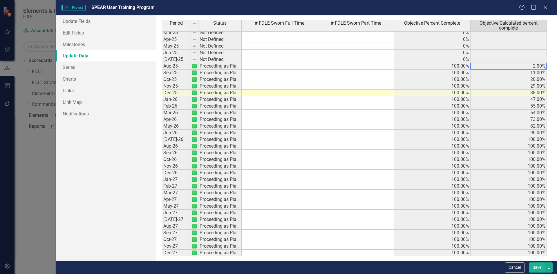
drag, startPoint x: 509, startPoint y: 69, endPoint x: 522, endPoint y: 66, distance: 14.0
click at [522, 66] on tbody "Mar-24 Not Defined 0% Apr-24 Not Defined 0% May-24 Not Defined 0% Jun-24 Not De…" at bounding box center [354, 102] width 385 height 307
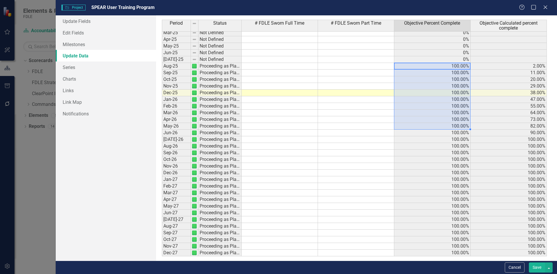
drag, startPoint x: 443, startPoint y: 65, endPoint x: 447, endPoint y: 129, distance: 63.9
click at [447, 129] on tbody "Mar-24 Not Defined 0% Apr-24 Not Defined 0% May-24 Not Defined 0% Jun-24 Not De…" at bounding box center [354, 102] width 385 height 307
click at [509, 269] on button "Cancel" at bounding box center [515, 268] width 20 height 10
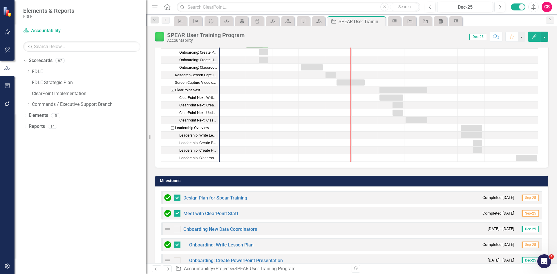
scroll to position [174, 0]
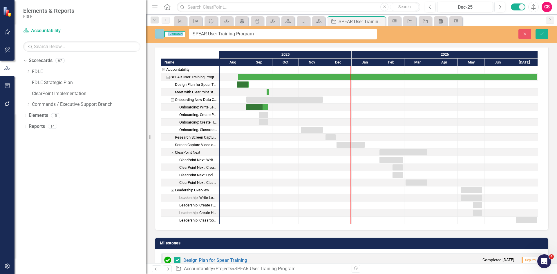
drag, startPoint x: 196, startPoint y: 40, endPoint x: 191, endPoint y: 41, distance: 5.0
click at [524, 35] on icon "Close" at bounding box center [524, 34] width 5 height 4
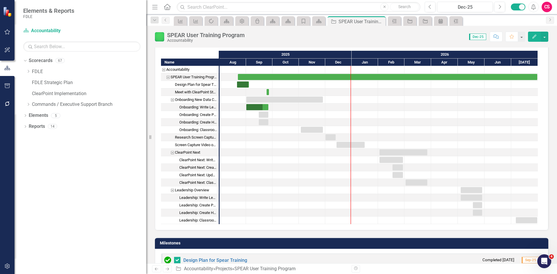
click at [28, 104] on icon "Dropdown" at bounding box center [28, 104] width 4 height 3
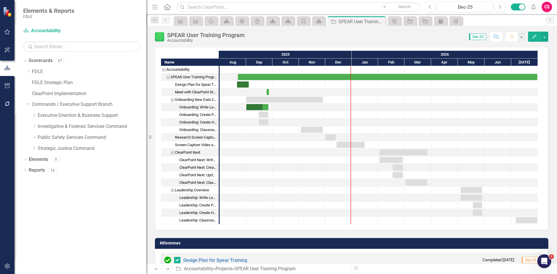
click at [33, 117] on div "Dropdown" at bounding box center [34, 115] width 4 height 5
click at [39, 137] on icon "Dropdown" at bounding box center [40, 136] width 4 height 3
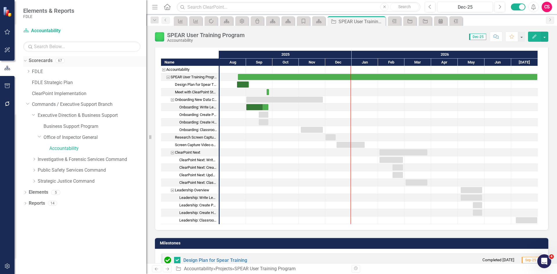
click at [46, 63] on link "Scorecards" at bounding box center [41, 60] width 24 height 7
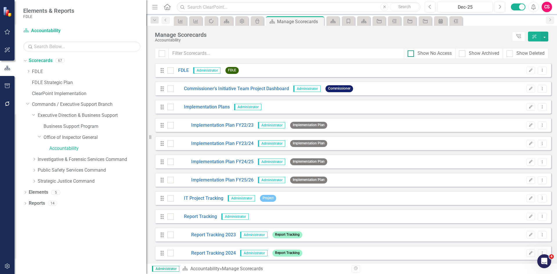
click at [432, 51] on div "Show No Access" at bounding box center [435, 53] width 34 height 7
click at [411, 51] on input "Show No Access" at bounding box center [410, 52] width 4 height 4
checkbox input "true"
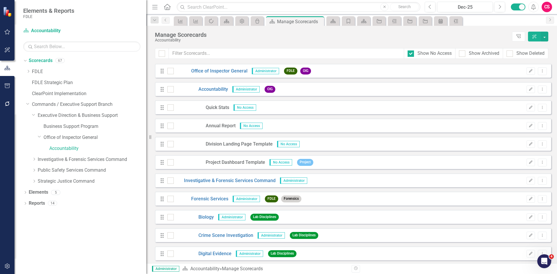
scroll to position [348, 0]
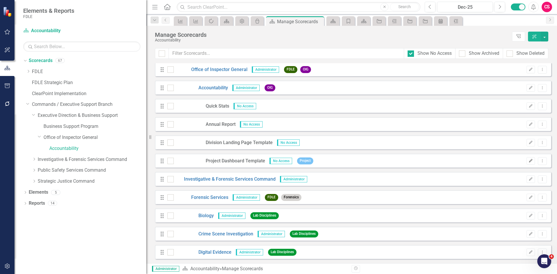
click at [529, 160] on icon "Edit" at bounding box center [531, 160] width 4 height 3
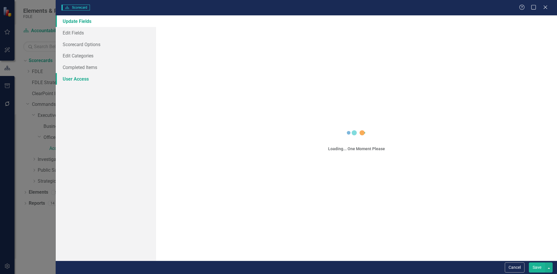
click at [89, 75] on link "User Access" at bounding box center [106, 79] width 100 height 12
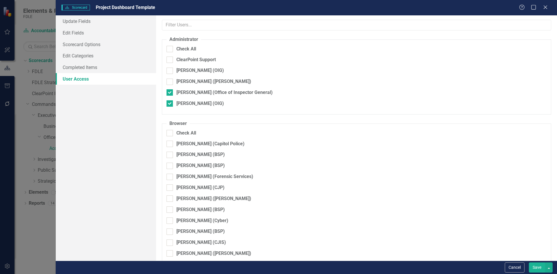
checkbox input "true"
checkbox input "false"
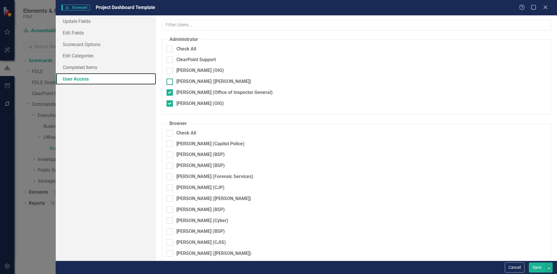
checkbox input "false"
drag, startPoint x: 199, startPoint y: 64, endPoint x: 489, endPoint y: 123, distance: 296.4
click at [200, 63] on div "ClearPoint Support" at bounding box center [195, 60] width 39 height 7
click at [170, 60] on input "ClearPoint Support" at bounding box center [169, 59] width 4 height 4
checkbox input "true"
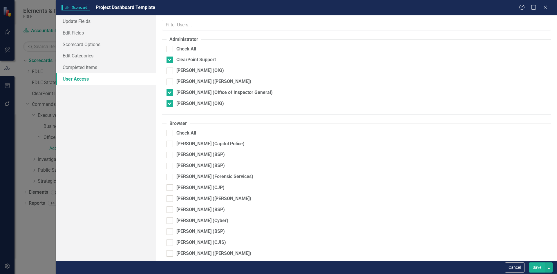
click at [534, 269] on button "Save" at bounding box center [537, 268] width 16 height 10
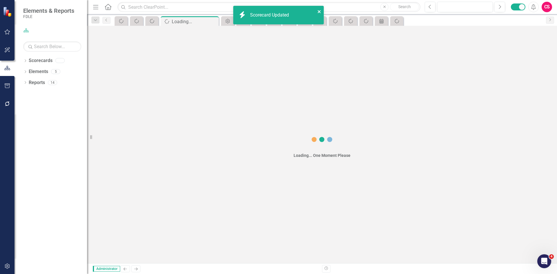
click at [317, 9] on icon "close" at bounding box center [319, 11] width 4 height 5
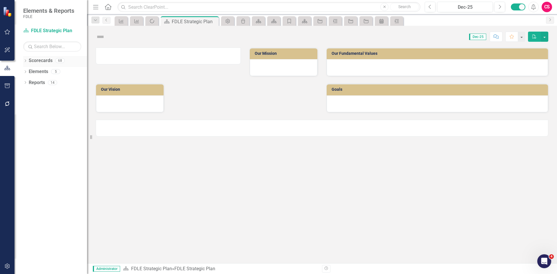
click at [24, 66] on div "Dropdown Scorecards 68" at bounding box center [55, 61] width 64 height 11
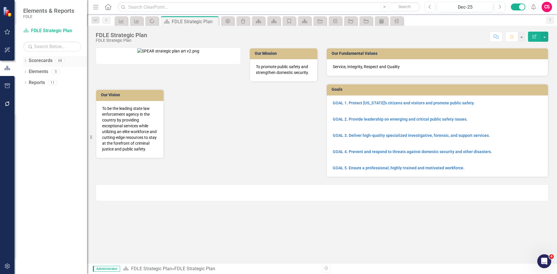
click at [24, 62] on icon "Dropdown" at bounding box center [25, 61] width 4 height 3
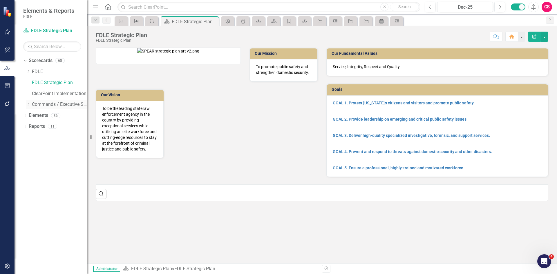
click at [27, 104] on icon "Dropdown" at bounding box center [28, 104] width 4 height 3
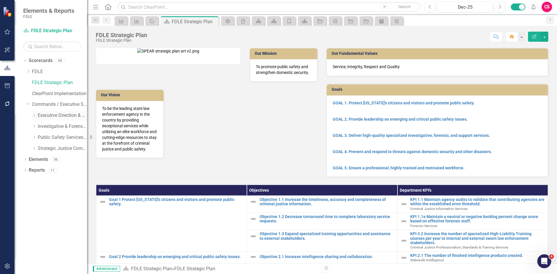
click at [34, 118] on div "Dropdown" at bounding box center [34, 115] width 4 height 5
click at [41, 137] on icon "Dropdown" at bounding box center [40, 136] width 4 height 3
click at [47, 147] on icon "Dropdown" at bounding box center [46, 148] width 4 height 3
click at [66, 162] on link "Project Dashboard Template" at bounding box center [59, 158] width 55 height 7
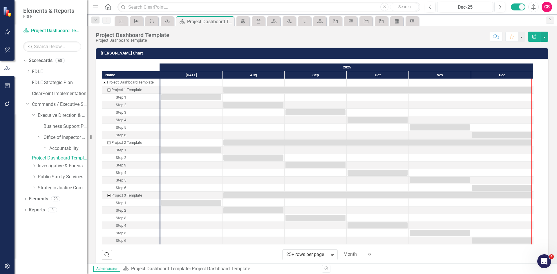
click at [10, 266] on icon "button" at bounding box center [7, 266] width 6 height 5
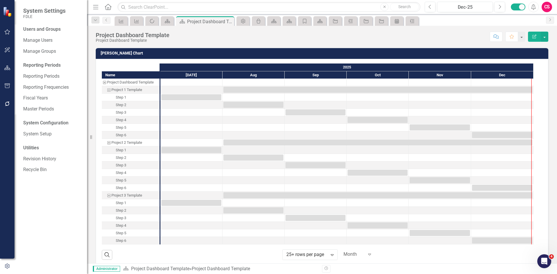
click at [12, 101] on button "button" at bounding box center [7, 104] width 13 height 12
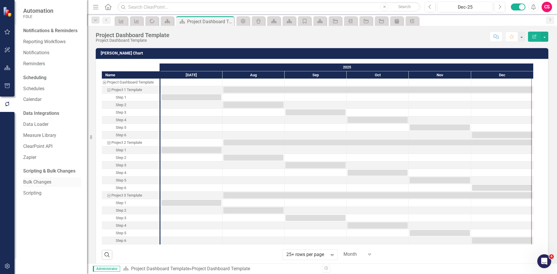
click at [35, 182] on link "Bulk Changes" at bounding box center [52, 182] width 58 height 7
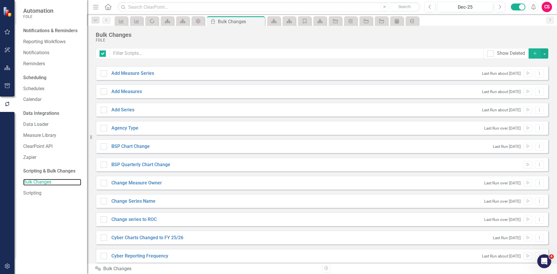
checkbox input "false"
click at [331, 22] on div "Project" at bounding box center [334, 20] width 8 height 7
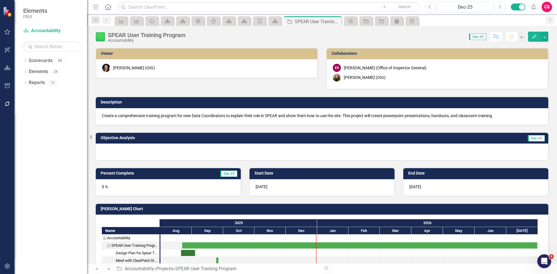
checkbox input "true"
click at [101, 36] on img at bounding box center [100, 36] width 9 height 9
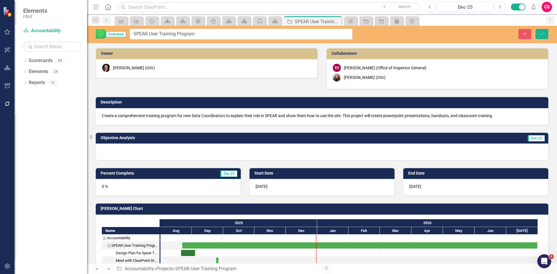
click at [251, 161] on div "Start Date 8/22/25" at bounding box center [322, 177] width 154 height 35
drag, startPoint x: 307, startPoint y: 96, endPoint x: 315, endPoint y: 91, distance: 9.4
click at [308, 96] on div "Description Create a comprehensive training program for new Data Coordinators t…" at bounding box center [321, 106] width 461 height 35
click at [531, 36] on button "Close" at bounding box center [524, 34] width 13 height 10
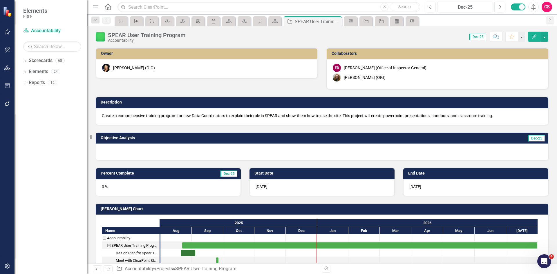
click at [533, 36] on icon "Edit" at bounding box center [534, 37] width 5 height 4
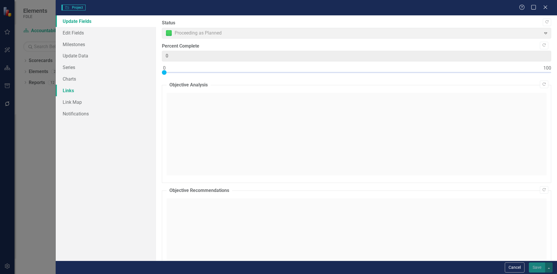
type input "0"
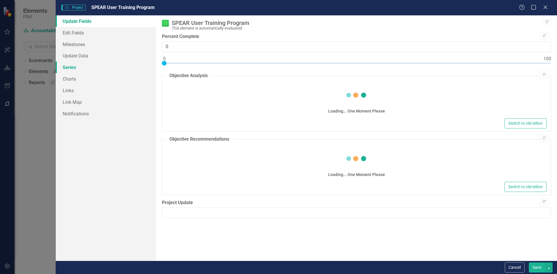
click at [85, 67] on link "Series" at bounding box center [106, 68] width 100 height 12
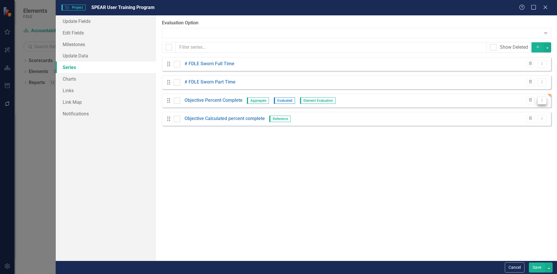
click at [541, 100] on icon "Dropdown Menu" at bounding box center [542, 100] width 5 height 4
click at [508, 110] on link "Edit Edit Measure Series" at bounding box center [513, 110] width 66 height 11
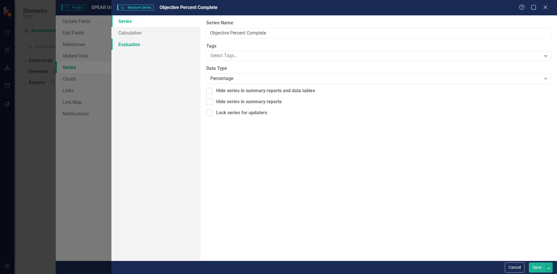
click at [124, 46] on link "Evaluation" at bounding box center [155, 45] width 89 height 12
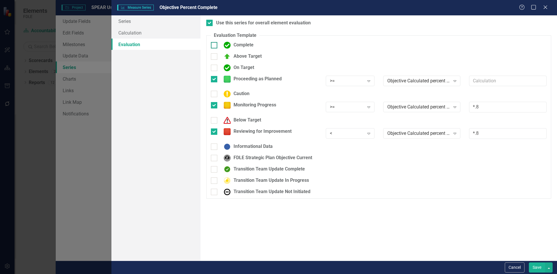
click at [243, 45] on div "Complete" at bounding box center [237, 45] width 33 height 7
click at [215, 45] on input "Complete" at bounding box center [213, 44] width 4 height 4
checkbox input "true"
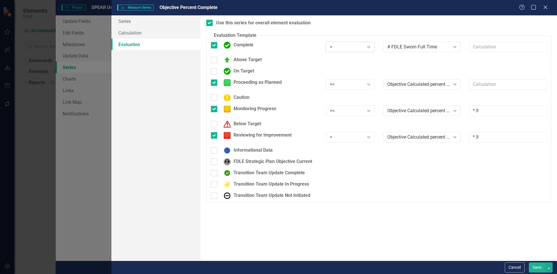
click at [354, 47] on div ">" at bounding box center [347, 47] width 34 height 7
click at [430, 42] on div "# FDLE Sworn Full Time Expand" at bounding box center [421, 47] width 77 height 10
click at [420, 274] on div "Static Value" at bounding box center [280, 279] width 548 height 7
click at [487, 47] on input "text" at bounding box center [507, 47] width 77 height 11
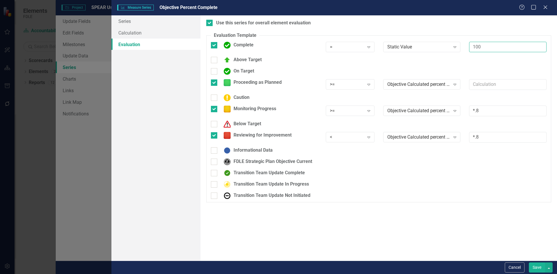
type input "100"
click at [472, 59] on div "Above Target" at bounding box center [379, 62] width 344 height 11
click at [533, 269] on button "Save" at bounding box center [537, 268] width 16 height 10
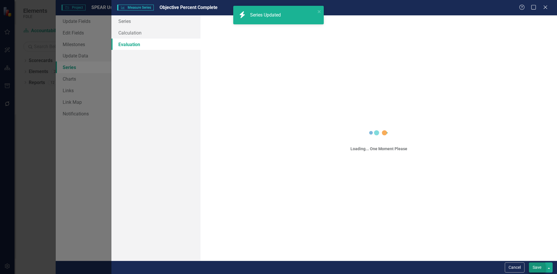
click at [533, 269] on div "Measure Series Measure Series Objective Percent Complete Help Maximize Close Se…" at bounding box center [278, 137] width 557 height 274
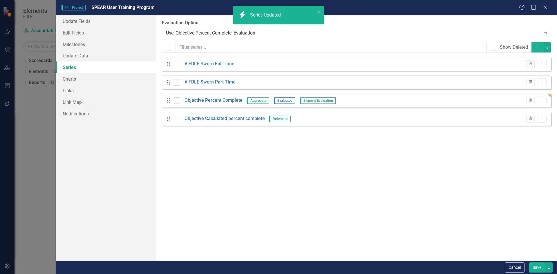
click at [533, 269] on button "Save" at bounding box center [537, 268] width 16 height 10
checkbox input "false"
checkbox input "true"
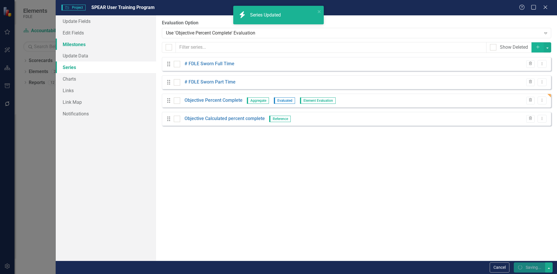
checkbox input "true"
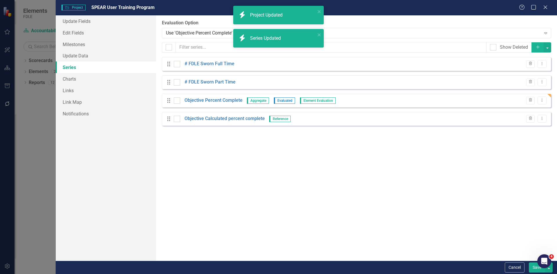
checkbox input "false"
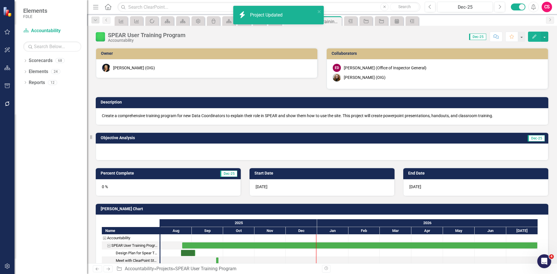
checkbox input "true"
checkbox input "false"
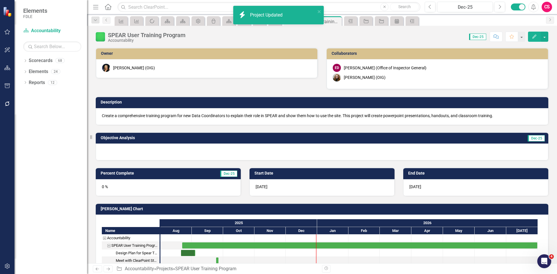
checkbox input "false"
checkbox input "true"
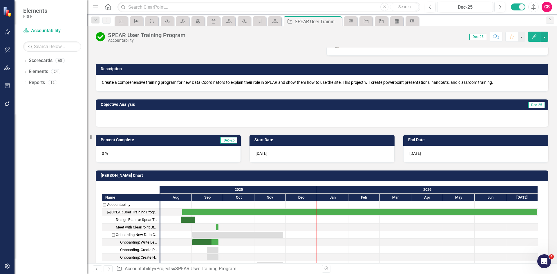
scroll to position [58, 0]
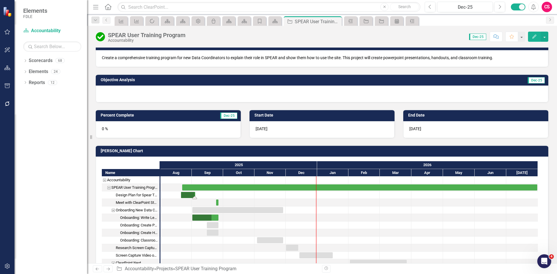
click at [188, 193] on div "Task: Start date: 2025-08-21 End date: 2025-09-04" at bounding box center [188, 195] width 14 height 6
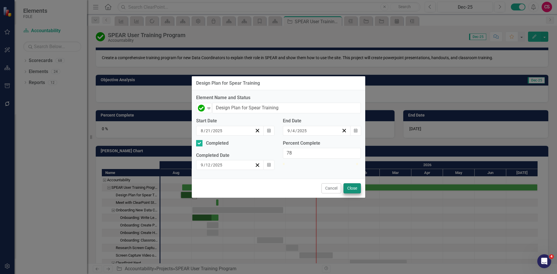
drag, startPoint x: 357, startPoint y: 167, endPoint x: 361, endPoint y: 192, distance: 25.8
click at [342, 163] on div at bounding box center [322, 163] width 78 height 0
type input "77"
click at [355, 193] on button "Close" at bounding box center [352, 188] width 17 height 10
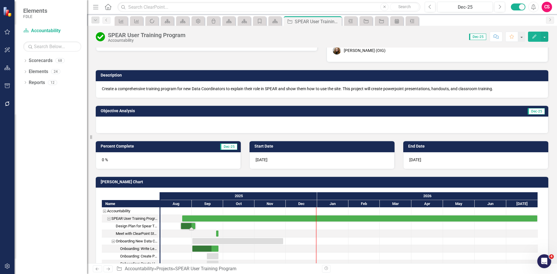
scroll to position [0, 0]
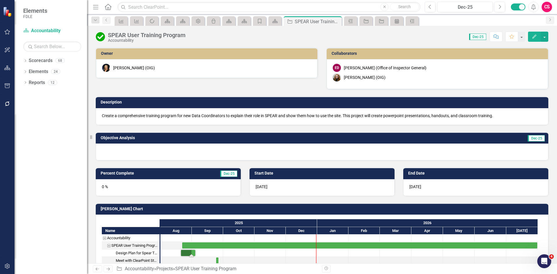
click at [187, 253] on div "Task: Start date: 2025-08-21 End date: 2025-09-04" at bounding box center [188, 253] width 14 height 6
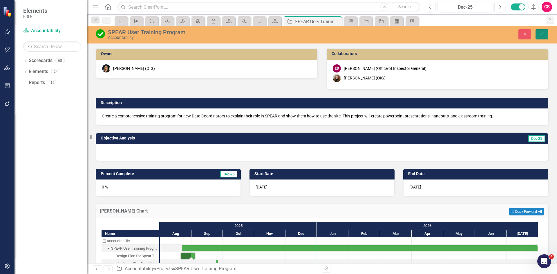
click at [543, 36] on icon "Save" at bounding box center [541, 34] width 5 height 4
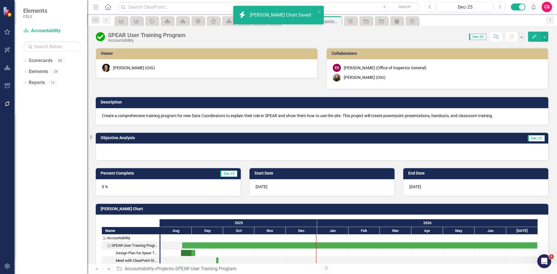
checkbox input "false"
checkbox input "true"
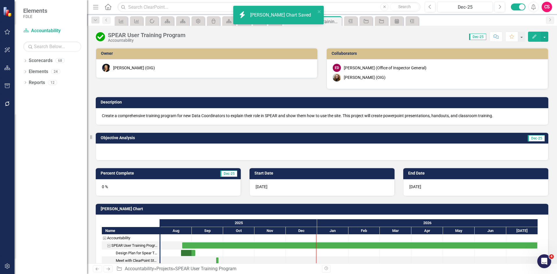
checkbox input "true"
checkbox input "false"
checkbox input "true"
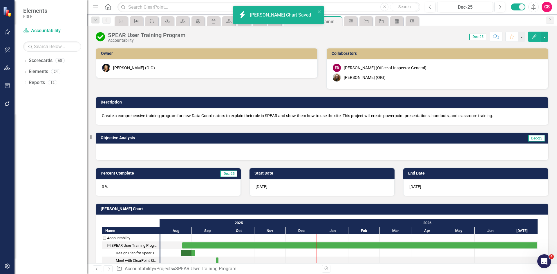
checkbox input "true"
click at [318, 13] on icon "close" at bounding box center [319, 11] width 3 height 3
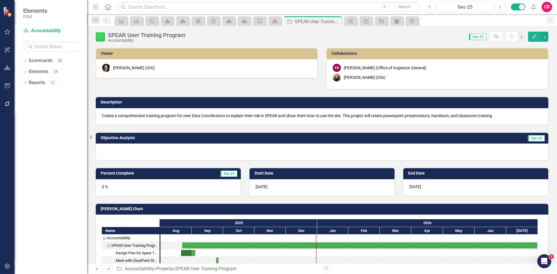
click at [531, 37] on button "Edit" at bounding box center [534, 37] width 13 height 10
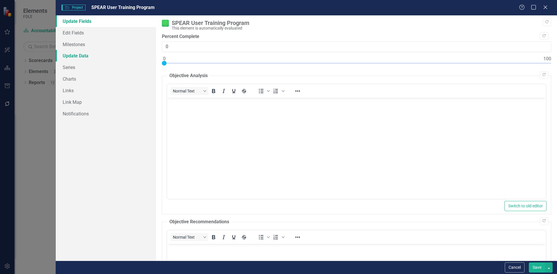
click at [84, 55] on link "Update Data" at bounding box center [106, 56] width 100 height 12
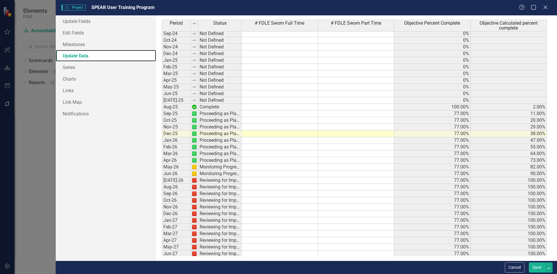
scroll to position [1697, 0]
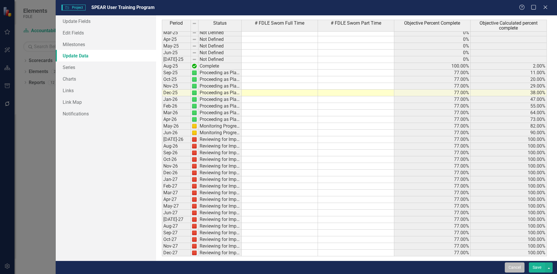
click at [512, 268] on button "Cancel" at bounding box center [515, 268] width 20 height 10
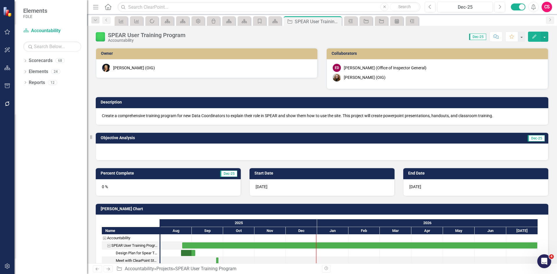
click at [8, 270] on button "button" at bounding box center [7, 267] width 13 height 12
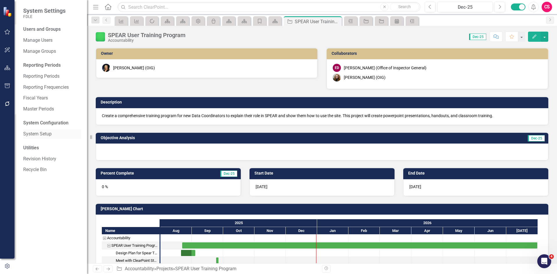
click at [42, 130] on div "System Setup" at bounding box center [52, 134] width 58 height 10
click at [44, 131] on link "System Setup" at bounding box center [52, 134] width 58 height 7
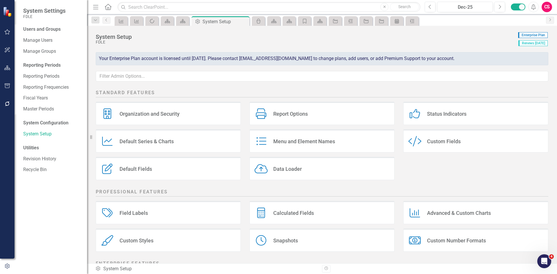
click at [287, 215] on div "Calculated Fields" at bounding box center [293, 213] width 41 height 7
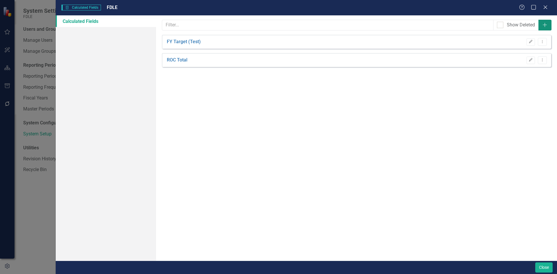
click at [542, 26] on icon "Add" at bounding box center [545, 25] width 6 height 5
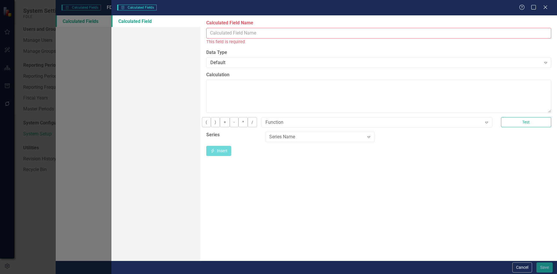
drag, startPoint x: 249, startPoint y: 37, endPoint x: 246, endPoint y: 36, distance: 3.0
click at [247, 36] on input "Calculated Field Name" at bounding box center [378, 33] width 345 height 11
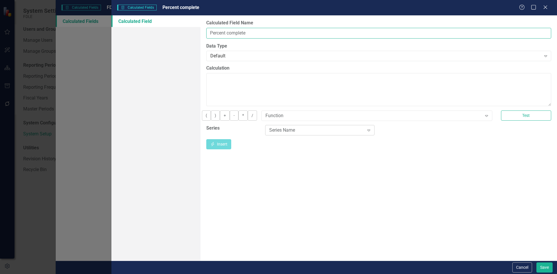
type input "Percent complete"
click at [306, 135] on div "Series Name Expand" at bounding box center [319, 130] width 109 height 10
drag, startPoint x: 284, startPoint y: 91, endPoint x: 292, endPoint y: 96, distance: 9.4
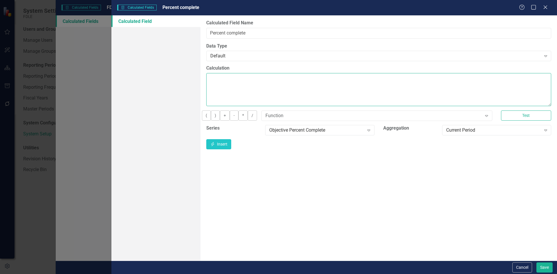
click at [283, 91] on textarea "Calculation" at bounding box center [378, 89] width 345 height 33
click at [215, 146] on icon "Insert" at bounding box center [212, 144] width 5 height 4
click at [543, 268] on button "Save" at bounding box center [544, 268] width 16 height 10
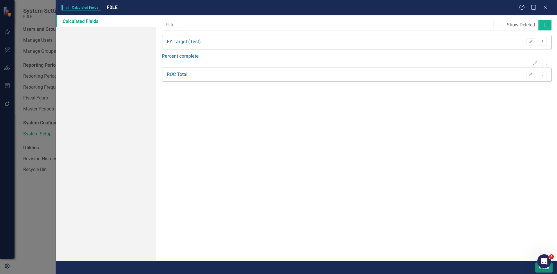
click at [540, 270] on button "Close" at bounding box center [543, 268] width 17 height 10
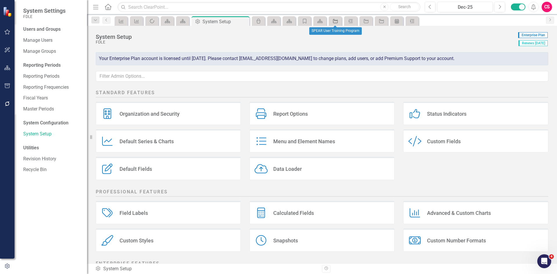
click at [336, 23] on icon at bounding box center [335, 21] width 5 height 4
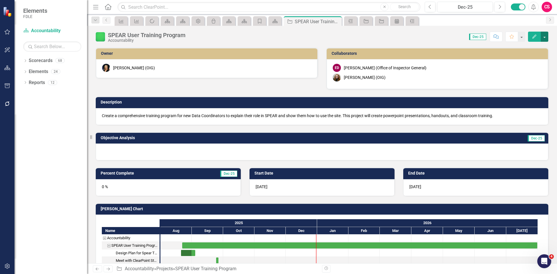
click at [543, 39] on button "button" at bounding box center [545, 37] width 8 height 10
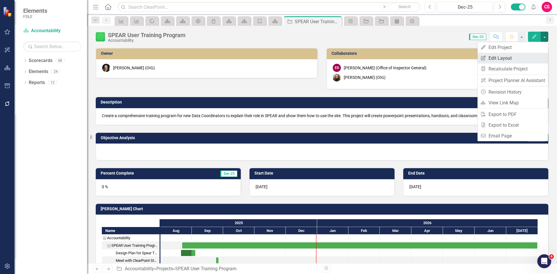
click at [524, 55] on link "Edit Report Edit Layout" at bounding box center [513, 58] width 71 height 11
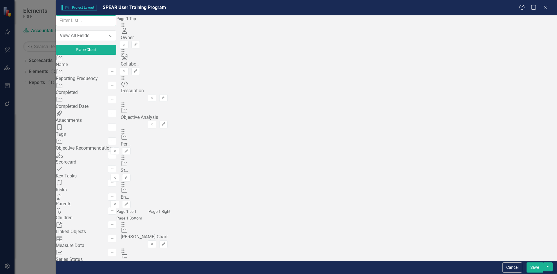
click at [106, 25] on input "text" at bounding box center [86, 20] width 61 height 11
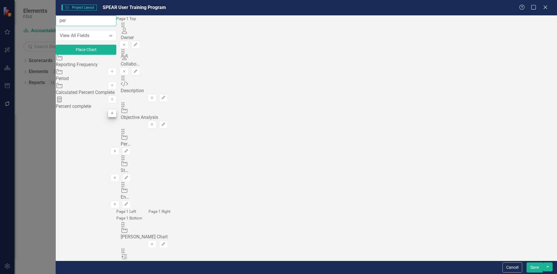
type input "per"
click at [116, 117] on button "Add" at bounding box center [112, 114] width 8 height 8
click at [536, 268] on button "Save" at bounding box center [535, 268] width 16 height 10
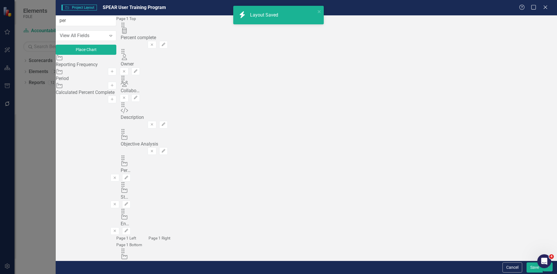
checkbox input "false"
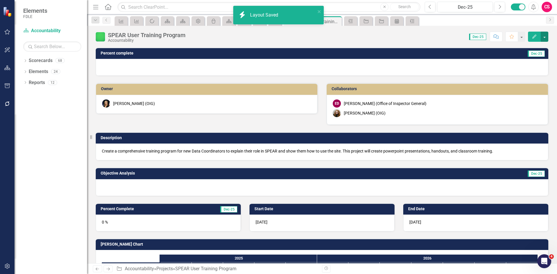
checkbox input "true"
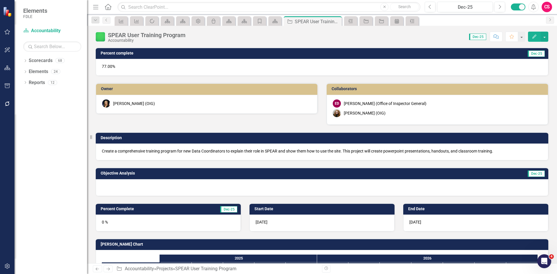
click at [125, 71] on div "77.00%" at bounding box center [322, 67] width 453 height 17
click at [10, 109] on button "button" at bounding box center [7, 104] width 13 height 12
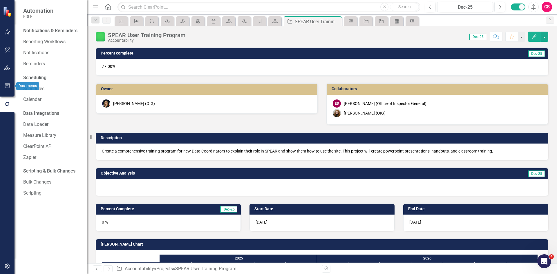
click at [12, 88] on button "button" at bounding box center [7, 86] width 13 height 12
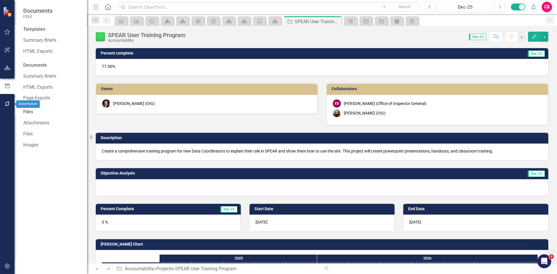
click at [11, 102] on button "button" at bounding box center [7, 104] width 13 height 12
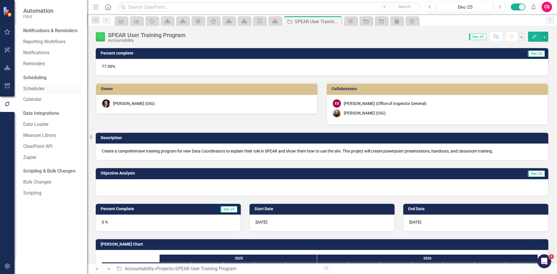
click at [31, 90] on link "Schedules" at bounding box center [52, 89] width 58 height 7
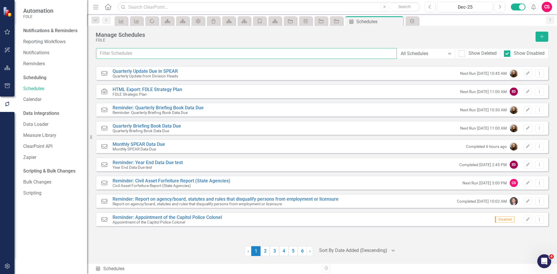
click at [161, 57] on input "text" at bounding box center [246, 53] width 301 height 11
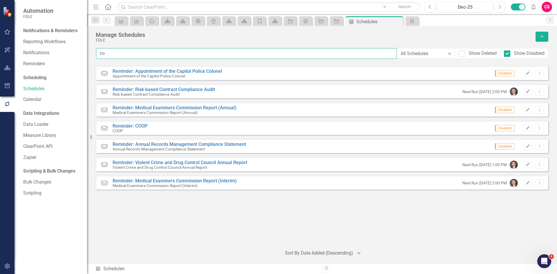
type input "c"
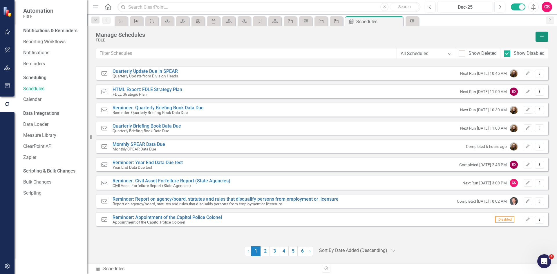
click at [538, 35] on button "Add" at bounding box center [542, 37] width 13 height 10
select select "pm"
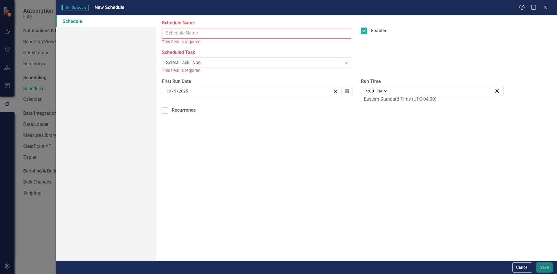
click at [185, 33] on input "Schedule Name" at bounding box center [257, 33] width 190 height 11
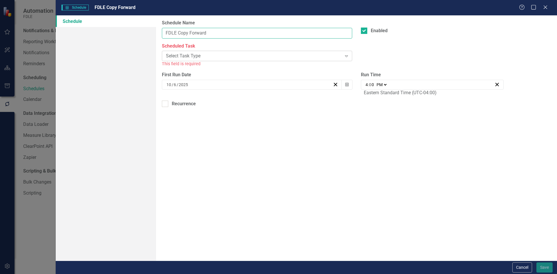
type input "FDLE Copy Forward"
click at [214, 55] on div "Select Task Type" at bounding box center [254, 56] width 176 height 7
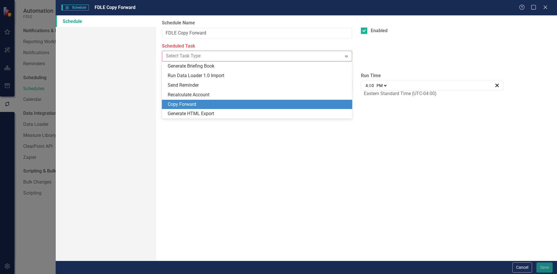
click at [187, 103] on div "Copy Forward" at bounding box center [258, 104] width 181 height 7
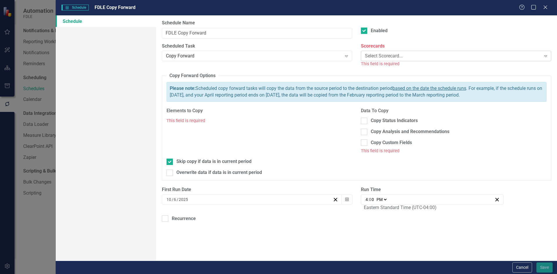
click at [376, 52] on div "Select Scorecard... Expand" at bounding box center [456, 56] width 190 height 10
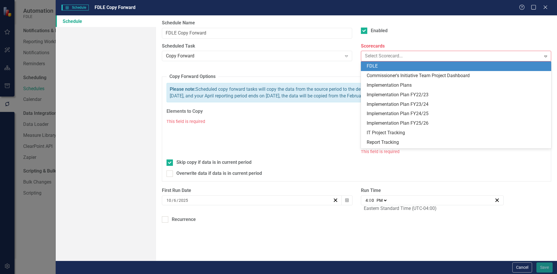
click at [377, 68] on div "FDLE" at bounding box center [457, 66] width 181 height 7
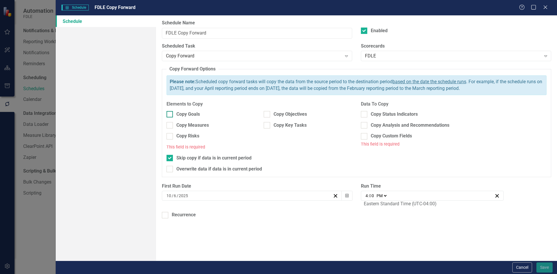
click at [207, 111] on div "Copy Goals" at bounding box center [211, 114] width 88 height 7
click at [170, 111] on input "Copy Goals" at bounding box center [169, 113] width 4 height 4
checkbox input "true"
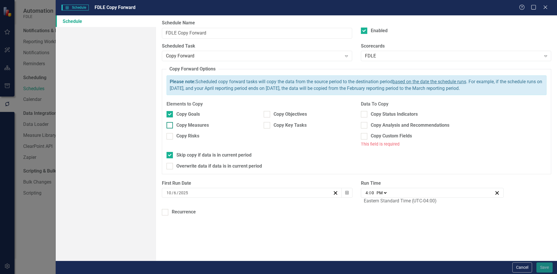
click at [206, 124] on div "Copy Measures" at bounding box center [192, 125] width 32 height 7
click at [170, 124] on input "Copy Measures" at bounding box center [169, 124] width 4 height 4
checkbox input "true"
click at [202, 136] on div "Copy Risks" at bounding box center [211, 136] width 88 height 7
click at [170, 136] on input "Copy Risks" at bounding box center [169, 135] width 4 height 4
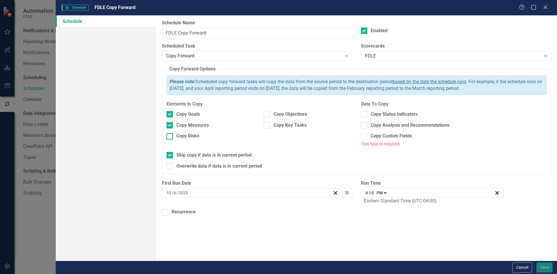
checkbox input "true"
drag, startPoint x: 301, startPoint y: 121, endPoint x: 297, endPoint y: 115, distance: 7.2
click at [301, 121] on div "Copy Objectives" at bounding box center [307, 116] width 97 height 11
click at [296, 115] on div "Copy Objectives" at bounding box center [290, 114] width 33 height 7
click at [268, 115] on input "Copy Objectives" at bounding box center [266, 113] width 4 height 4
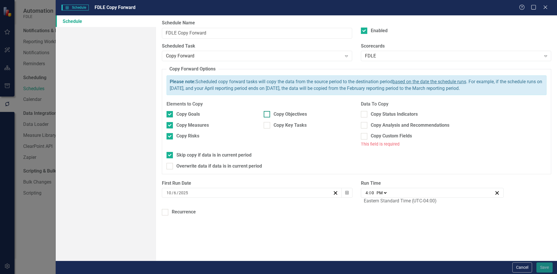
checkbox input "true"
click at [298, 127] on div "Copy Key Tasks" at bounding box center [290, 125] width 33 height 7
click at [268, 126] on input "Copy Key Tasks" at bounding box center [266, 124] width 4 height 4
checkbox input "true"
click at [200, 114] on div "Copy Goals" at bounding box center [211, 114] width 88 height 7
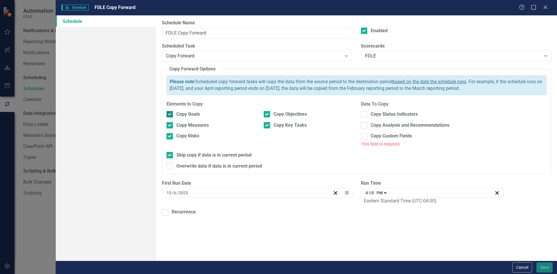
click at [170, 114] on input "Copy Goals" at bounding box center [169, 113] width 4 height 4
checkbox input "false"
click at [203, 124] on div "Copy Measures" at bounding box center [192, 125] width 32 height 7
click at [170, 124] on input "Copy Measures" at bounding box center [169, 124] width 4 height 4
checkbox input "false"
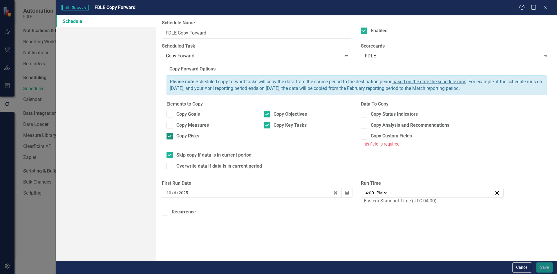
click at [196, 134] on div "Copy Risks" at bounding box center [187, 136] width 23 height 7
click at [170, 134] on input "Copy Risks" at bounding box center [169, 135] width 4 height 4
checkbox input "false"
click at [283, 125] on div "Copy Key Tasks" at bounding box center [290, 125] width 33 height 7
click at [268, 125] on input "Copy Key Tasks" at bounding box center [266, 124] width 4 height 4
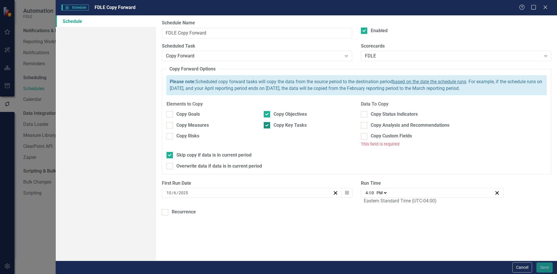
checkbox input "false"
click at [375, 128] on div "Copy Analysis and Recommendations" at bounding box center [410, 125] width 79 height 7
click at [365, 126] on input "Copy Analysis and Recommendations" at bounding box center [363, 124] width 4 height 4
checkbox input "true"
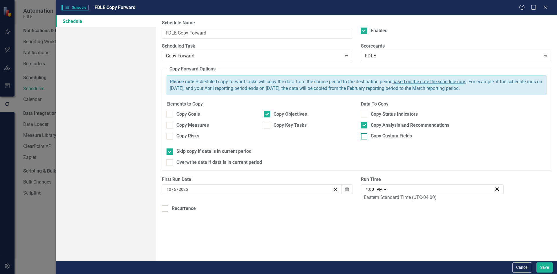
click at [375, 133] on div "Copy Custom Fields" at bounding box center [391, 136] width 41 height 7
click at [365, 133] on input "Copy Custom Fields" at bounding box center [363, 135] width 4 height 4
checkbox input "true"
click at [378, 114] on div "Copy Status Indicators" at bounding box center [394, 114] width 47 height 7
click at [365, 114] on input "Copy Status Indicators" at bounding box center [363, 113] width 4 height 4
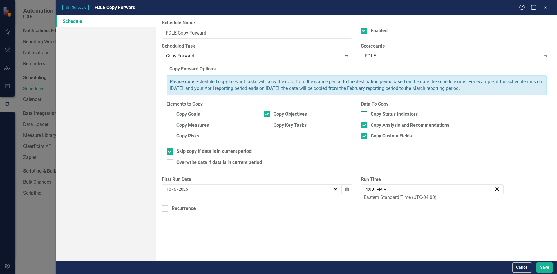
checkbox input "true"
click at [349, 191] on button "Calendar" at bounding box center [347, 190] width 11 height 10
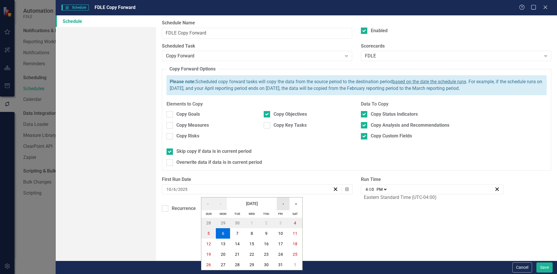
click at [280, 207] on button "›" at bounding box center [283, 204] width 13 height 13
click at [291, 220] on button "1" at bounding box center [295, 223] width 15 height 10
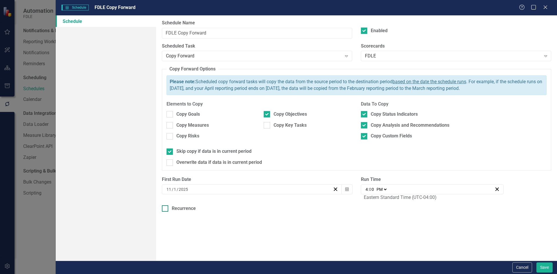
click at [185, 210] on div "Recurrence" at bounding box center [184, 208] width 24 height 7
click at [166, 209] on input "Recurrence" at bounding box center [164, 207] width 4 height 4
checkbox input "true"
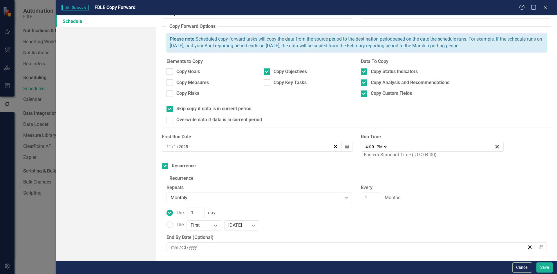
scroll to position [43, 0]
drag, startPoint x: 545, startPoint y: 267, endPoint x: 8, endPoint y: 12, distance: 594.7
click at [545, 267] on button "Save" at bounding box center [544, 268] width 16 height 10
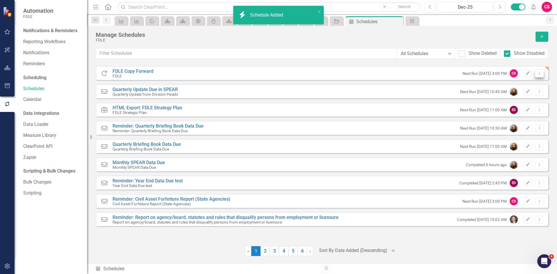
click at [540, 73] on icon "Dropdown Menu" at bounding box center [539, 73] width 5 height 4
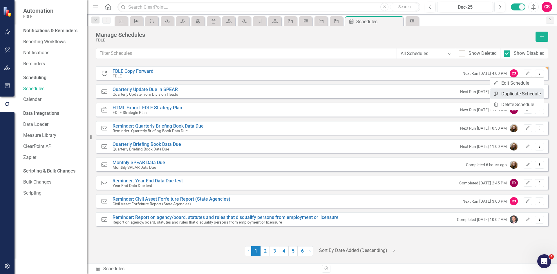
click at [512, 94] on link "Copy Duplicate Schedule" at bounding box center [516, 93] width 53 height 11
select select "pm"
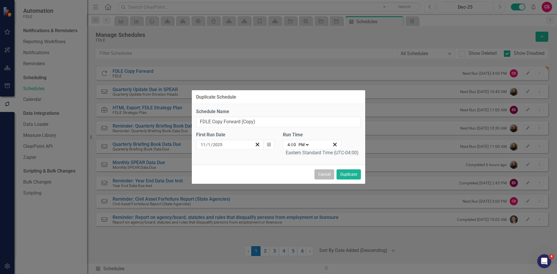
click at [326, 176] on button "Cancel" at bounding box center [325, 174] width 20 height 10
